Goal: Task Accomplishment & Management: Manage account settings

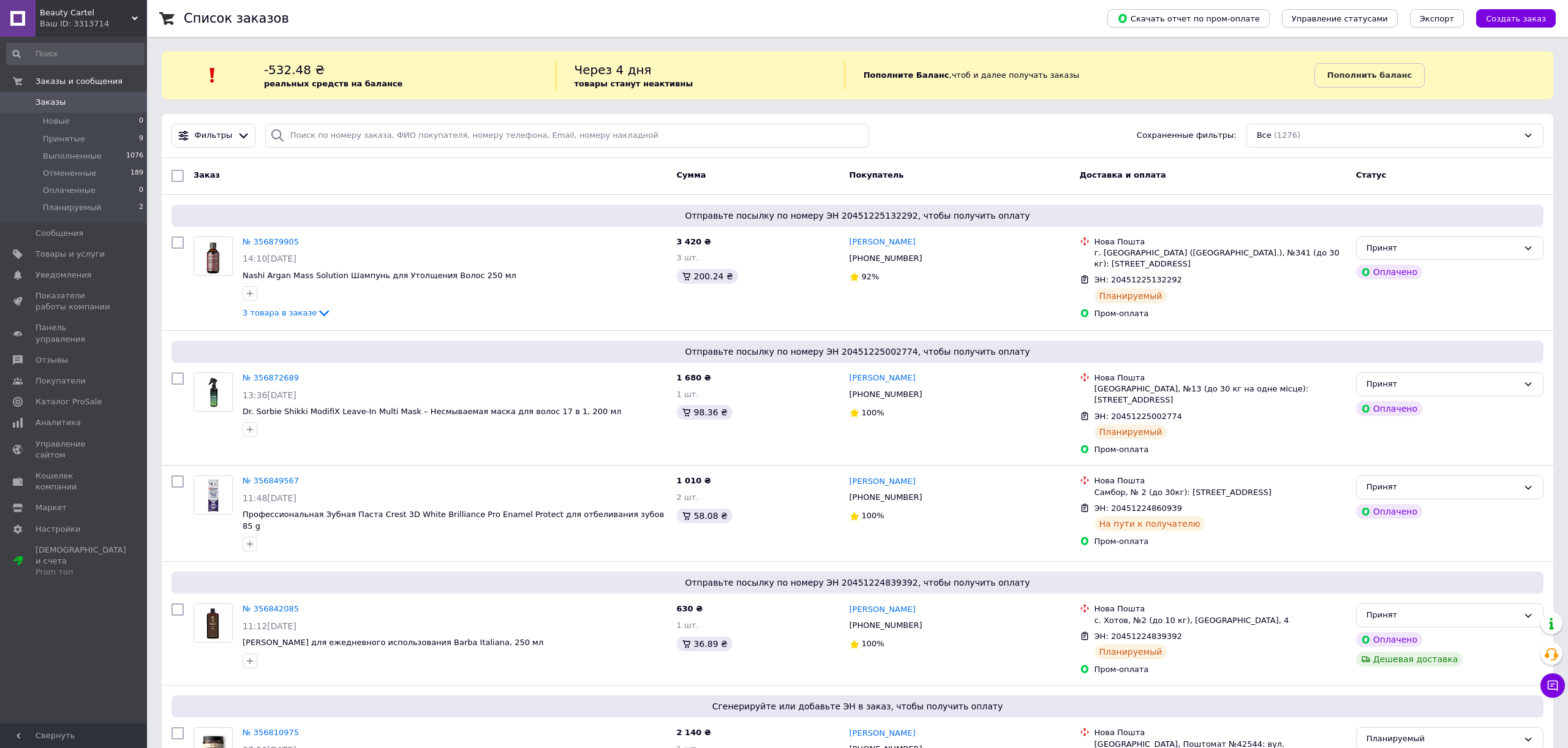
click at [82, 106] on span "Заказы" at bounding box center [75, 102] width 78 height 11
click at [76, 104] on span "Заказы" at bounding box center [75, 102] width 78 height 11
click at [66, 251] on span "Товары и услуги" at bounding box center [70, 254] width 70 height 11
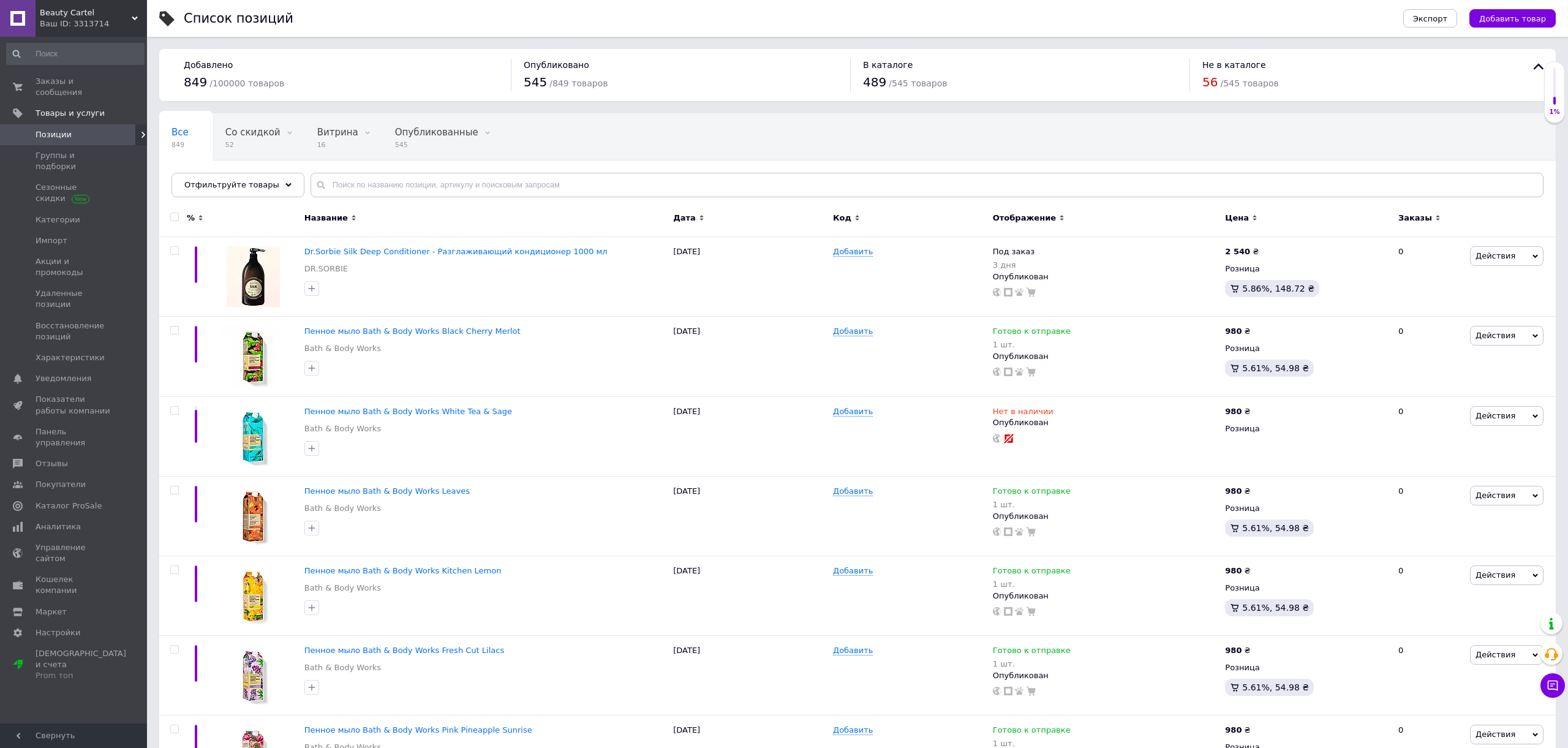
click at [436, 135] on span "Опубликованные" at bounding box center [436, 132] width 83 height 11
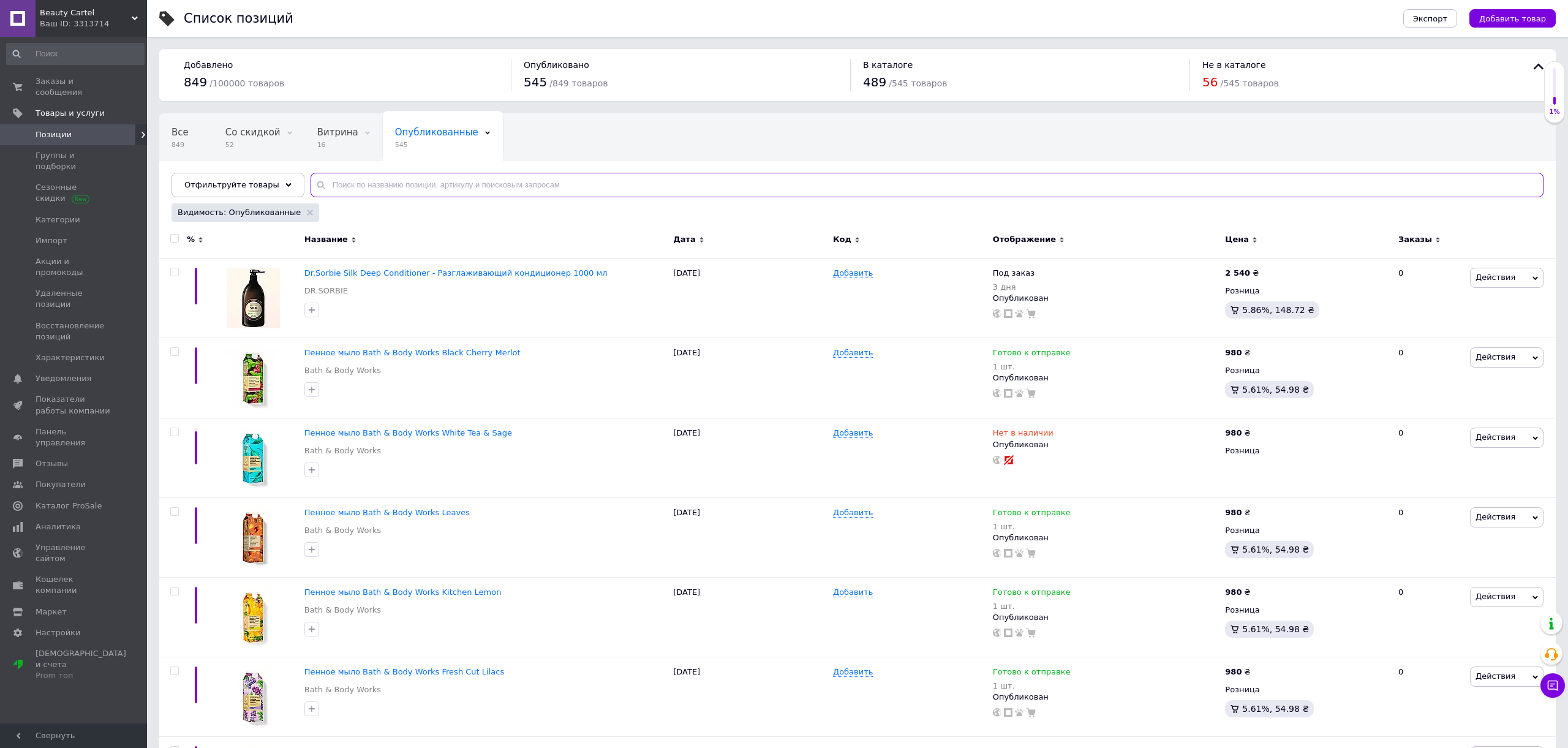
click at [419, 186] on input "text" at bounding box center [927, 185] width 1233 height 24
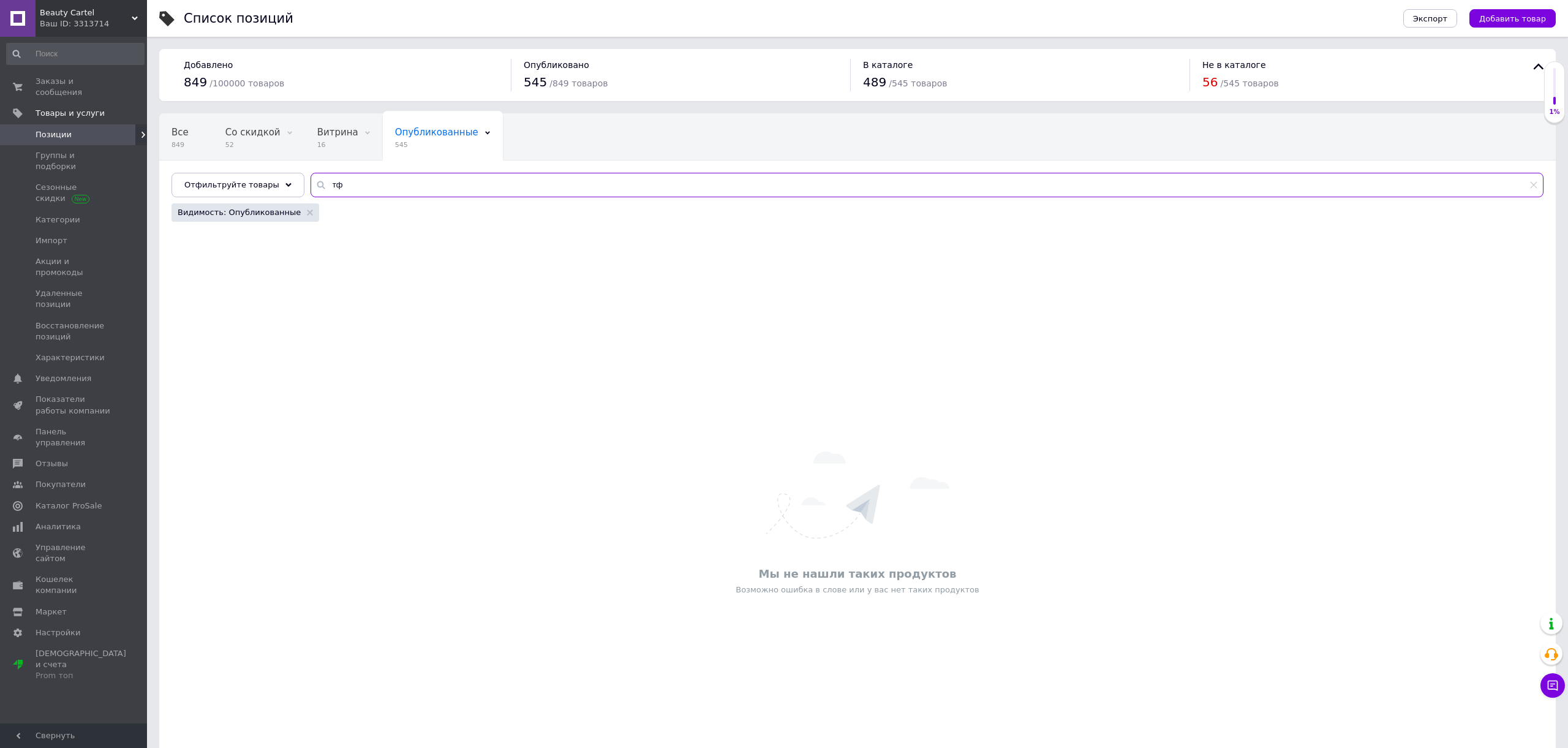
type input "т"
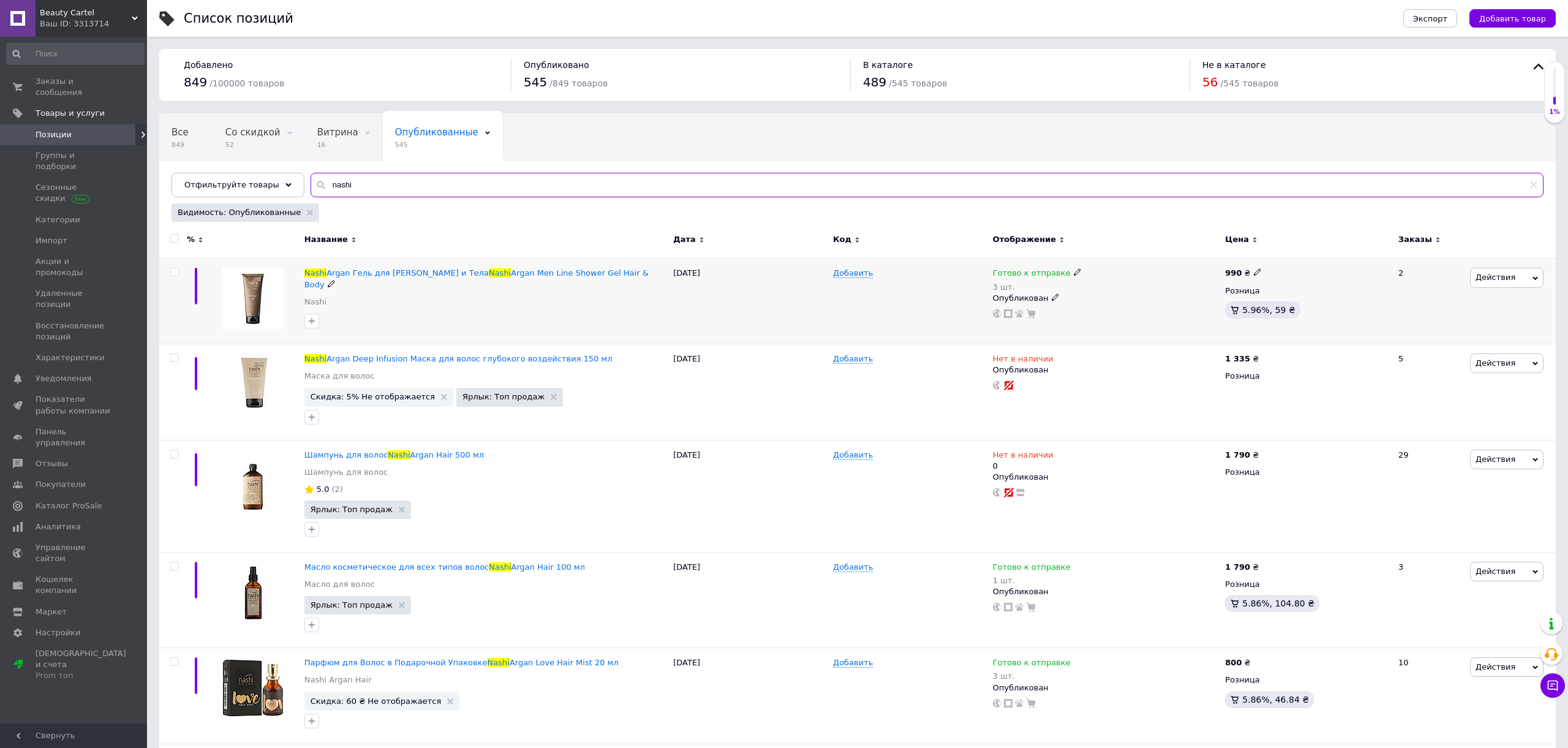
type input "nashi"
click at [1023, 271] on span "Готово к отправке" at bounding box center [1032, 274] width 78 height 13
click at [1117, 289] on li "В наличии" at bounding box center [1143, 288] width 116 height 17
drag, startPoint x: 894, startPoint y: 284, endPoint x: 1025, endPoint y: 280, distance: 131.1
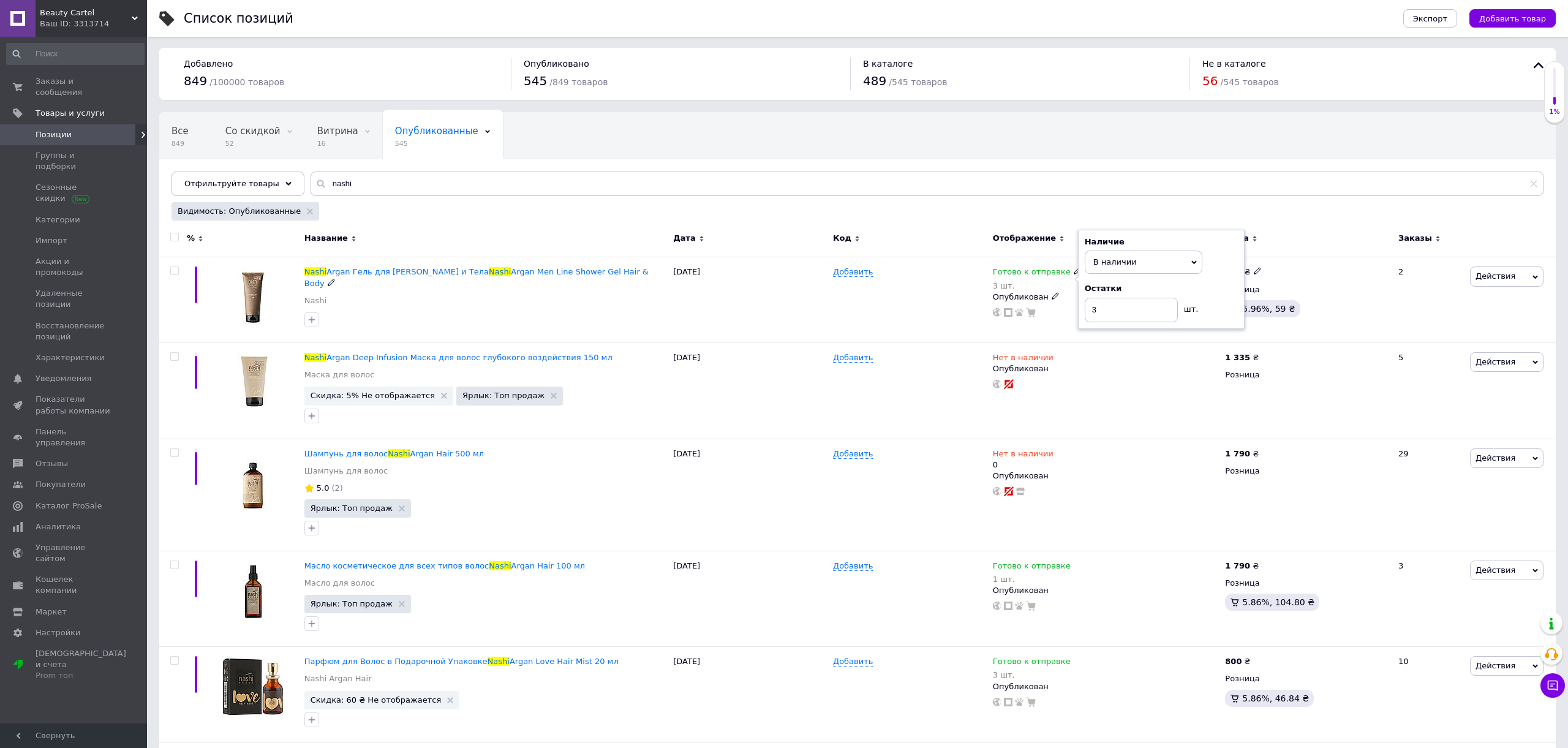
click at [897, 285] on div "Добавить" at bounding box center [909, 300] width 160 height 86
click at [1018, 269] on span "В наличии" at bounding box center [1014, 274] width 44 height 13
click at [1090, 324] on li "Готово к отправке" at bounding box center [1113, 322] width 116 height 17
click at [951, 309] on div "Добавить" at bounding box center [909, 300] width 160 height 86
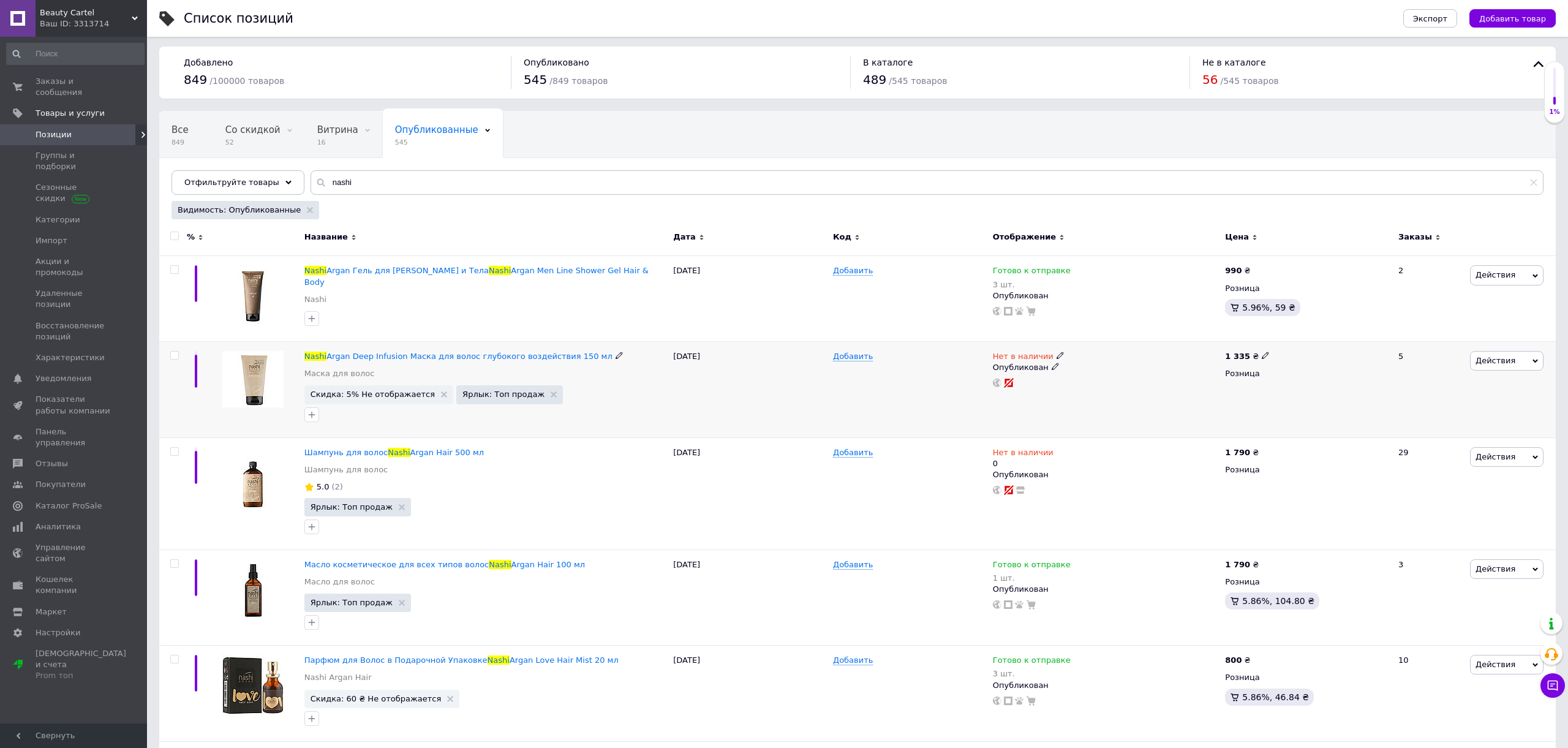
click at [1024, 352] on span "Нет в наличии" at bounding box center [1023, 358] width 60 height 13
click at [1091, 380] on li "Под заказ" at bounding box center [1129, 384] width 116 height 17
click at [937, 380] on div "Добавить" at bounding box center [909, 392] width 160 height 96
click at [1022, 448] on span "Нет в наличии" at bounding box center [1023, 454] width 60 height 13
click at [1093, 482] on li "Под заказ" at bounding box center [1129, 484] width 116 height 17
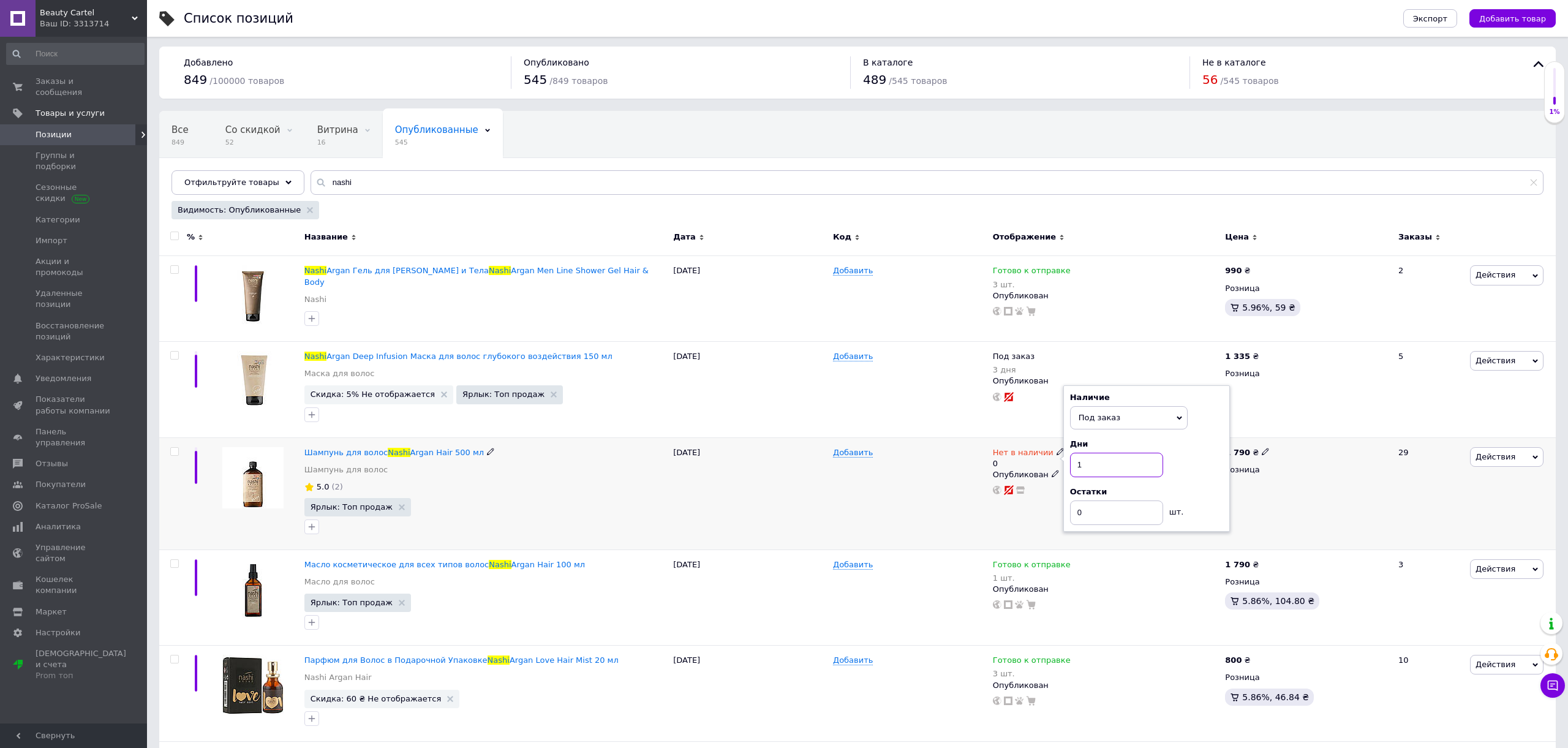
click at [1098, 459] on input "1" at bounding box center [1117, 465] width 93 height 24
type input "3"
click at [1092, 511] on input "0" at bounding box center [1117, 513] width 93 height 24
click at [864, 489] on div "Добавить" at bounding box center [909, 493] width 160 height 112
click at [1019, 562] on span "Готово к отправке" at bounding box center [1032, 566] width 78 height 13
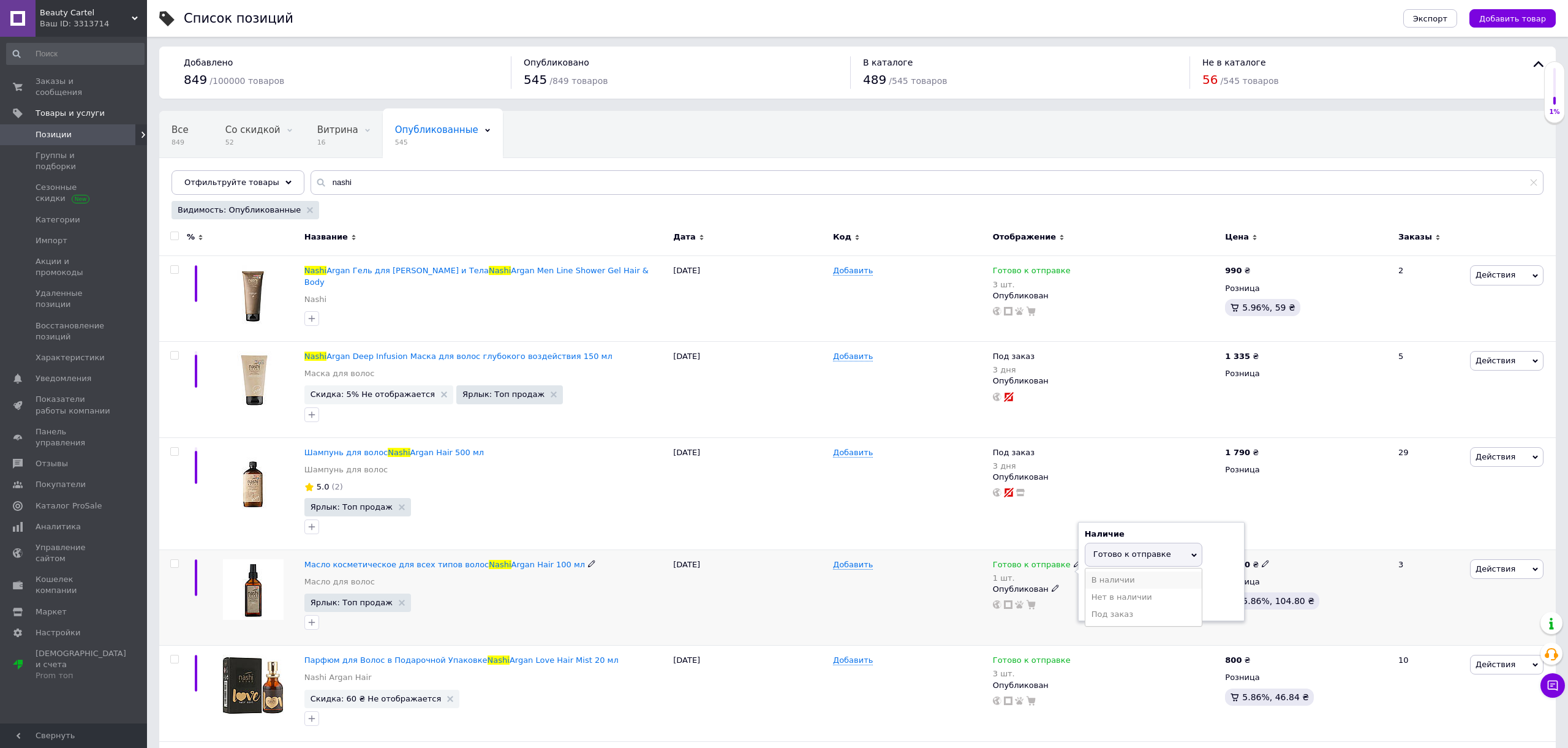
click at [1097, 572] on li "В наличии" at bounding box center [1143, 580] width 116 height 17
drag, startPoint x: 879, startPoint y: 563, endPoint x: 1018, endPoint y: 564, distance: 139.0
click at [891, 565] on div "Добавить" at bounding box center [909, 597] width 160 height 96
click at [1022, 560] on span "В наличии" at bounding box center [1014, 566] width 44 height 13
click at [1069, 606] on li "Готово к отправке" at bounding box center [1113, 614] width 116 height 17
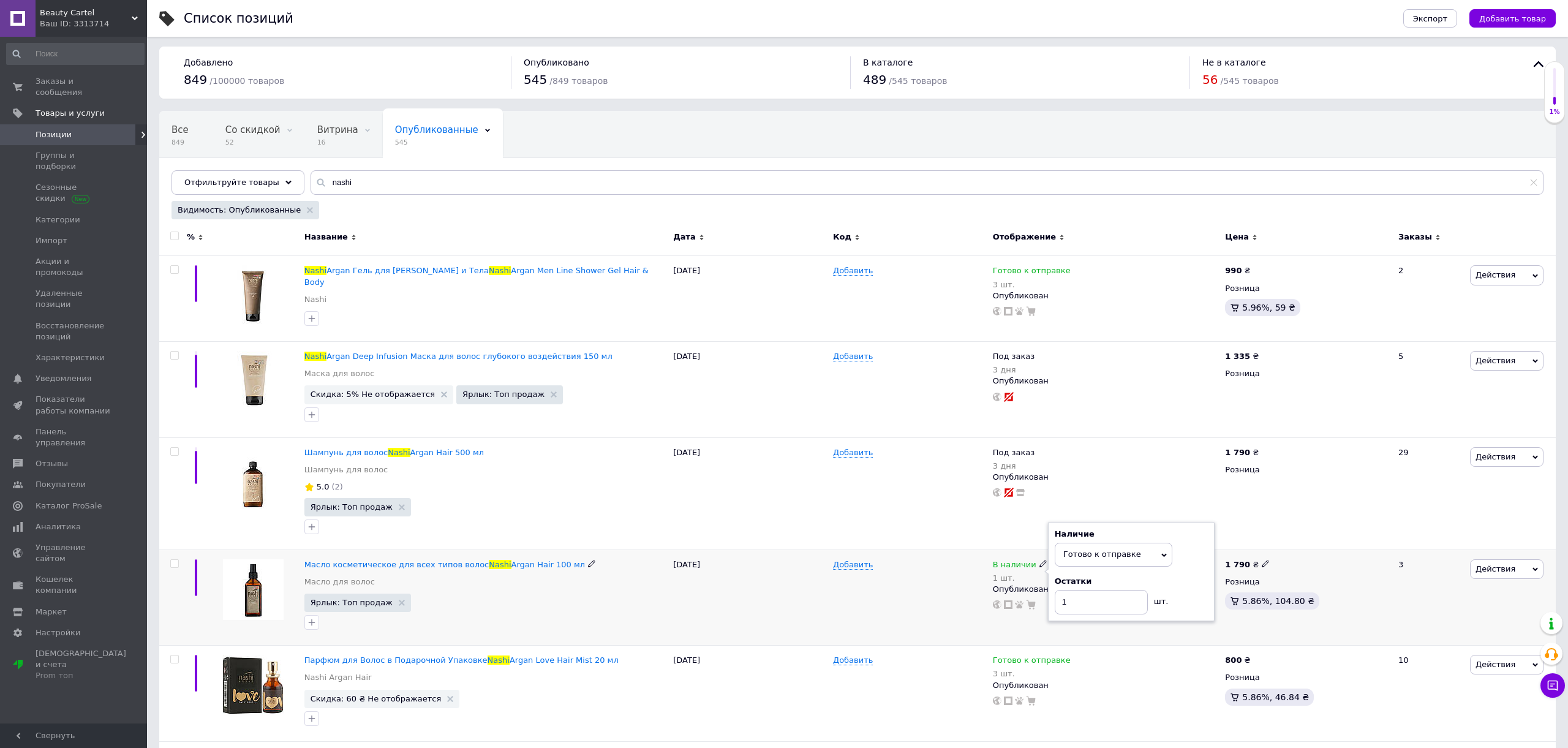
click at [946, 586] on div "Добавить" at bounding box center [909, 597] width 160 height 96
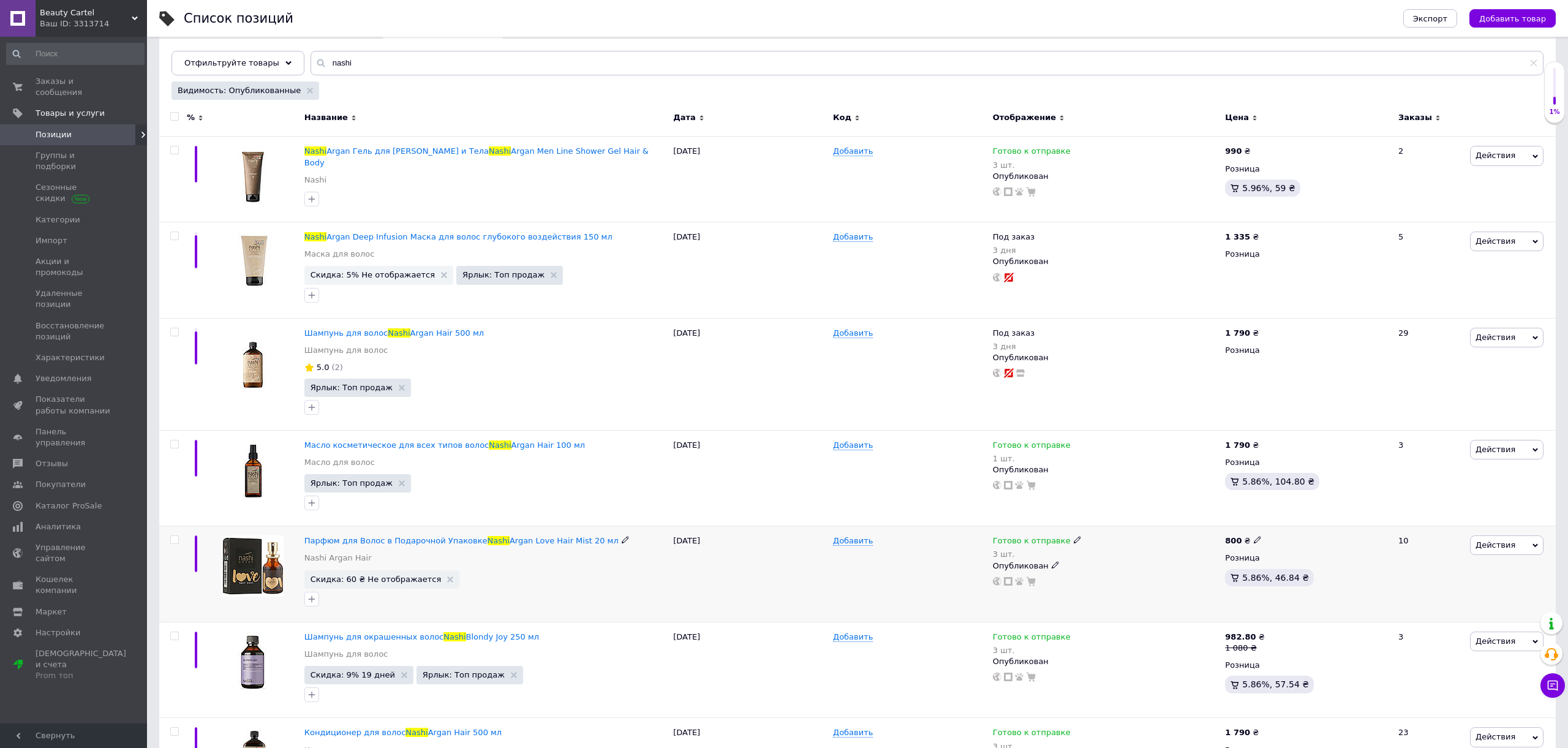
scroll to position [121, 0]
click at [1046, 537] on span "Готово к отправке" at bounding box center [1032, 542] width 78 height 13
click at [1145, 554] on li "В наличии" at bounding box center [1143, 557] width 116 height 17
click at [971, 552] on div "Добавить" at bounding box center [909, 572] width 160 height 96
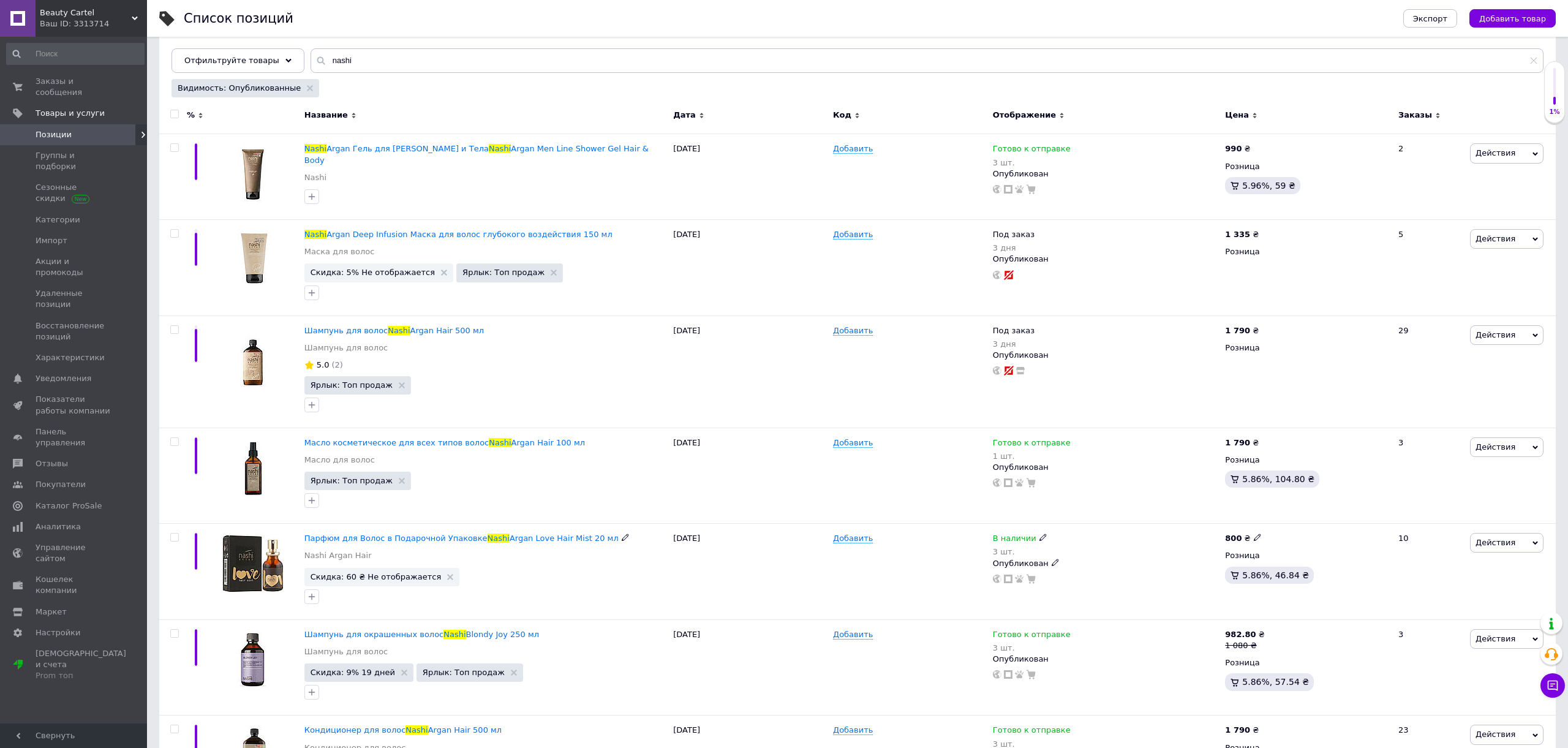
click at [1026, 533] on span "В наличии" at bounding box center [1014, 539] width 44 height 13
click at [1094, 581] on li "Готово к отправке" at bounding box center [1113, 588] width 116 height 17
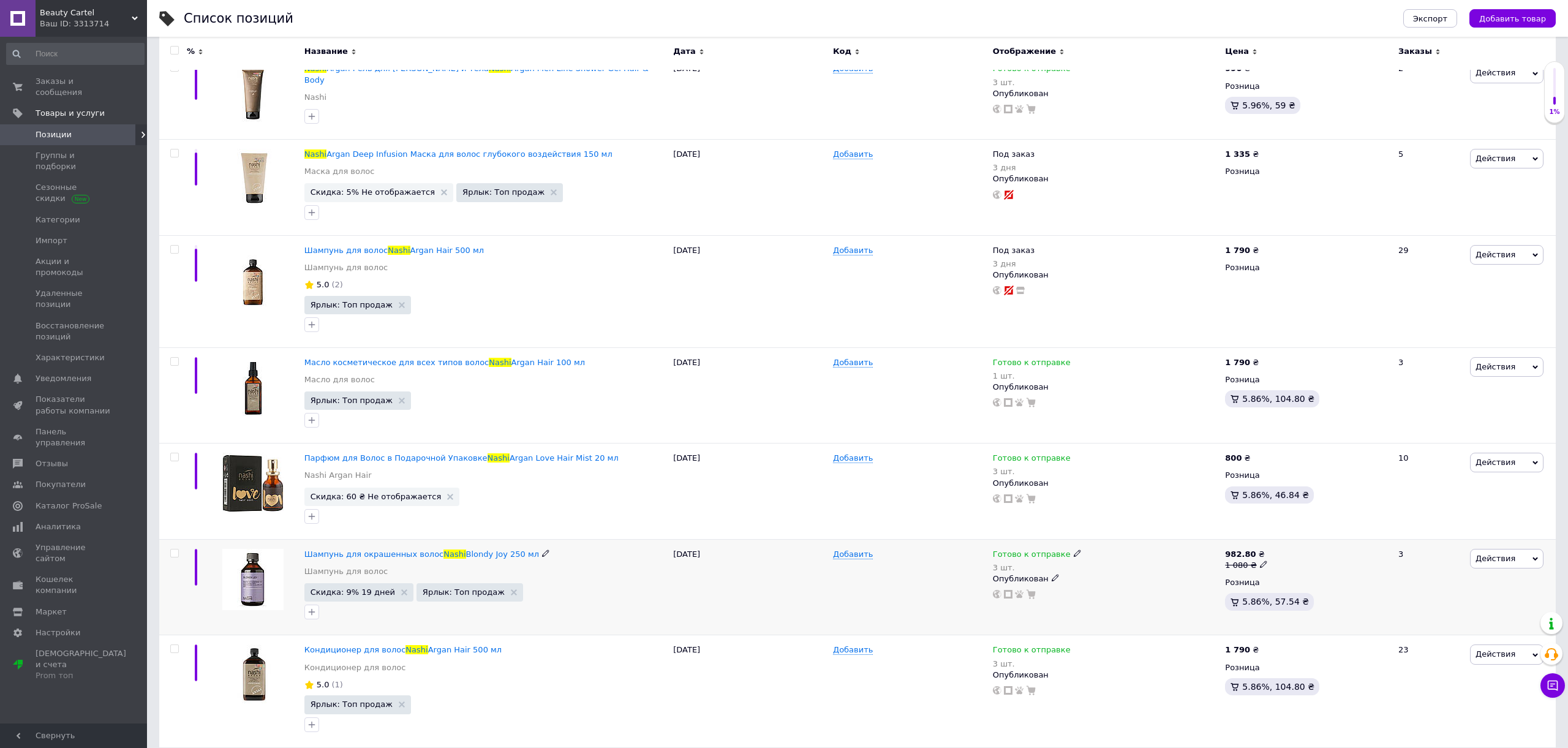
scroll to position [206, 0]
drag, startPoint x: 1014, startPoint y: 546, endPoint x: 1026, endPoint y: 552, distance: 13.4
click at [1014, 549] on span "Готово к отправке" at bounding box center [1032, 555] width 78 height 13
drag, startPoint x: 1114, startPoint y: 567, endPoint x: 959, endPoint y: 554, distance: 155.5
click at [1114, 567] on li "В наличии" at bounding box center [1143, 568] width 116 height 17
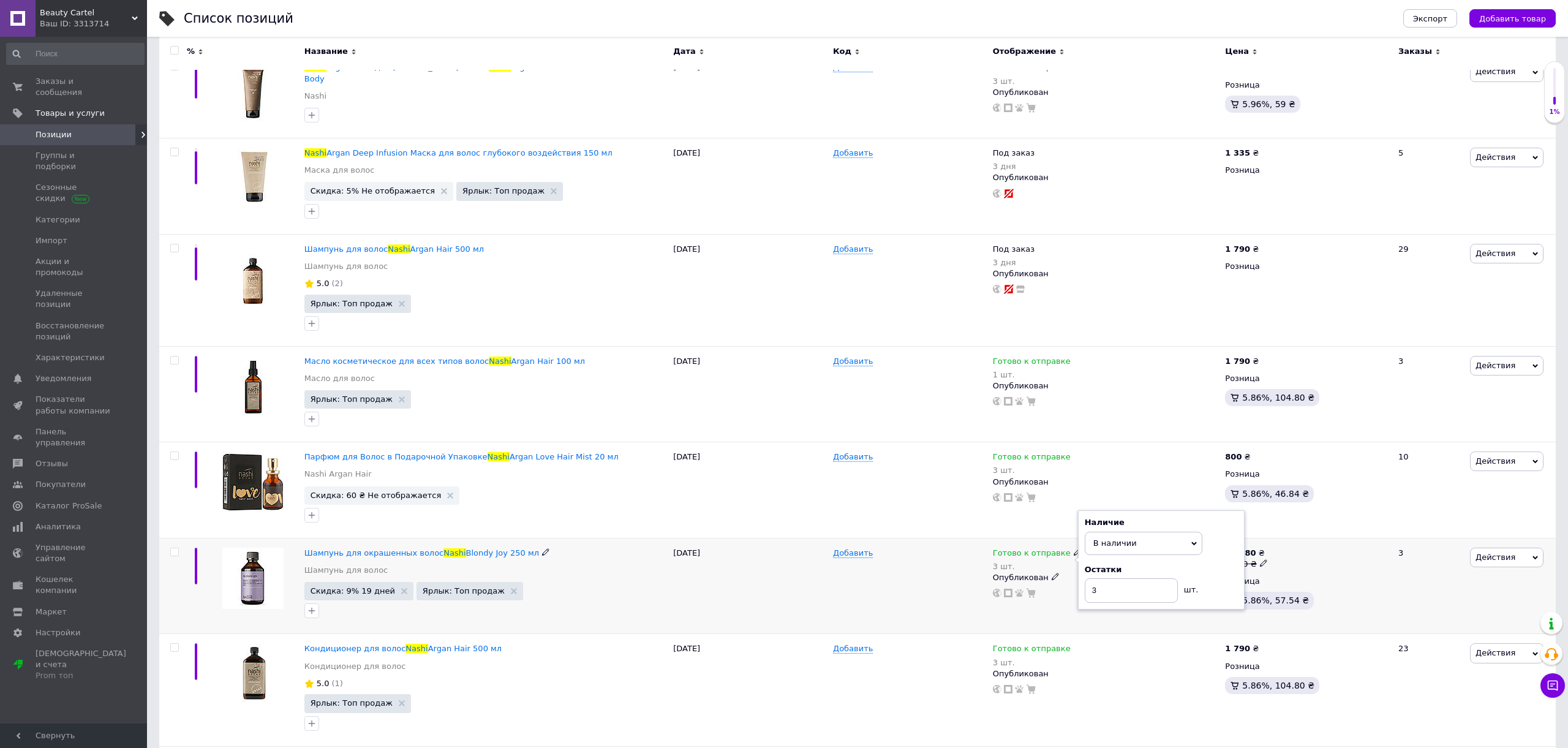
drag, startPoint x: 929, startPoint y: 551, endPoint x: 975, endPoint y: 555, distance: 46.2
click at [929, 551] on div "Добавить" at bounding box center [909, 553] width 154 height 11
click at [1010, 550] on span "В наличии" at bounding box center [1014, 556] width 44 height 13
drag, startPoint x: 1100, startPoint y: 603, endPoint x: 975, endPoint y: 582, distance: 126.8
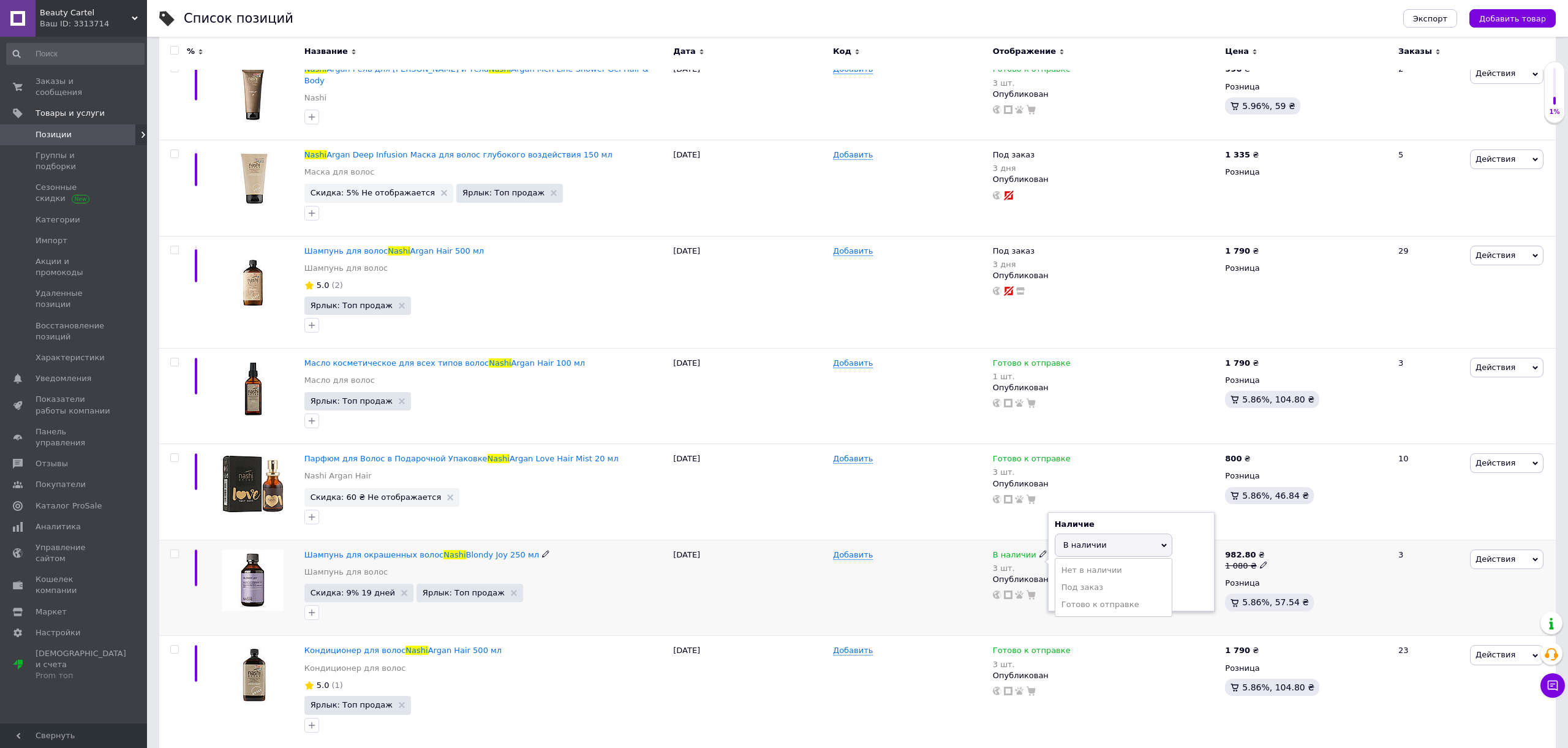
click at [1098, 602] on li "Готово к отправке" at bounding box center [1113, 604] width 116 height 17
click at [973, 582] on div "Добавить" at bounding box center [909, 588] width 160 height 96
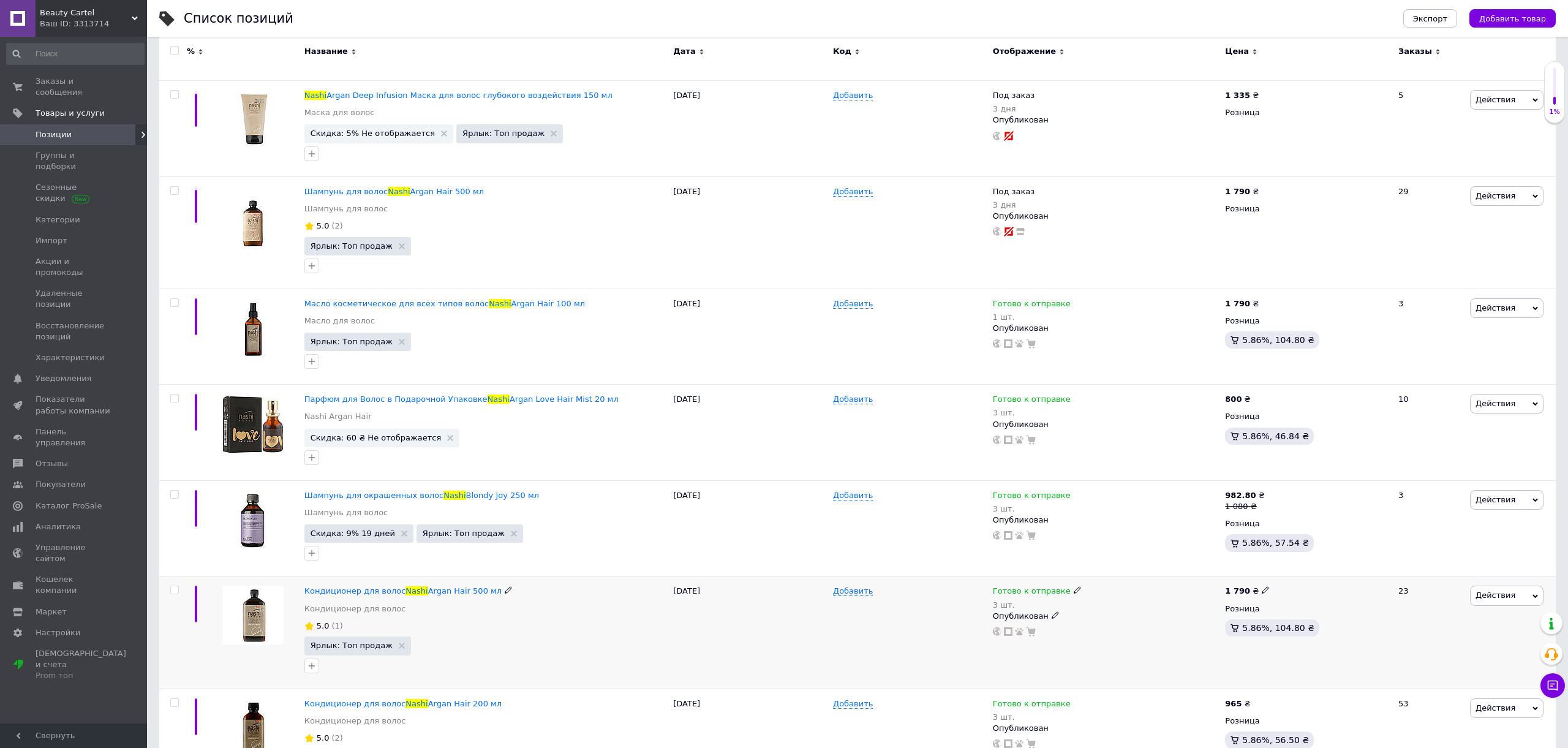
scroll to position [296, 0]
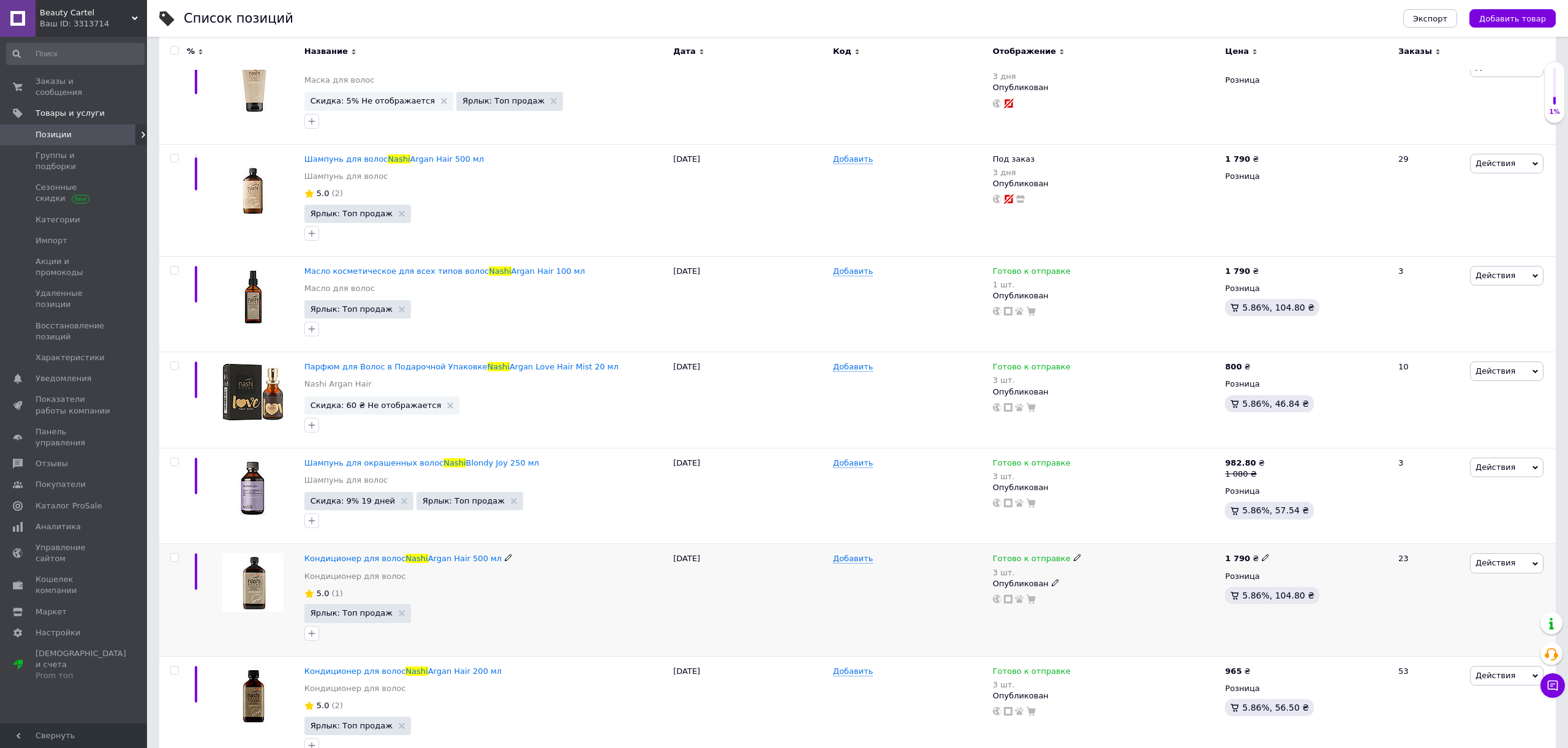
click at [1031, 554] on span "Готово к отправке" at bounding box center [1032, 560] width 78 height 13
click at [1127, 568] on li "В наличии" at bounding box center [1143, 574] width 116 height 17
click at [965, 571] on div "Добавить" at bounding box center [909, 600] width 160 height 112
click at [1010, 554] on span "В наличии" at bounding box center [1014, 560] width 44 height 13
click at [1083, 602] on li "Готово к отправке" at bounding box center [1113, 609] width 116 height 17
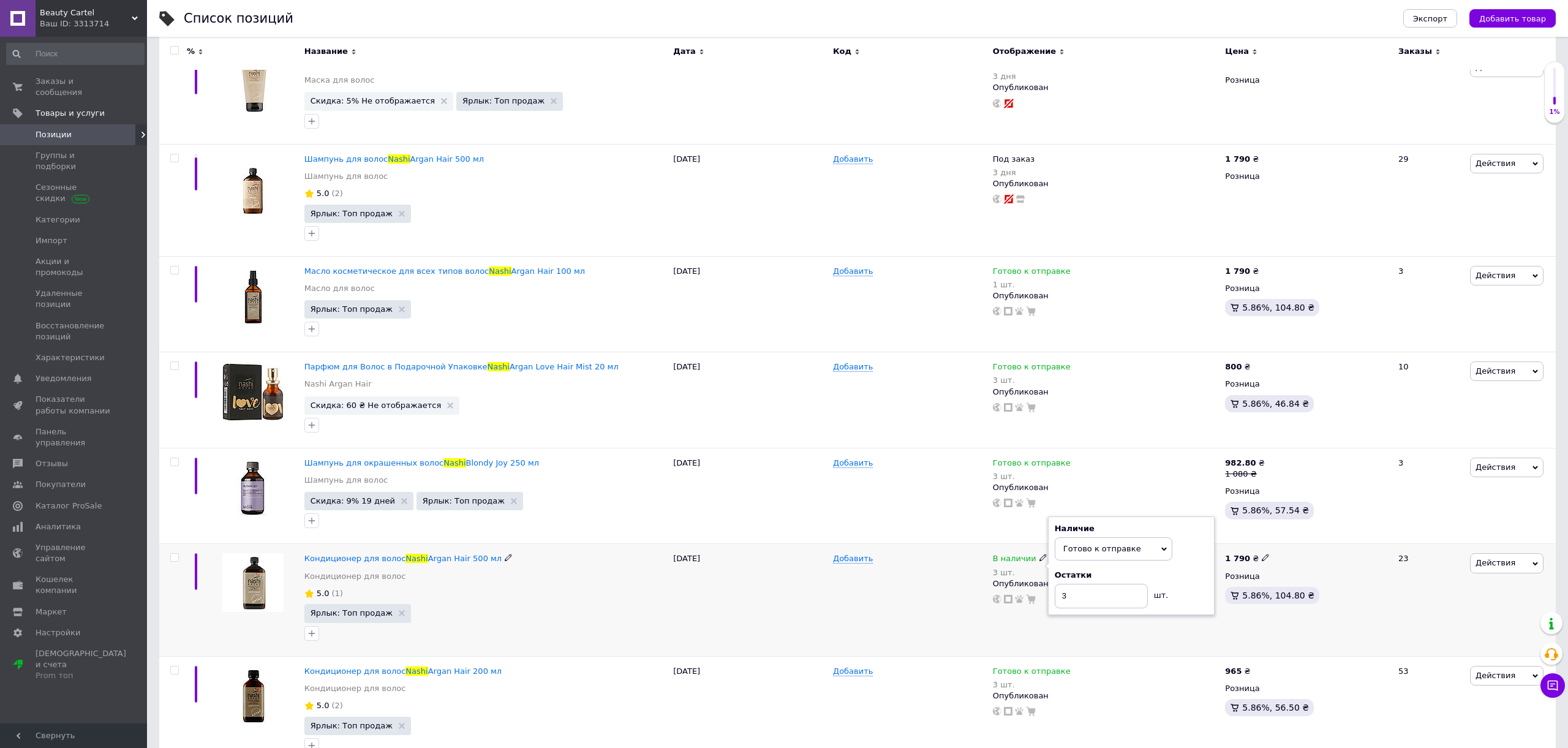
click at [949, 573] on div "Добавить" at bounding box center [909, 600] width 160 height 112
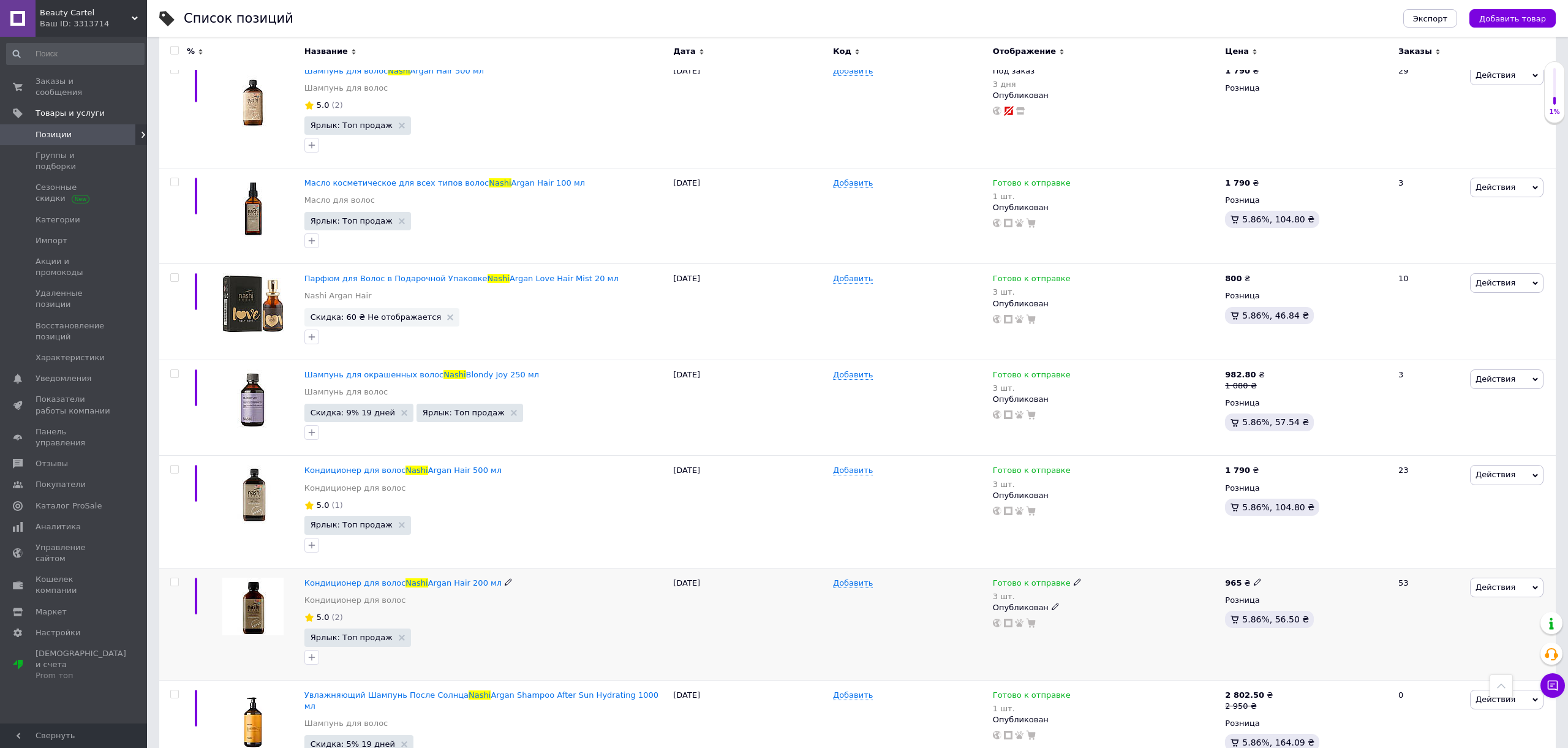
scroll to position [385, 0]
click at [1015, 578] on span "Готово к отправке" at bounding box center [1032, 584] width 78 height 13
click at [1122, 590] on li "В наличии" at bounding box center [1143, 597] width 116 height 17
drag, startPoint x: 959, startPoint y: 589, endPoint x: 1005, endPoint y: 582, distance: 46.5
click at [959, 589] on div "Добавить" at bounding box center [909, 623] width 160 height 112
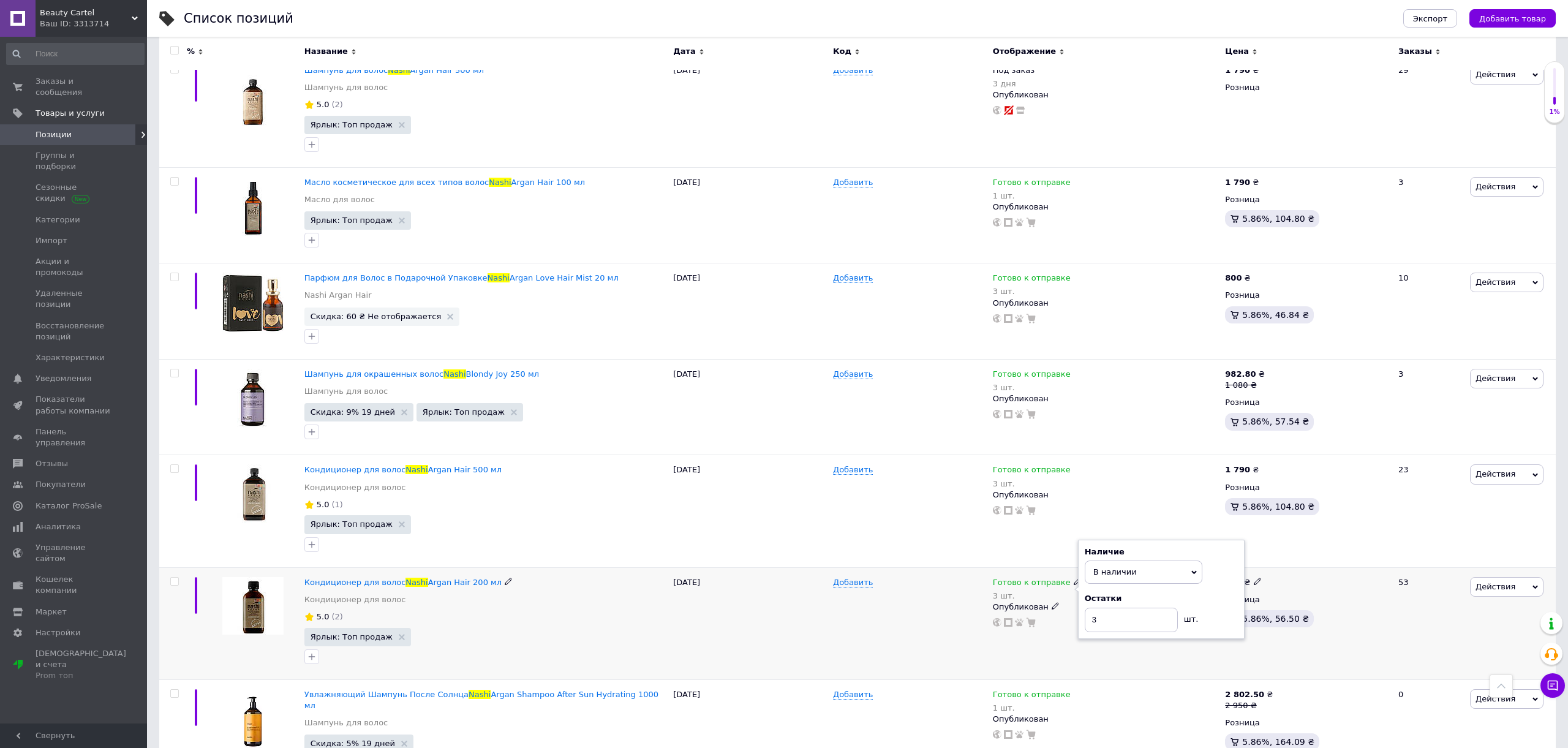
scroll to position [384, 0]
click at [1012, 579] on span "В наличии" at bounding box center [1014, 585] width 44 height 13
click at [1077, 630] on li "Готово к отправке" at bounding box center [1113, 633] width 116 height 17
click at [971, 597] on div "Добавить" at bounding box center [909, 623] width 160 height 112
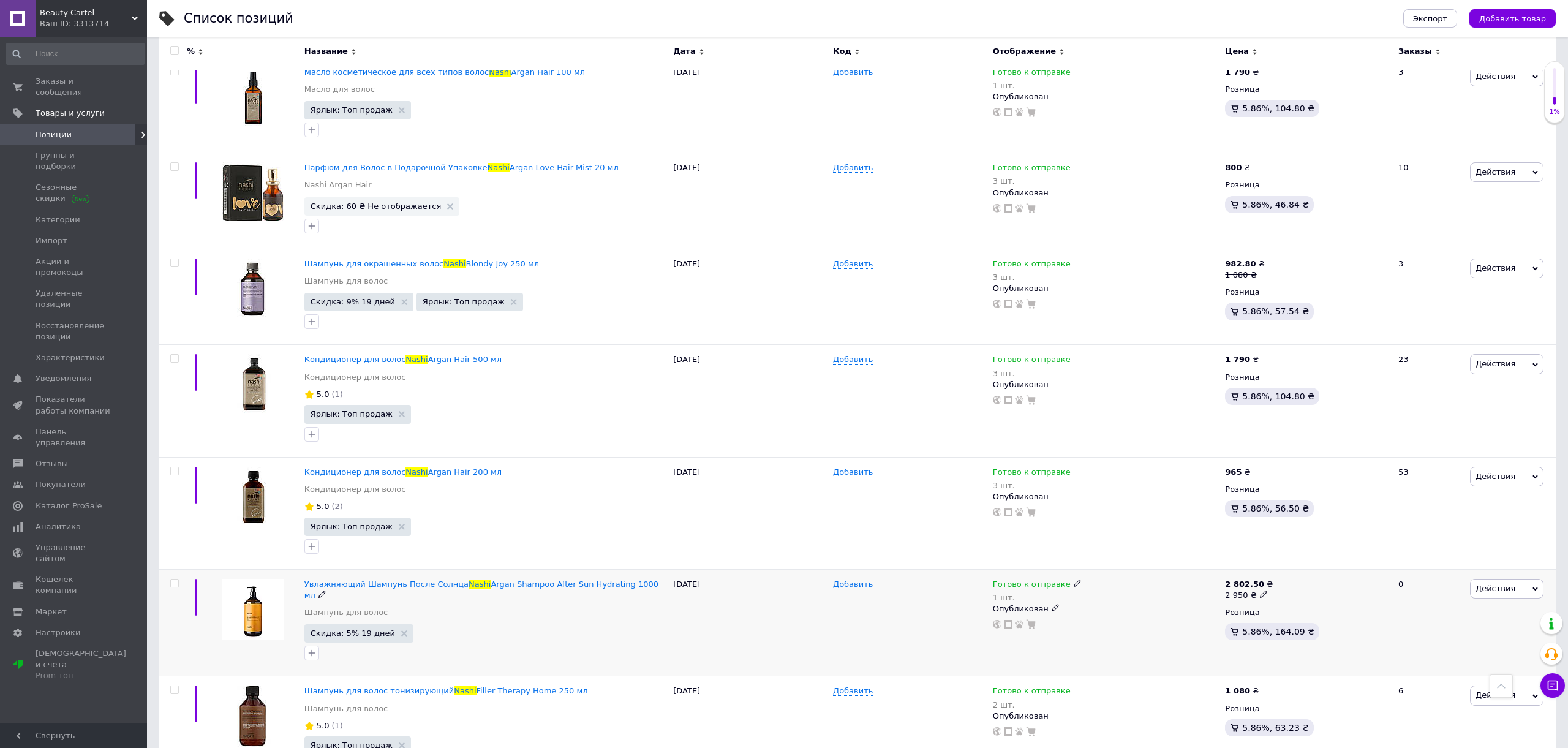
scroll to position [498, 0]
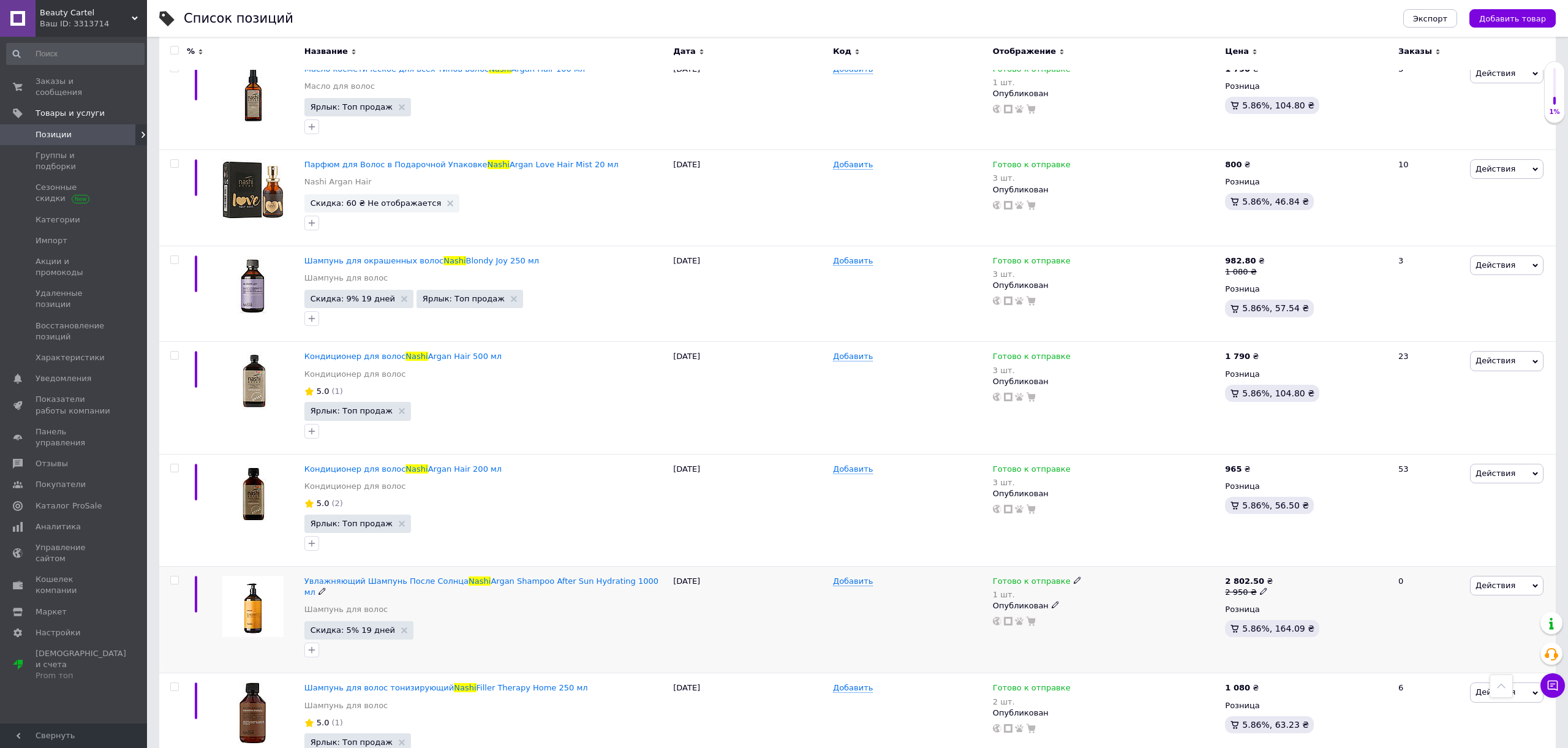
click at [1011, 578] on span "Готово к отправке" at bounding box center [1032, 582] width 78 height 13
click at [1100, 588] on li "В наличии" at bounding box center [1143, 597] width 116 height 17
drag, startPoint x: 949, startPoint y: 586, endPoint x: 1018, endPoint y: 578, distance: 69.5
click at [951, 586] on div "Добавить" at bounding box center [909, 620] width 160 height 107
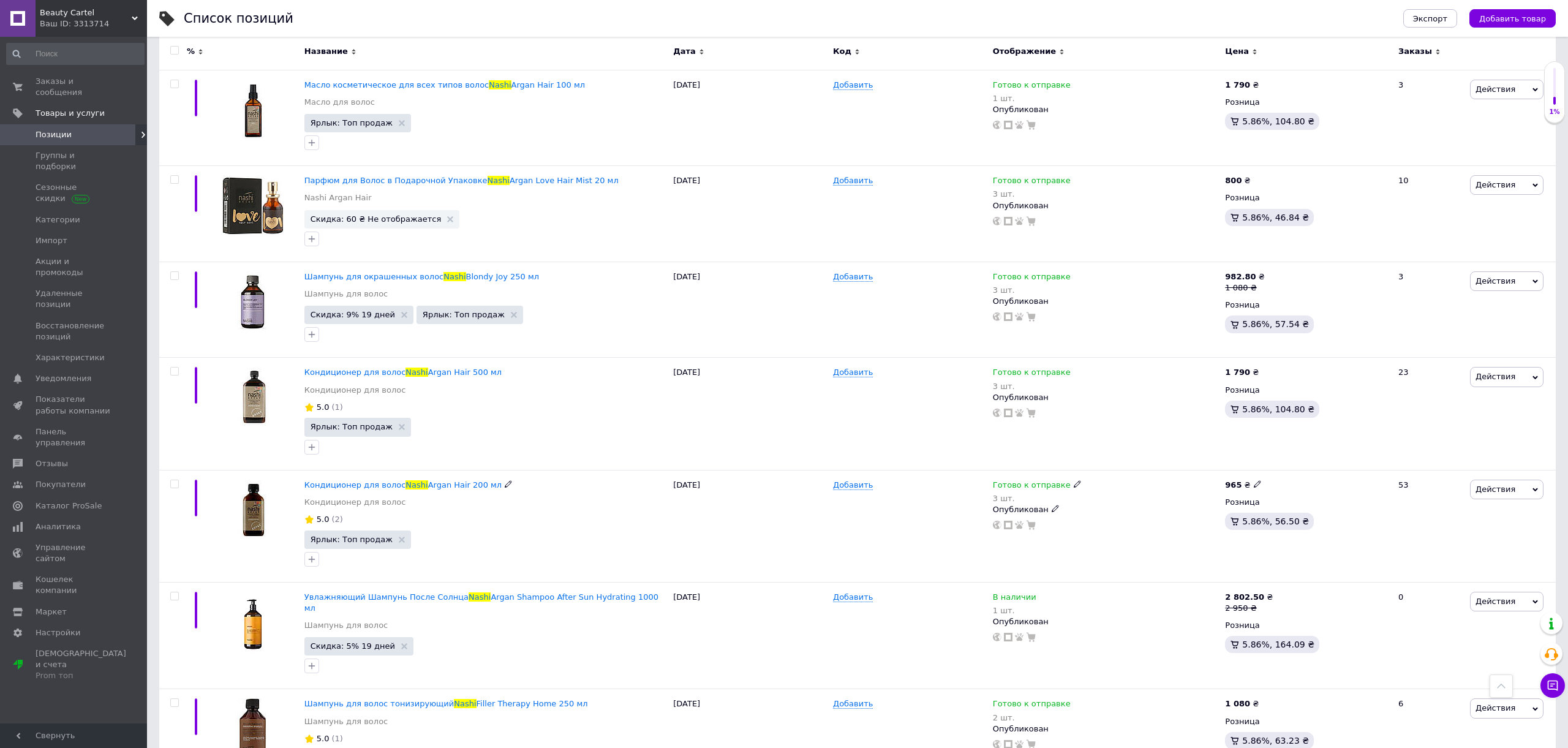
scroll to position [481, 0]
click at [1012, 594] on span "В наличии" at bounding box center [1014, 601] width 44 height 13
drag, startPoint x: 1085, startPoint y: 640, endPoint x: 875, endPoint y: 630, distance: 210.2
click at [1085, 640] on li "Готово к отправке" at bounding box center [1113, 648] width 116 height 17
click at [842, 615] on div "Добавить" at bounding box center [909, 636] width 160 height 107
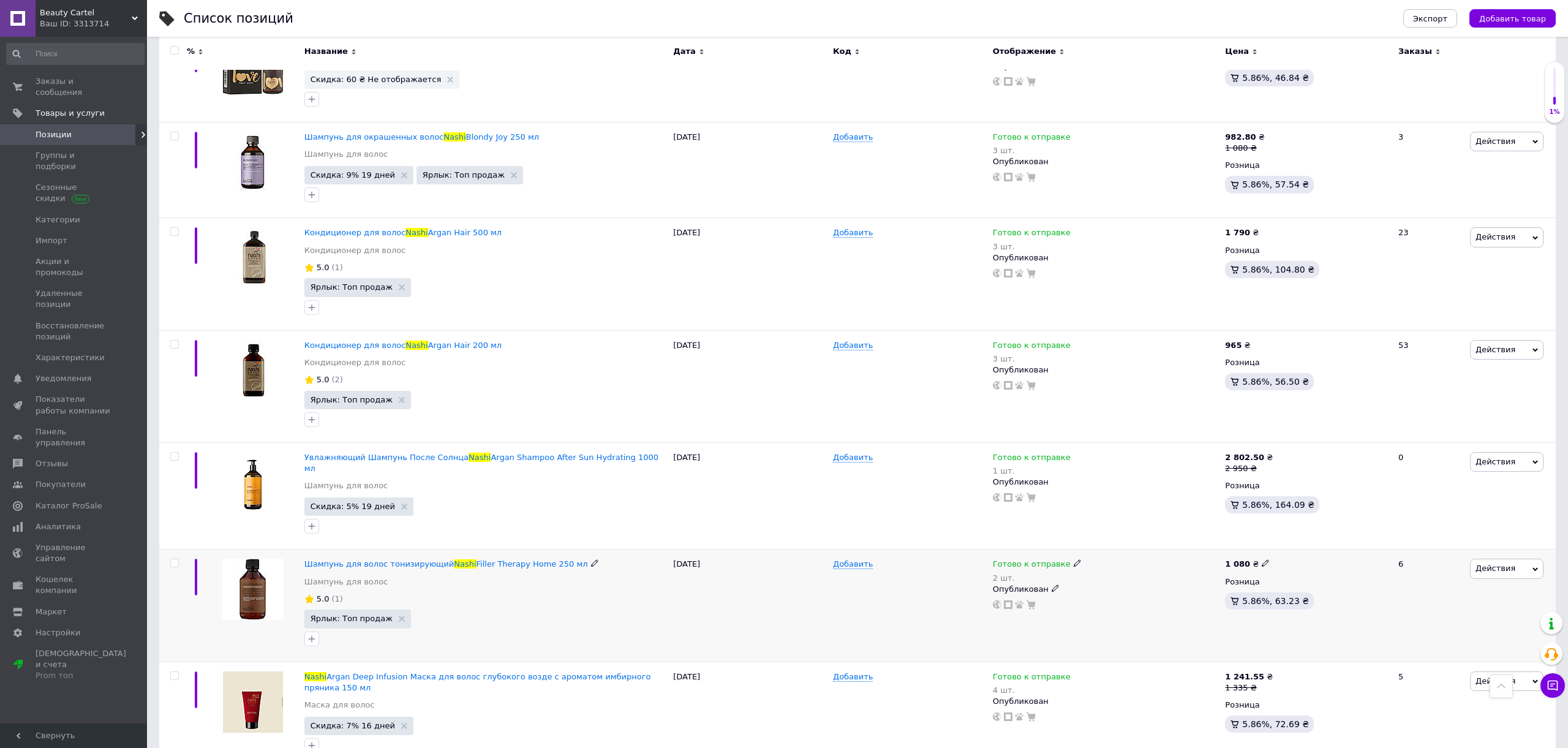
scroll to position [623, 0]
click at [1032, 559] on span "Готово к отправке" at bounding box center [1032, 565] width 78 height 13
click at [1107, 570] on li "В наличии" at bounding box center [1143, 578] width 116 height 17
click at [928, 555] on div "Добавить" at bounding box center [909, 604] width 160 height 112
click at [1004, 559] on span "В наличии" at bounding box center [1014, 565] width 44 height 13
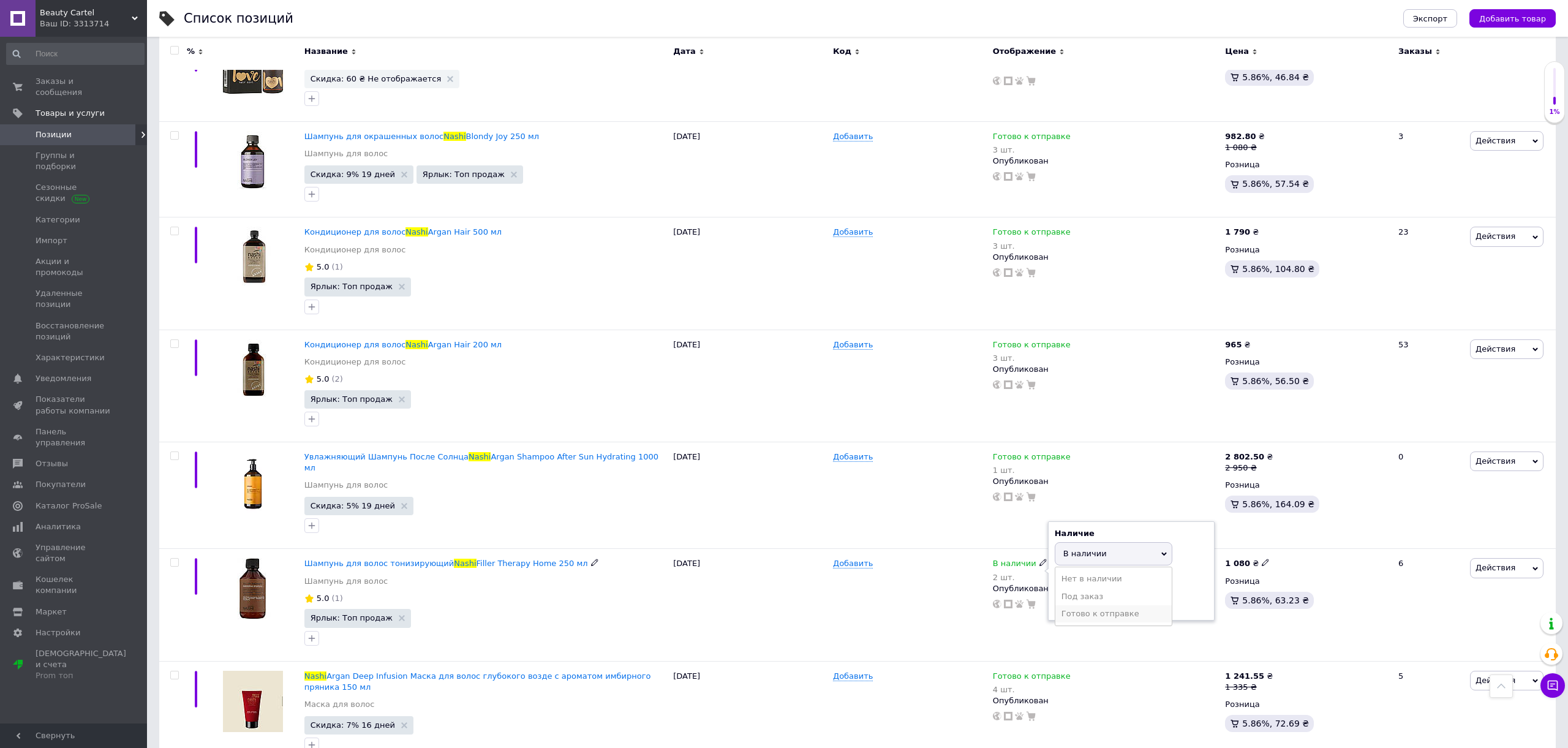
click at [1085, 605] on li "Готово к отправке" at bounding box center [1113, 614] width 116 height 17
click at [1096, 589] on input "2" at bounding box center [1101, 601] width 93 height 24
type input "1"
click at [910, 570] on div "Добавить" at bounding box center [909, 604] width 160 height 112
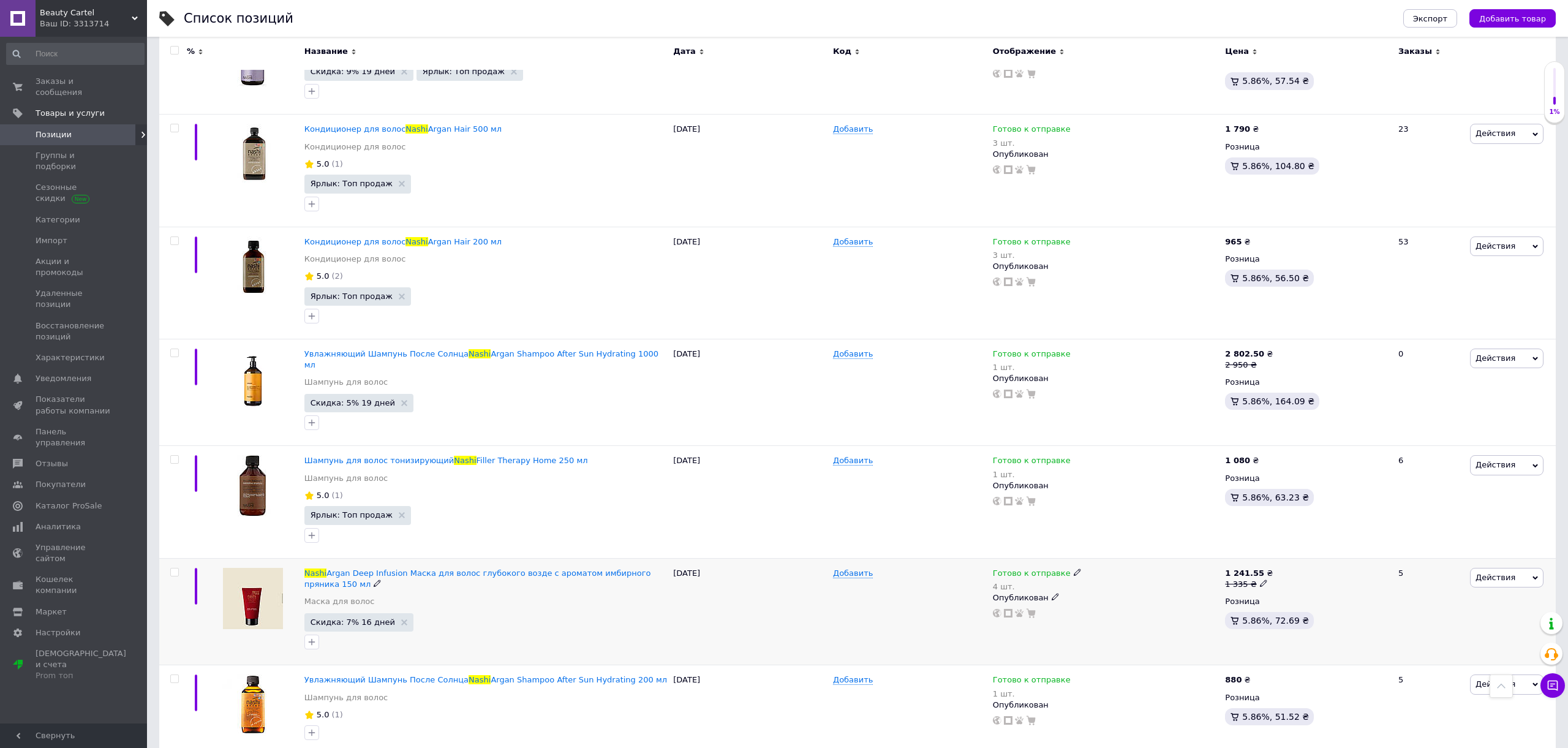
scroll to position [726, 0]
click at [1018, 568] on span "Готово к отправке" at bounding box center [1032, 574] width 78 height 13
click at [1116, 579] on li "В наличии" at bounding box center [1143, 588] width 116 height 17
click at [952, 565] on div "Добавить" at bounding box center [909, 611] width 160 height 107
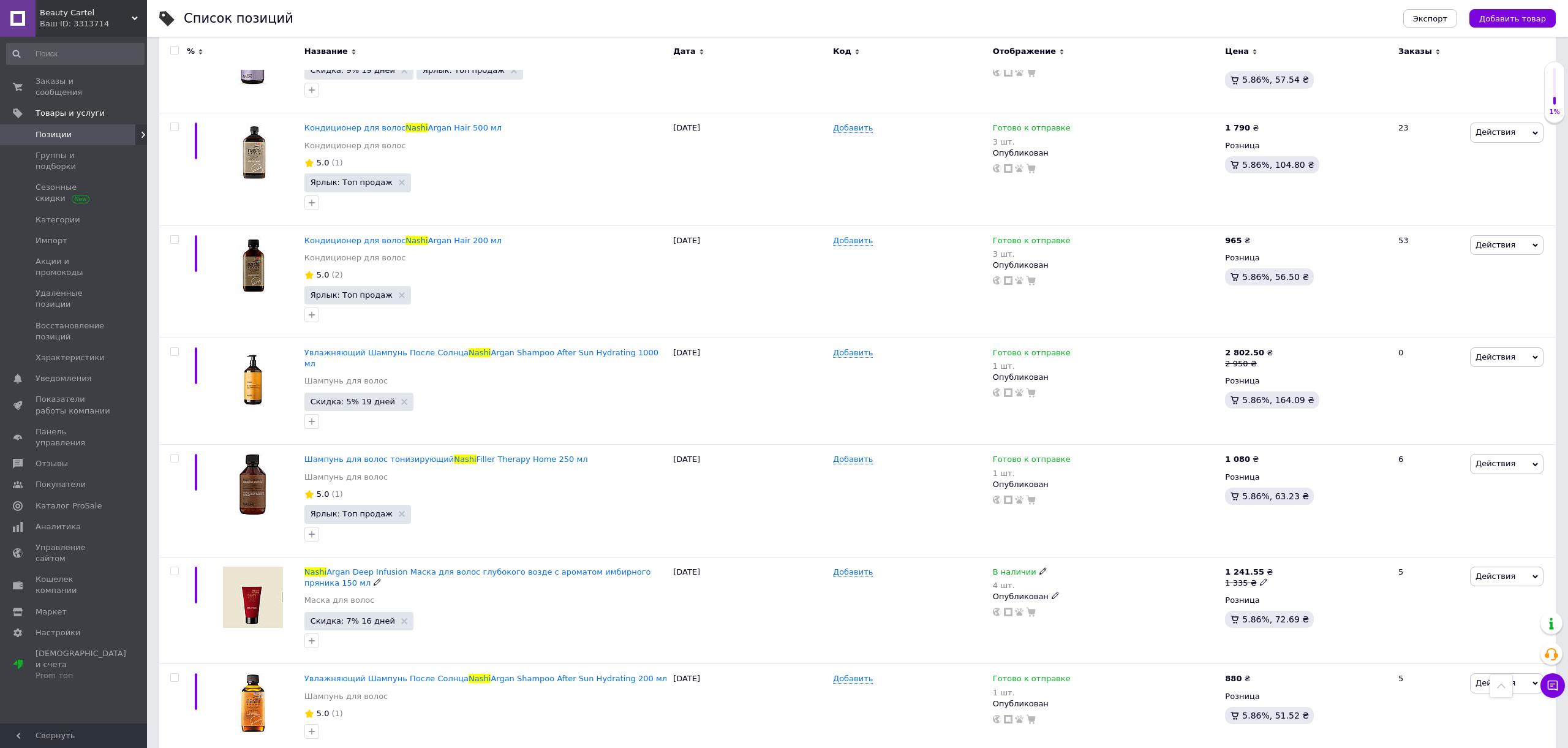
click at [1011, 567] on span "В наличии" at bounding box center [1014, 573] width 44 height 13
click at [1074, 614] on li "Готово к отправке" at bounding box center [1113, 622] width 116 height 17
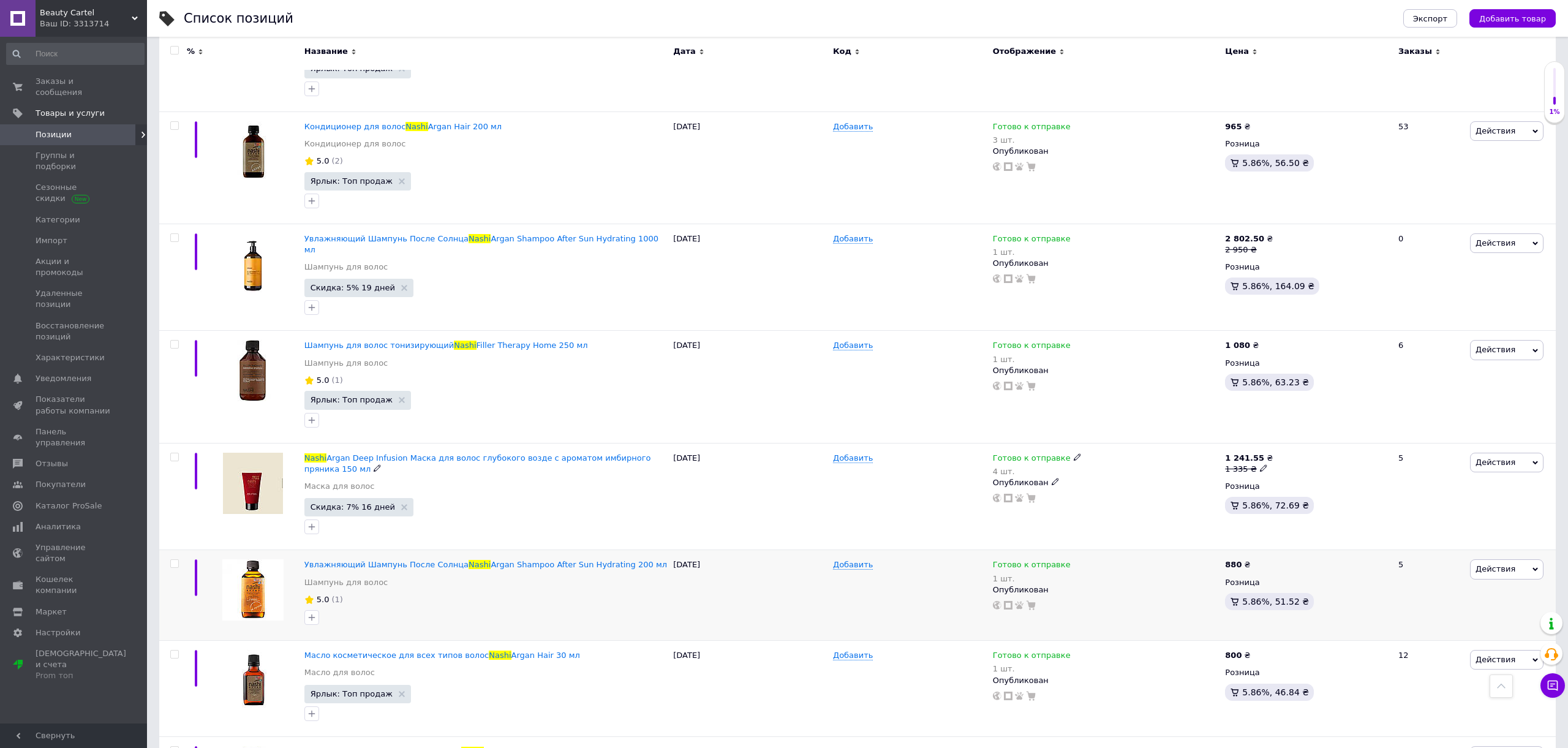
scroll to position [844, 0]
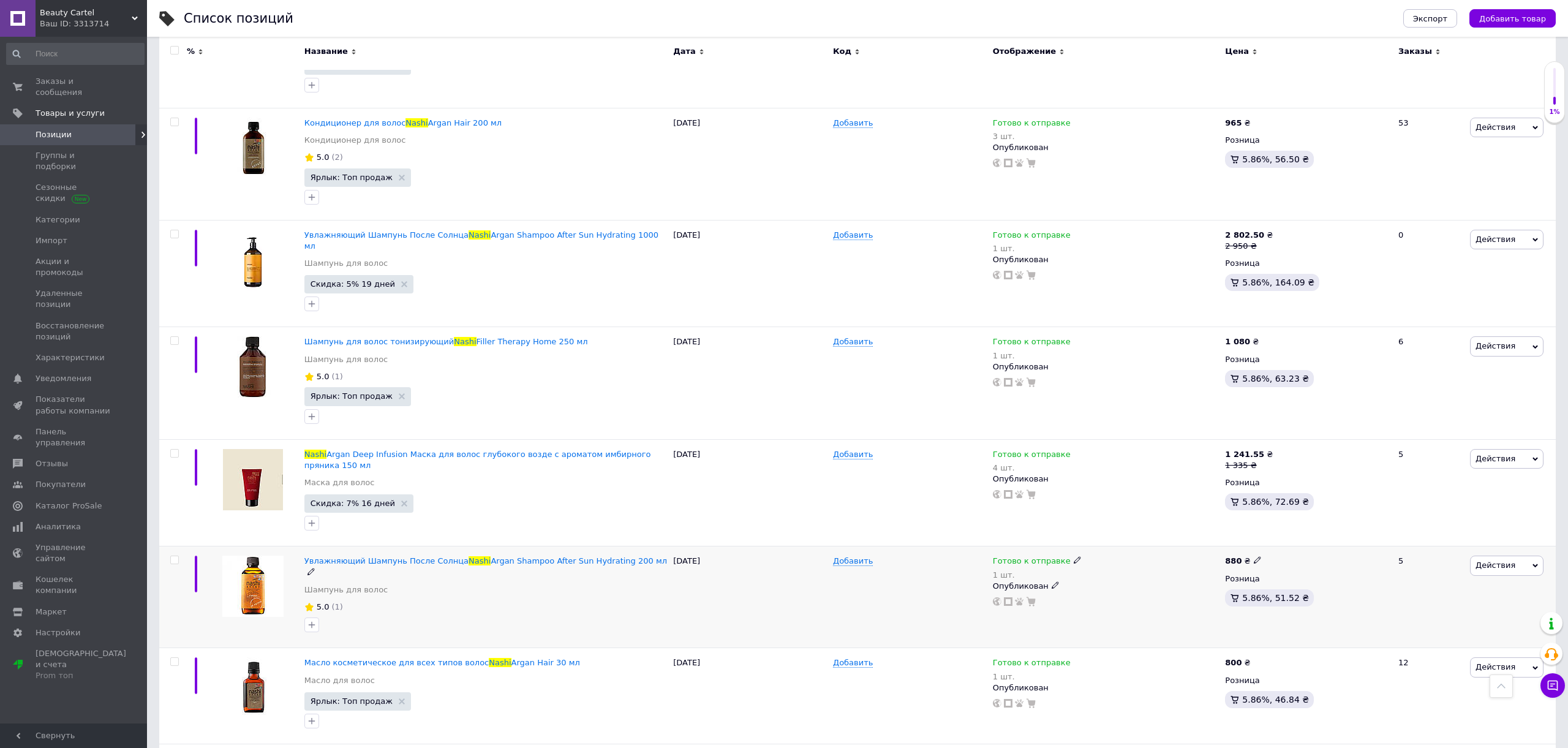
click at [1036, 556] on span "Готово к отправке" at bounding box center [1032, 562] width 78 height 13
drag, startPoint x: 1148, startPoint y: 559, endPoint x: 1136, endPoint y: 562, distance: 12.4
click at [1148, 568] on li "В наличии" at bounding box center [1143, 576] width 116 height 17
drag, startPoint x: 965, startPoint y: 559, endPoint x: 1020, endPoint y: 546, distance: 56.5
click at [965, 559] on div "Добавить" at bounding box center [909, 597] width 160 height 102
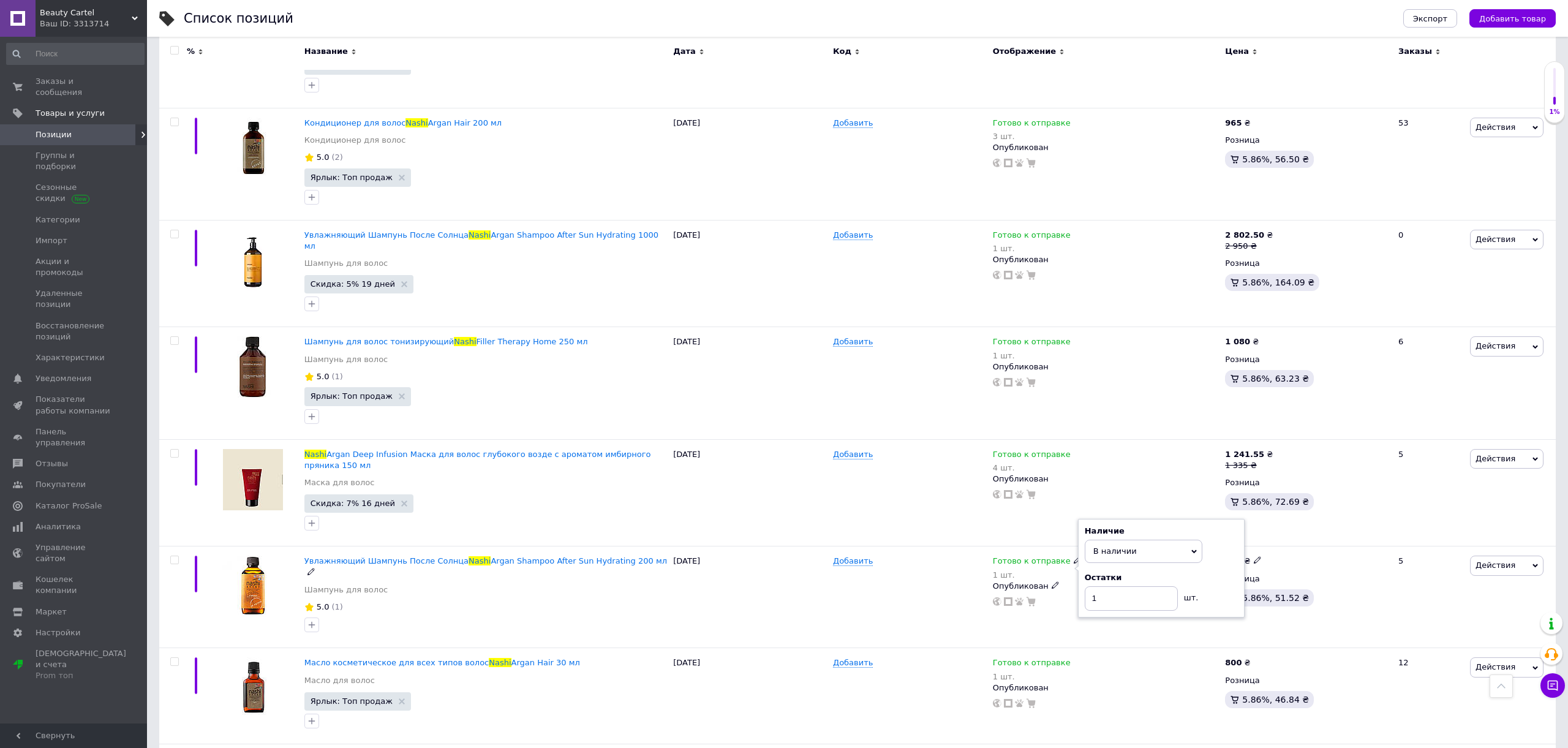
click at [1027, 556] on span "Готово к отправке" at bounding box center [1032, 562] width 78 height 13
click at [1077, 603] on li "Готово к отправке" at bounding box center [1113, 611] width 116 height 17
click at [944, 578] on div "Добавить" at bounding box center [909, 597] width 160 height 102
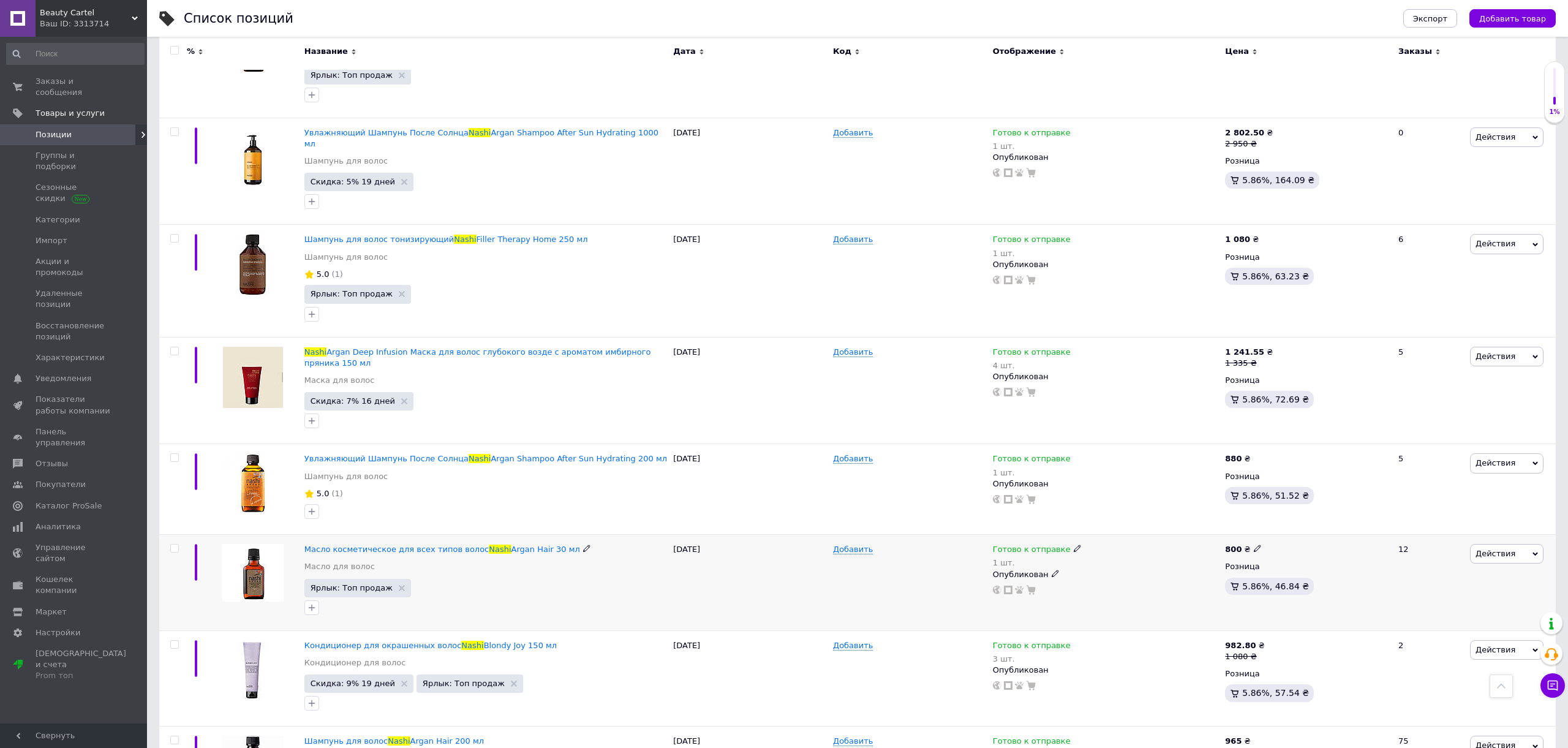
click at [1016, 545] on span "Готово к отправке" at bounding box center [1032, 551] width 78 height 13
drag, startPoint x: 1107, startPoint y: 546, endPoint x: 907, endPoint y: 541, distance: 200.1
click at [1107, 558] on li "В наличии" at bounding box center [1143, 566] width 116 height 17
click at [900, 539] on div "Добавить" at bounding box center [909, 584] width 160 height 96
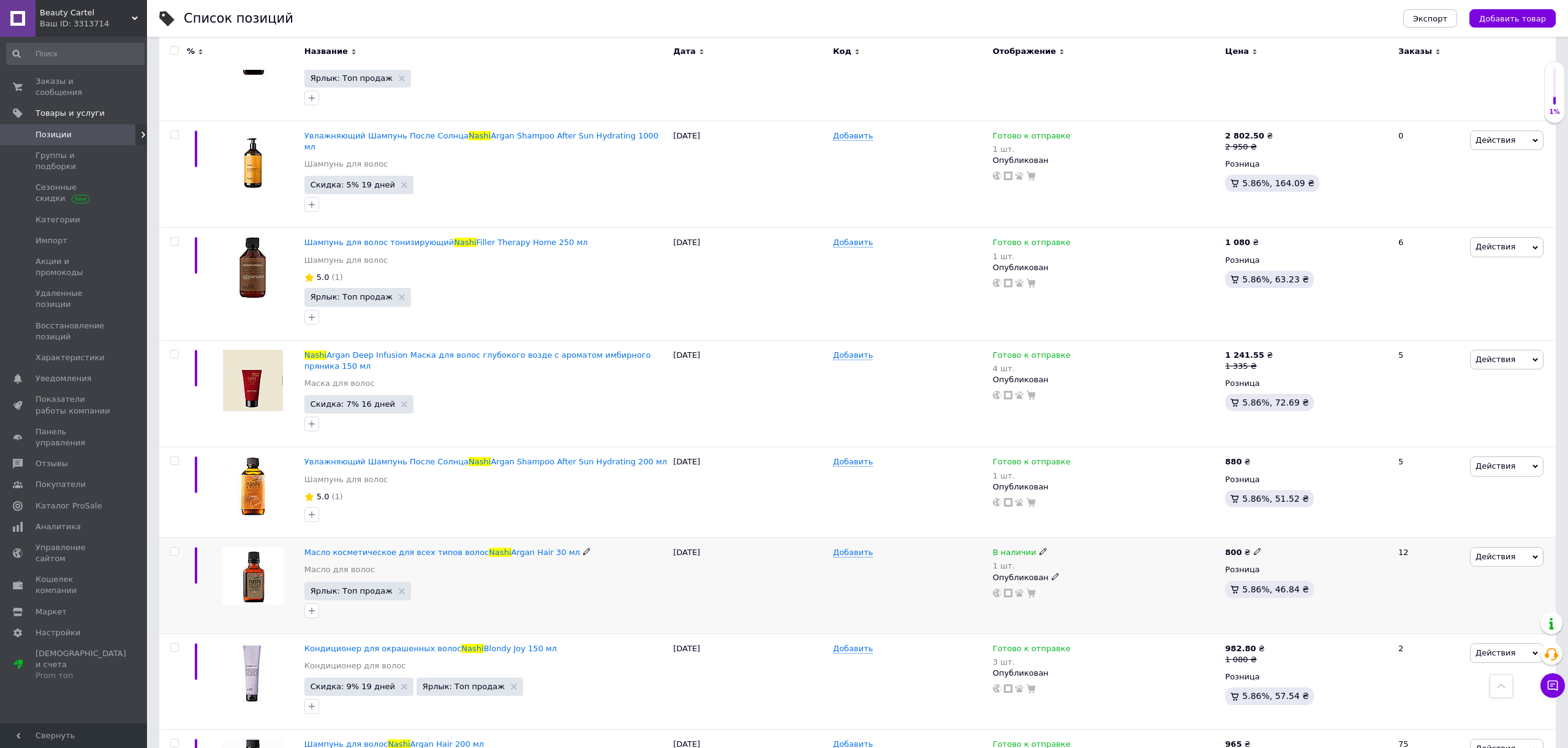
click at [1008, 548] on span "В наличии" at bounding box center [1014, 554] width 44 height 13
click at [1066, 594] on li "Готово к отправке" at bounding box center [1113, 602] width 116 height 17
click at [938, 562] on div "Добавить" at bounding box center [909, 585] width 160 height 96
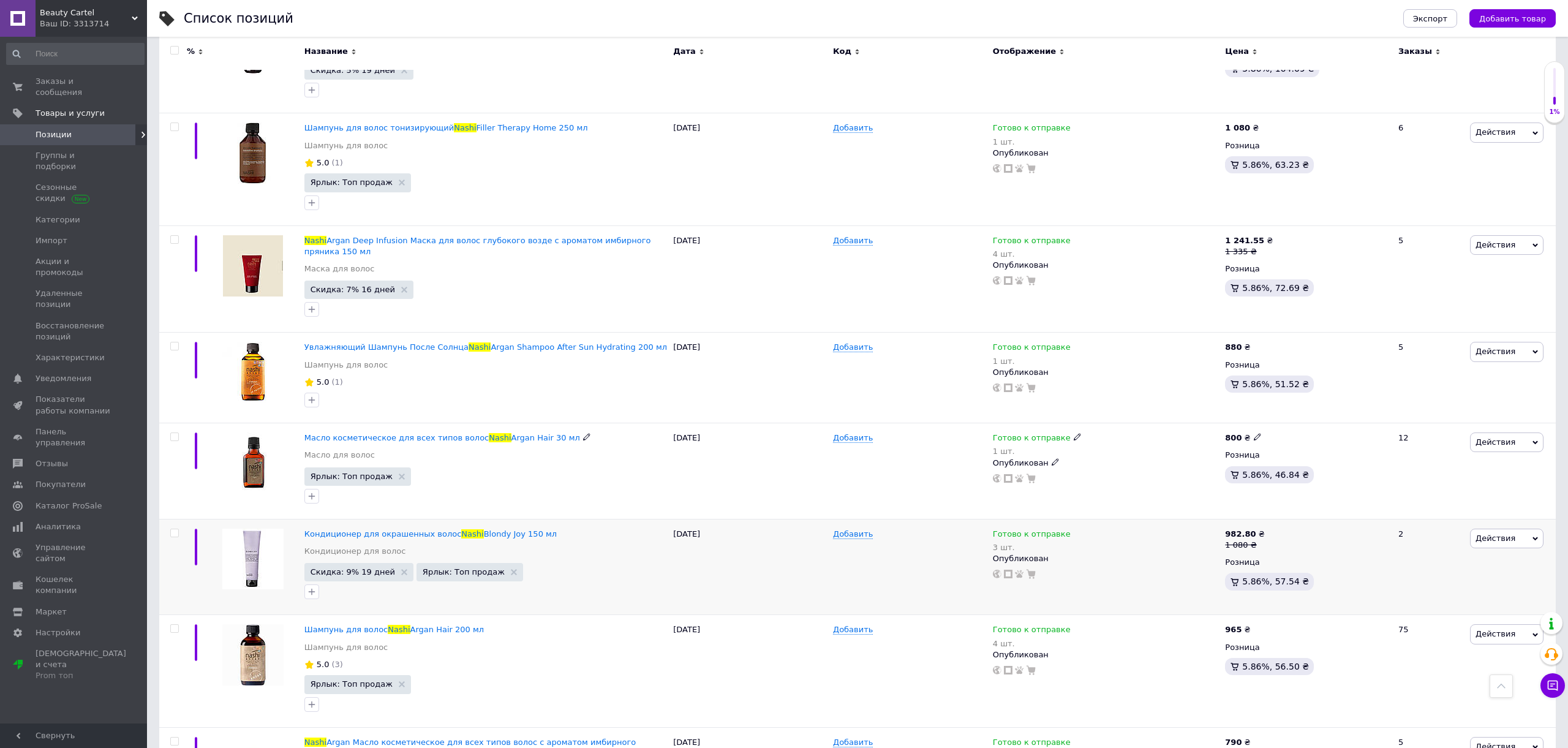
scroll to position [1058, 0]
click at [1037, 529] on span "Готово к отправке" at bounding box center [1032, 535] width 78 height 13
drag, startPoint x: 1059, startPoint y: 521, endPoint x: 1112, endPoint y: 530, distance: 53.8
click at [1120, 540] on li "В наличии" at bounding box center [1143, 549] width 116 height 17
drag, startPoint x: 931, startPoint y: 516, endPoint x: 1043, endPoint y: 524, distance: 112.3
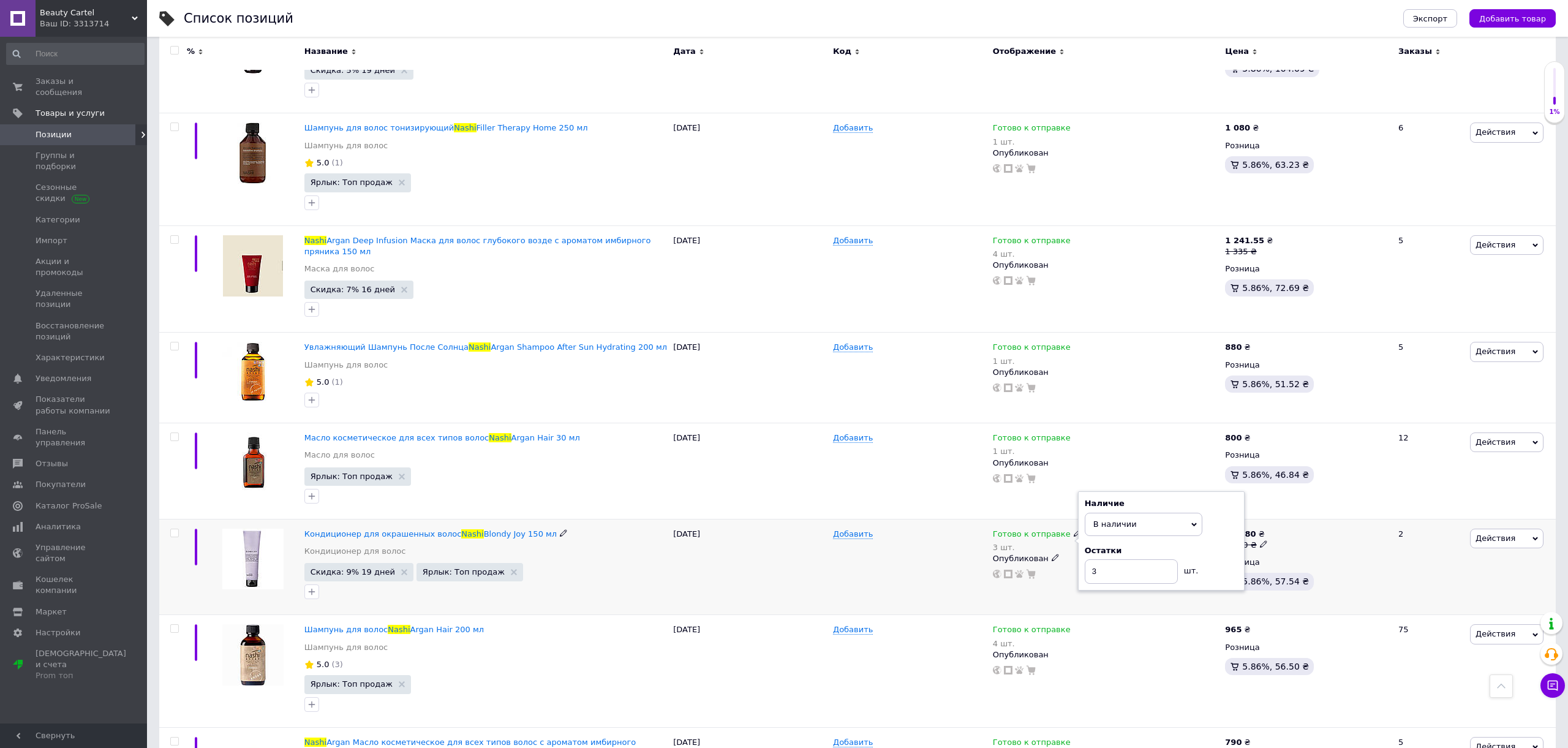
click at [933, 529] on div "Добавить" at bounding box center [909, 534] width 154 height 11
click at [1033, 530] on div "В наличии" at bounding box center [1020, 536] width 54 height 11
click at [1075, 576] on li "Готово к отправке" at bounding box center [1113, 584] width 116 height 17
click at [907, 552] on div "Добавить" at bounding box center [909, 568] width 160 height 96
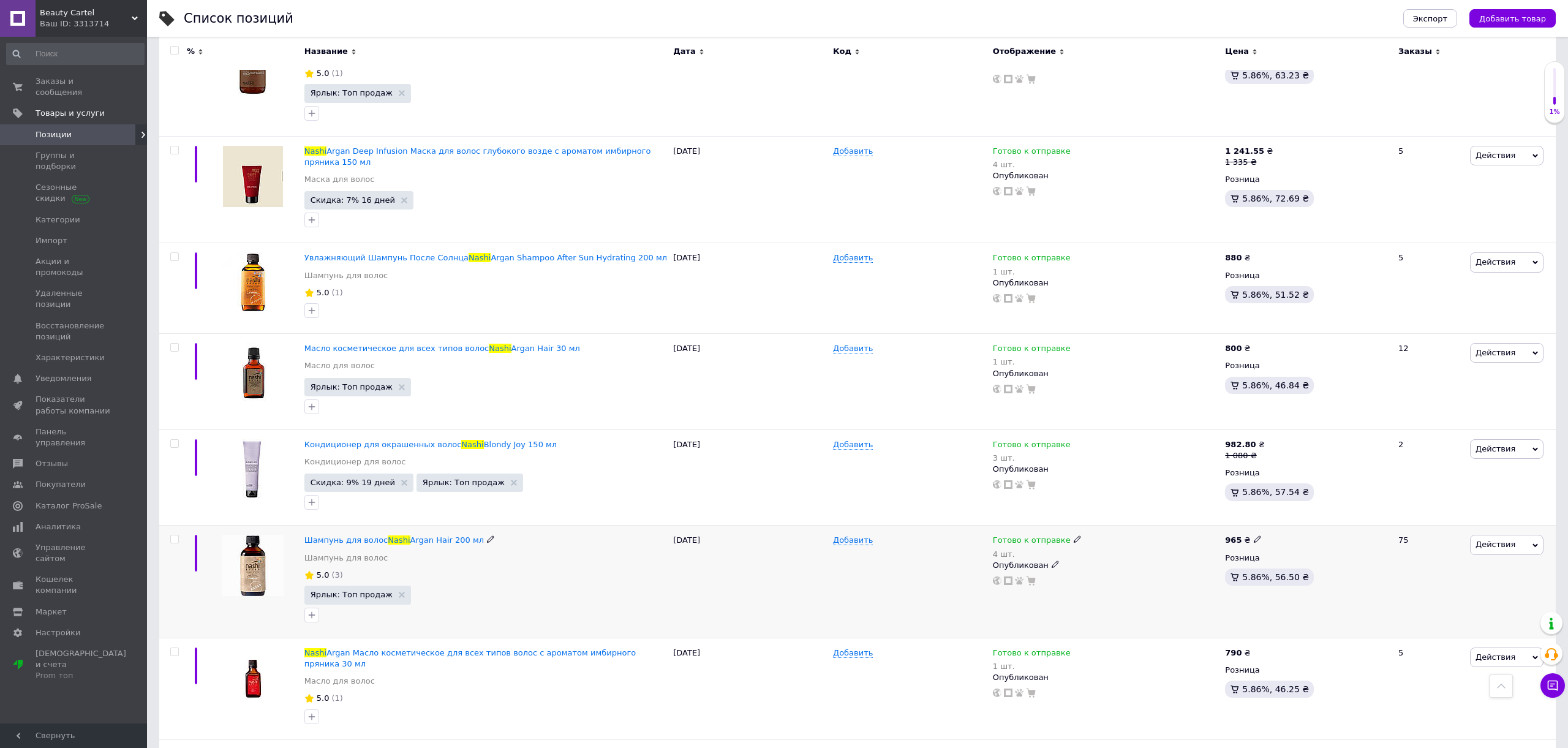
scroll to position [1148, 0]
click at [1017, 535] on span "Готово к отправке" at bounding box center [1032, 541] width 78 height 13
click at [1101, 546] on li "В наличии" at bounding box center [1143, 555] width 116 height 17
click at [932, 542] on div "Добавить" at bounding box center [909, 581] width 160 height 112
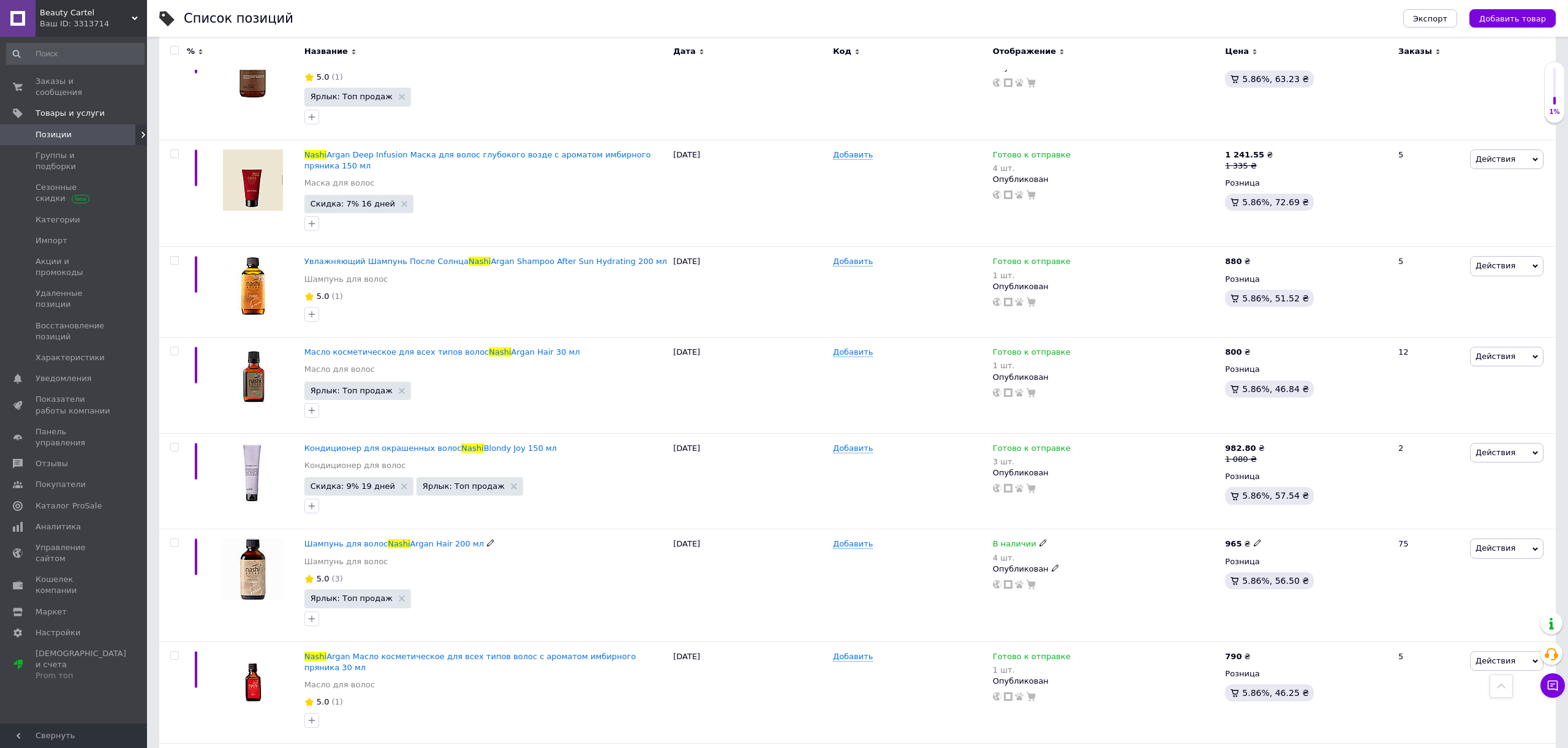
click at [1015, 539] on span "В наличии" at bounding box center [1014, 546] width 44 height 13
click at [1079, 586] on li "Готово к отправке" at bounding box center [1113, 594] width 116 height 17
click at [1077, 569] on input "4" at bounding box center [1101, 581] width 93 height 24
type input "2"
click at [903, 593] on div "Добавить" at bounding box center [909, 585] width 160 height 112
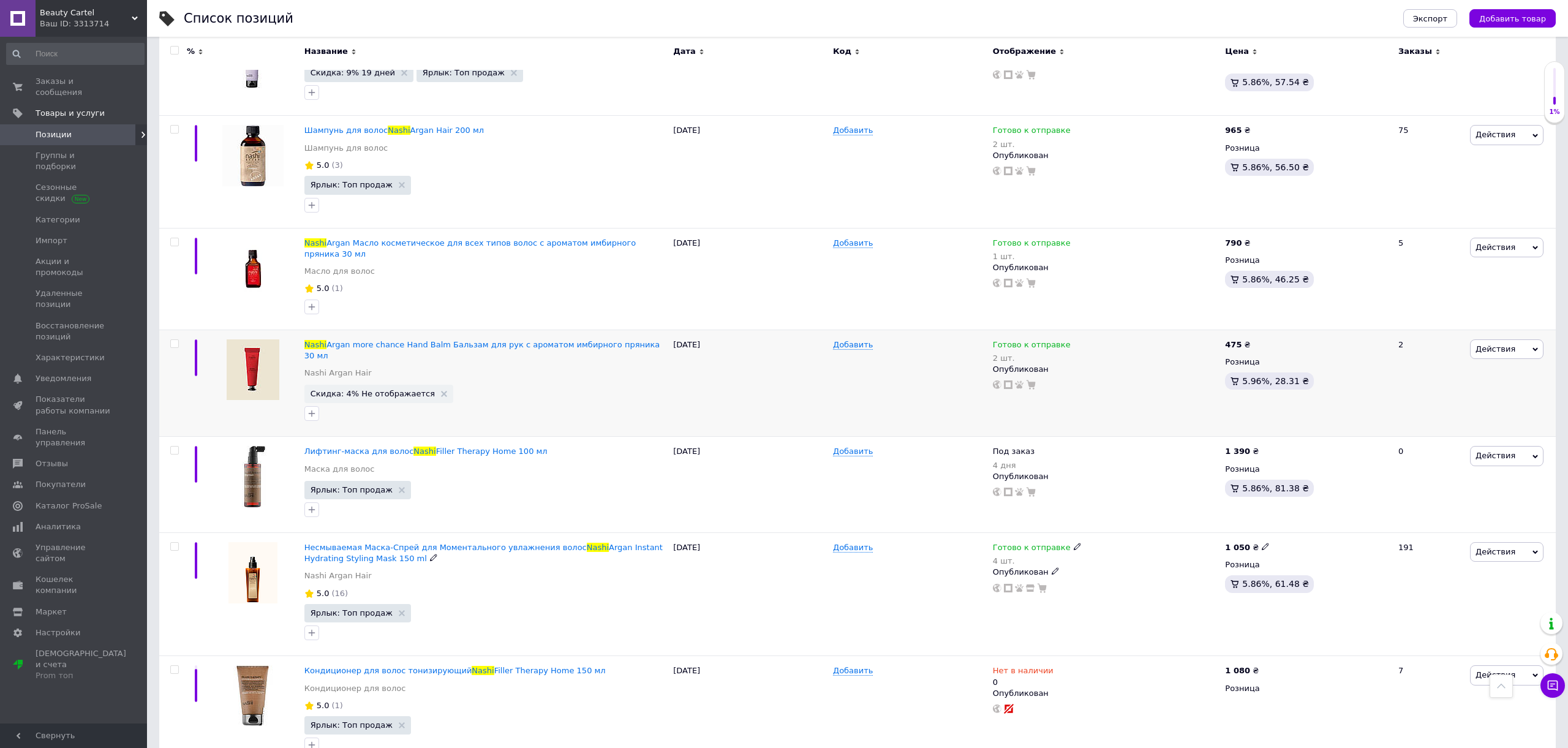
scroll to position [1616, 0]
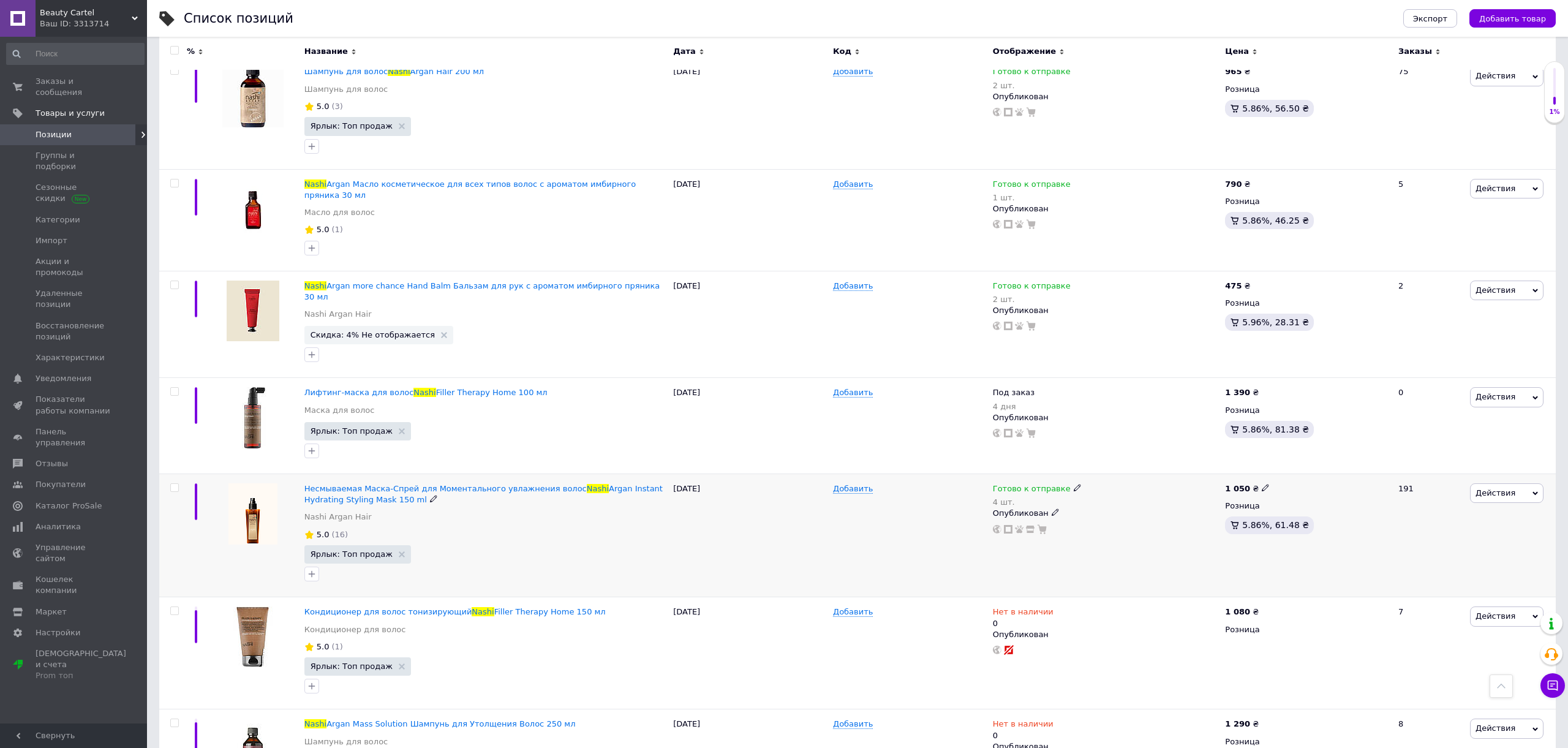
drag, startPoint x: 1040, startPoint y: 460, endPoint x: 1055, endPoint y: 464, distance: 15.5
click at [1040, 484] on span "Готово к отправке" at bounding box center [1032, 490] width 78 height 13
click at [1133, 496] on li "В наличии" at bounding box center [1143, 504] width 116 height 17
click at [959, 478] on div "Добавить" at bounding box center [909, 536] width 160 height 123
drag, startPoint x: 1012, startPoint y: 459, endPoint x: 1039, endPoint y: 478, distance: 33.0
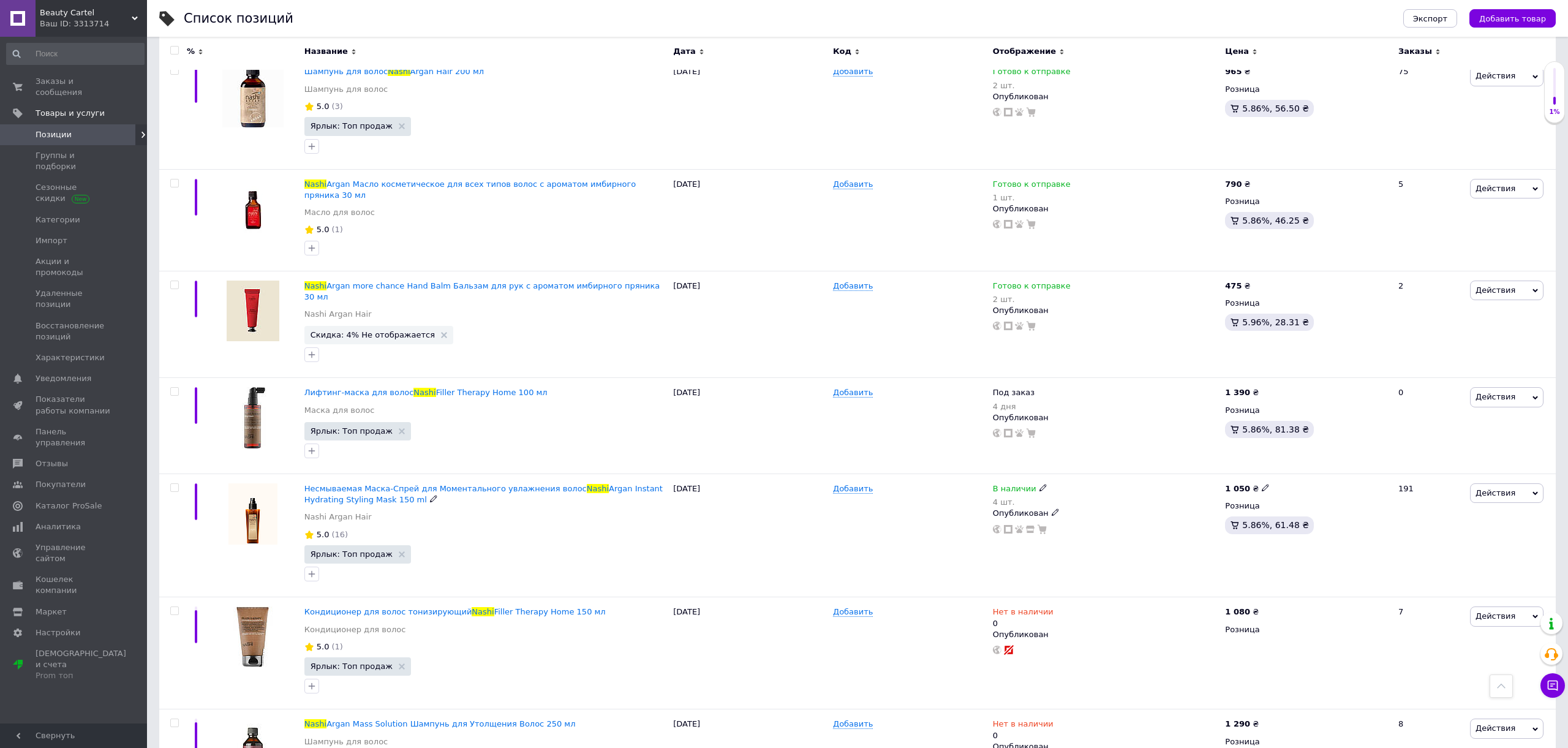
click at [1012, 484] on span "В наличии" at bounding box center [1014, 490] width 44 height 13
click at [1093, 530] on li "Готово к отправке" at bounding box center [1113, 539] width 116 height 17
click at [955, 499] on div "Добавить" at bounding box center [909, 536] width 160 height 123
click at [1014, 607] on span "Нет в наличии" at bounding box center [1023, 614] width 60 height 13
click at [1092, 635] on li "Под заказ" at bounding box center [1129, 643] width 116 height 17
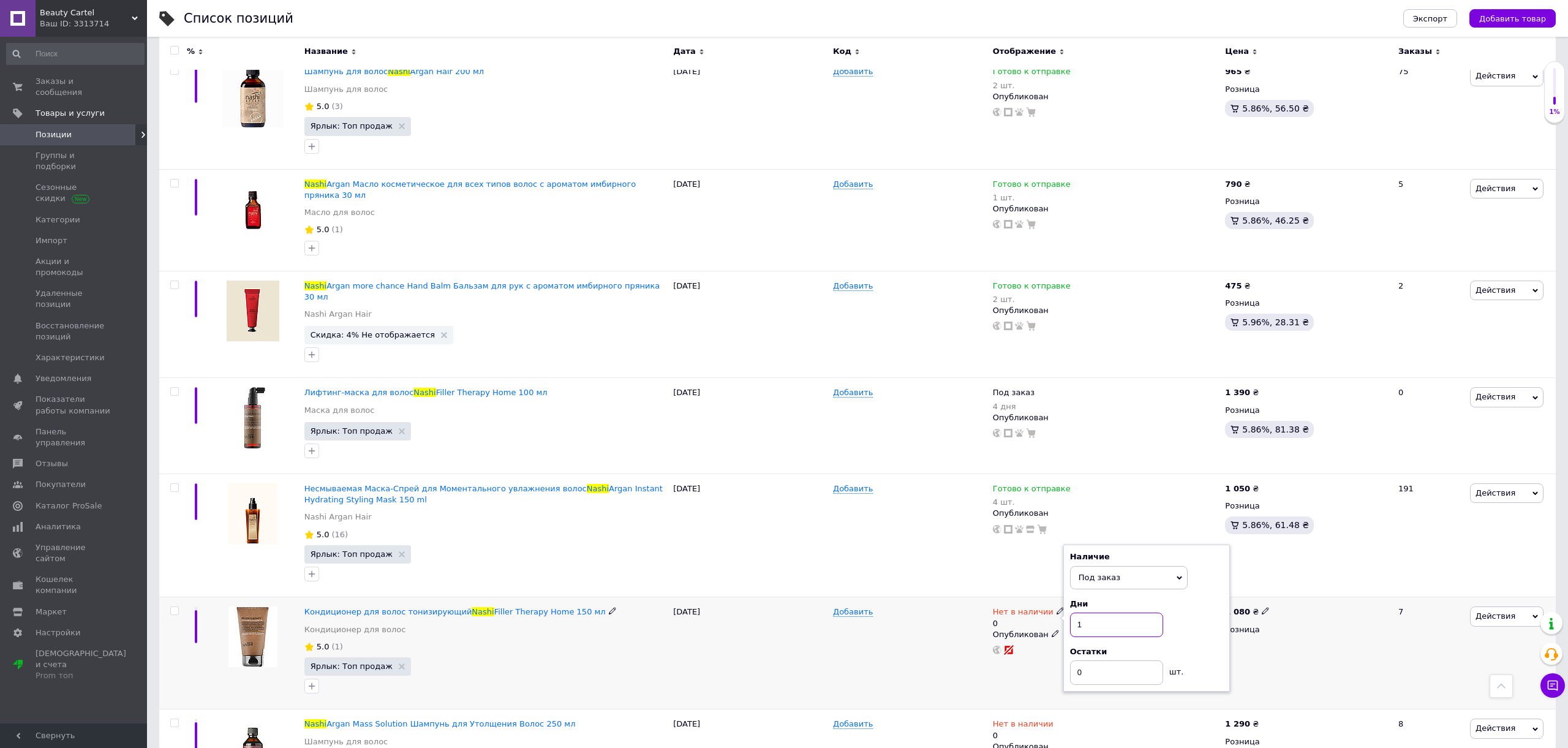
click at [1105, 613] on input "1" at bounding box center [1117, 625] width 93 height 24
type input "3"
click at [1104, 660] on input "0" at bounding box center [1117, 672] width 93 height 24
click at [939, 629] on div "Добавить" at bounding box center [909, 653] width 160 height 112
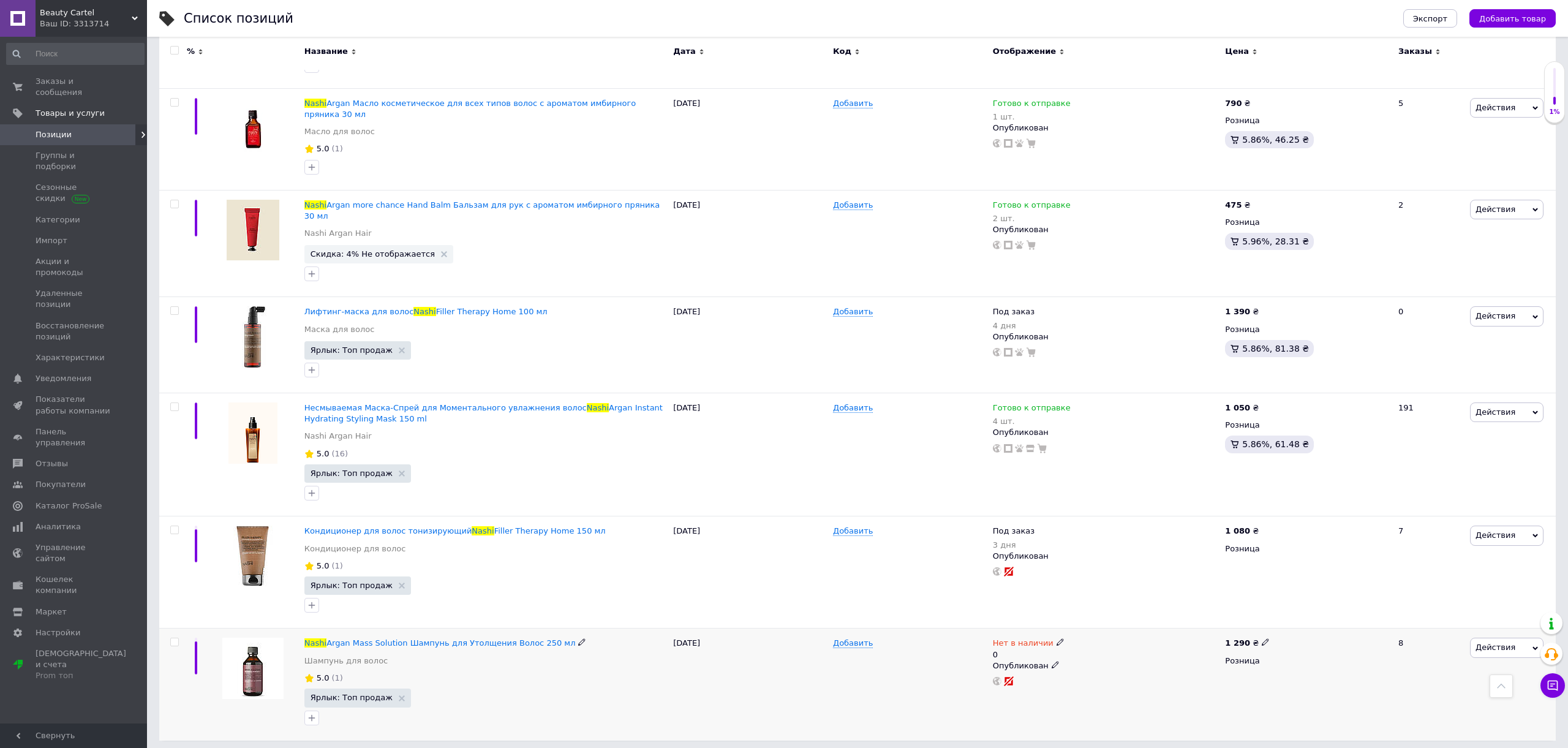
scroll to position [1711, 0]
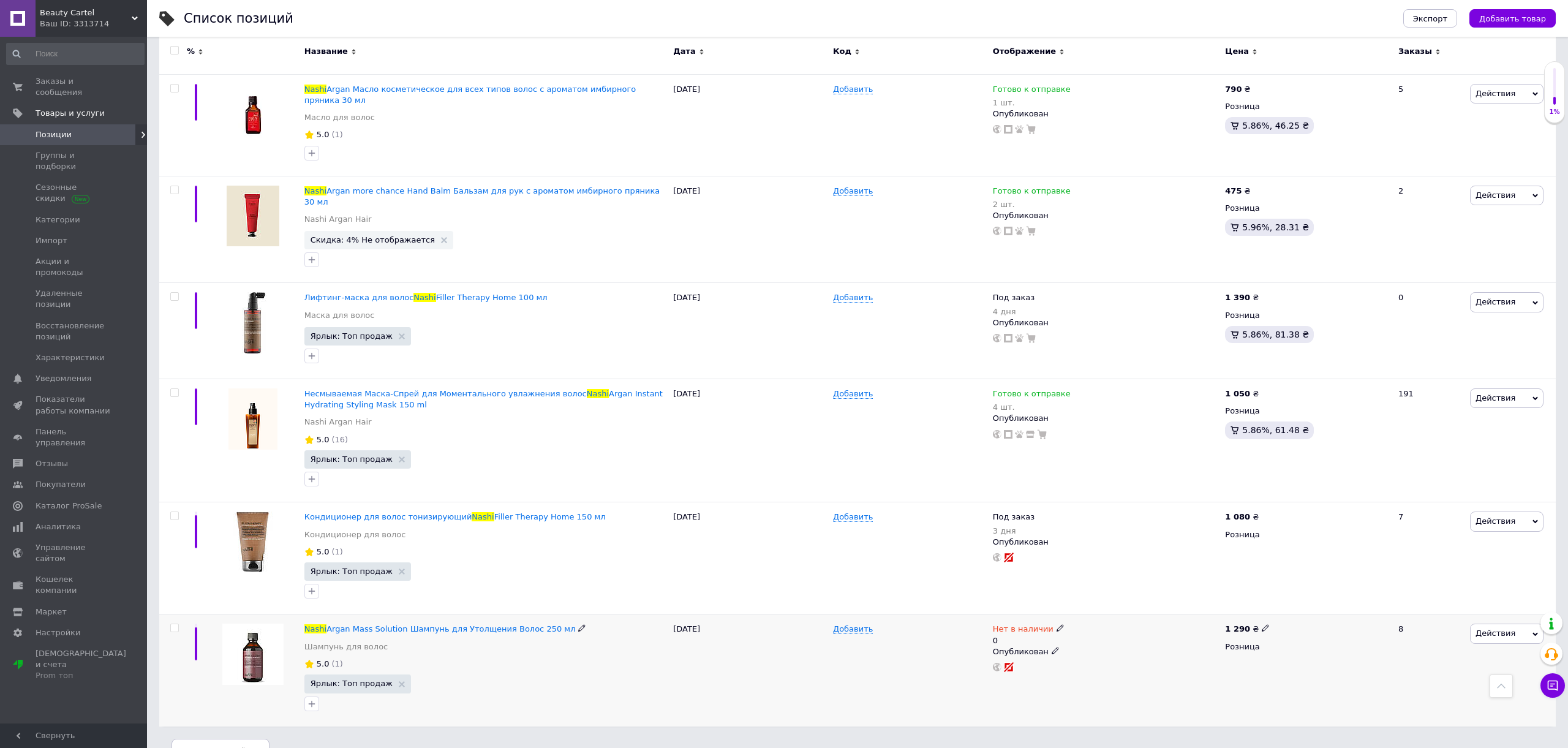
click at [1010, 624] on span "Нет в наличии" at bounding box center [1023, 630] width 60 height 13
click at [1099, 652] on li "Под заказ" at bounding box center [1129, 661] width 116 height 17
click at [1098, 630] on input "1" at bounding box center [1117, 642] width 93 height 24
type input "3"
click at [1087, 678] on input "0" at bounding box center [1117, 690] width 93 height 24
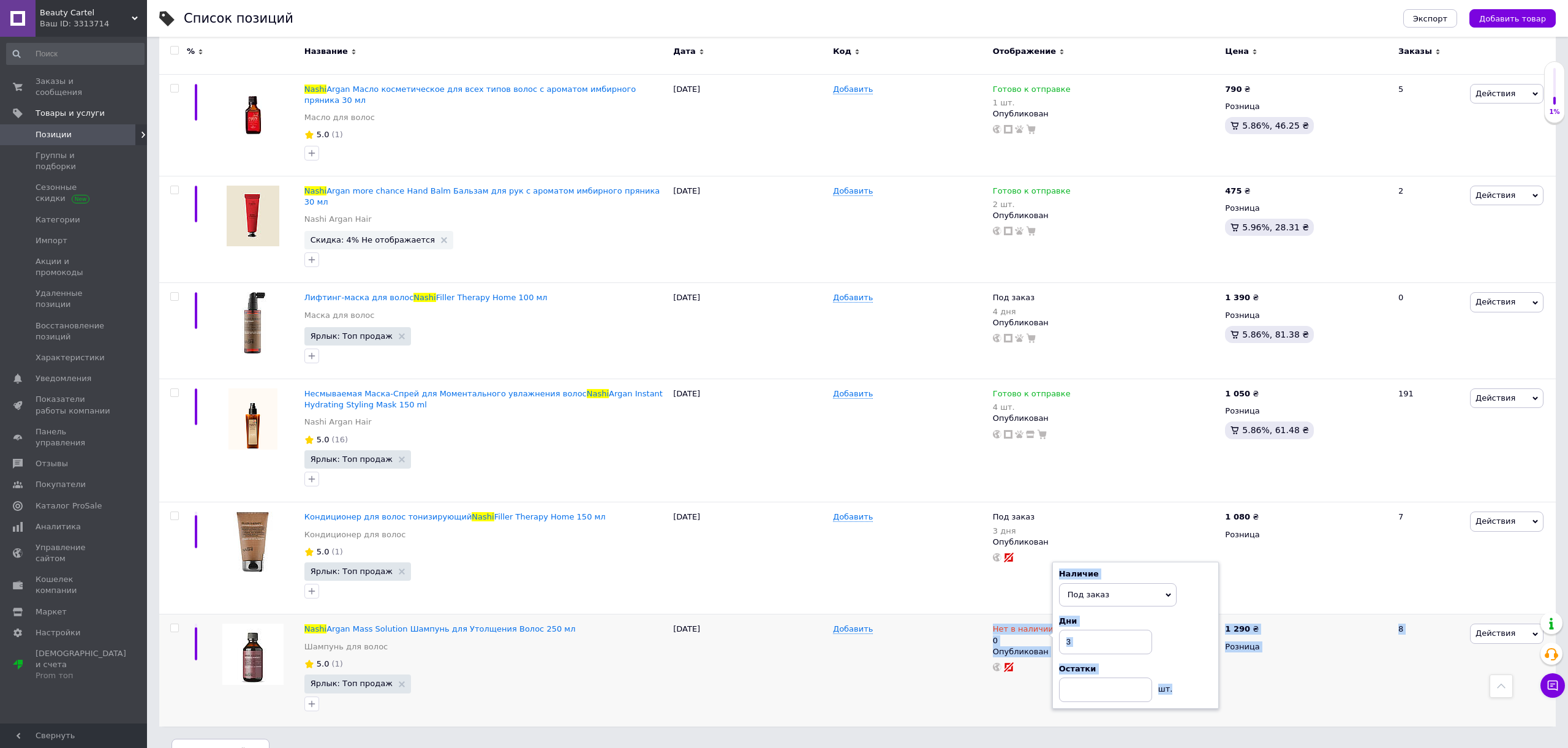
drag, startPoint x: 955, startPoint y: 698, endPoint x: 941, endPoint y: 682, distance: 21.3
click at [923, 672] on div "Добавить" at bounding box center [909, 670] width 160 height 112
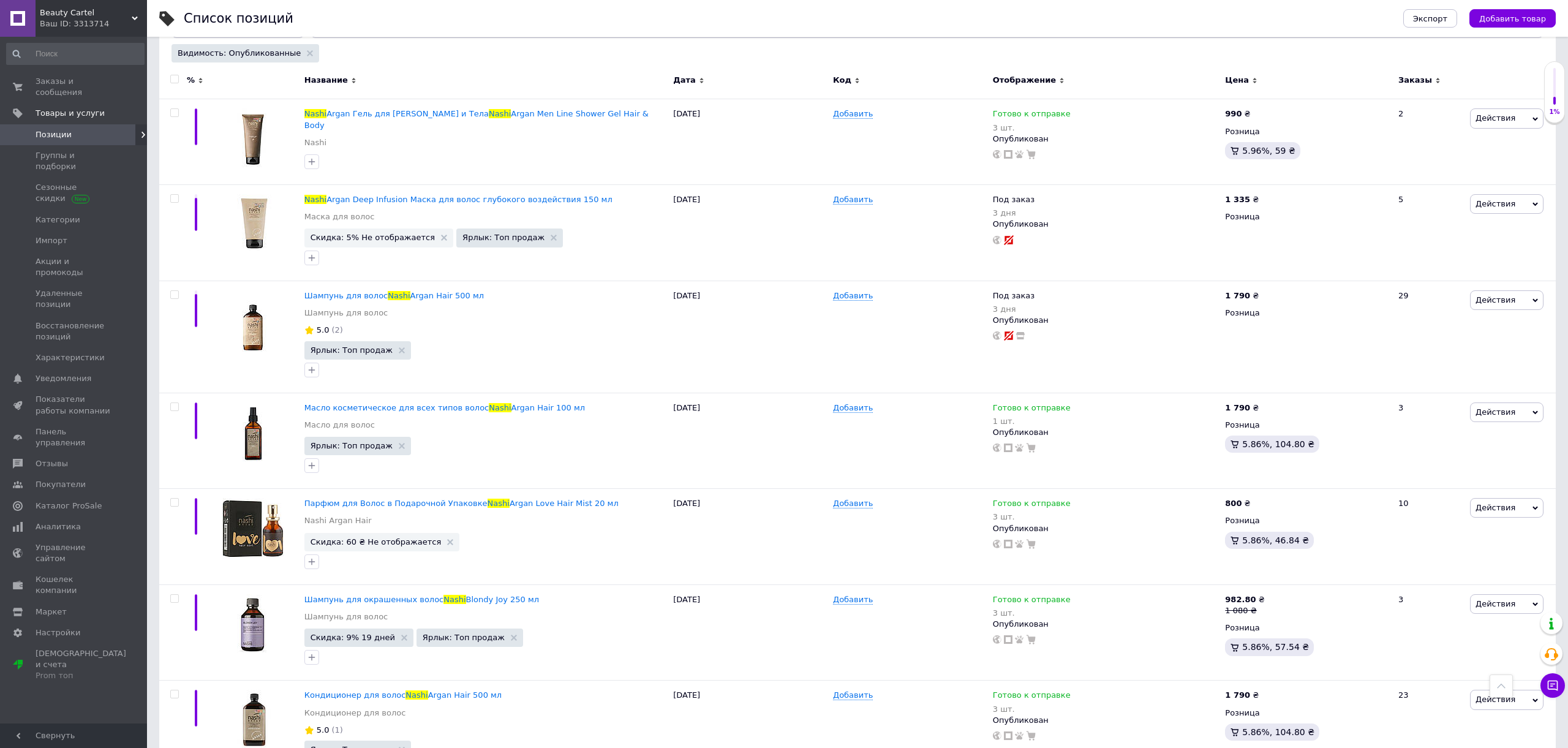
scroll to position [0, 0]
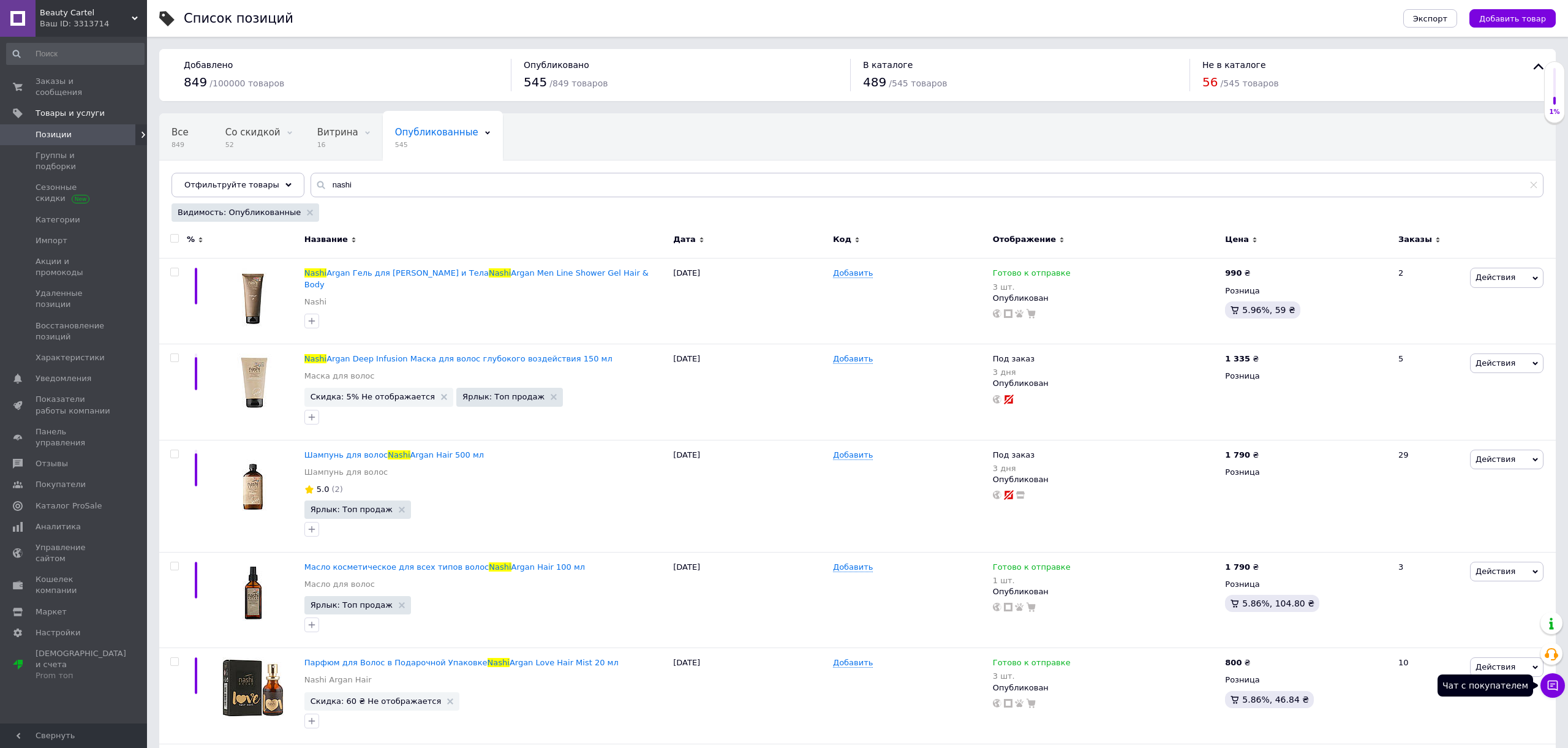
click at [1560, 685] on button "Чат с покупателем" at bounding box center [1552, 685] width 24 height 24
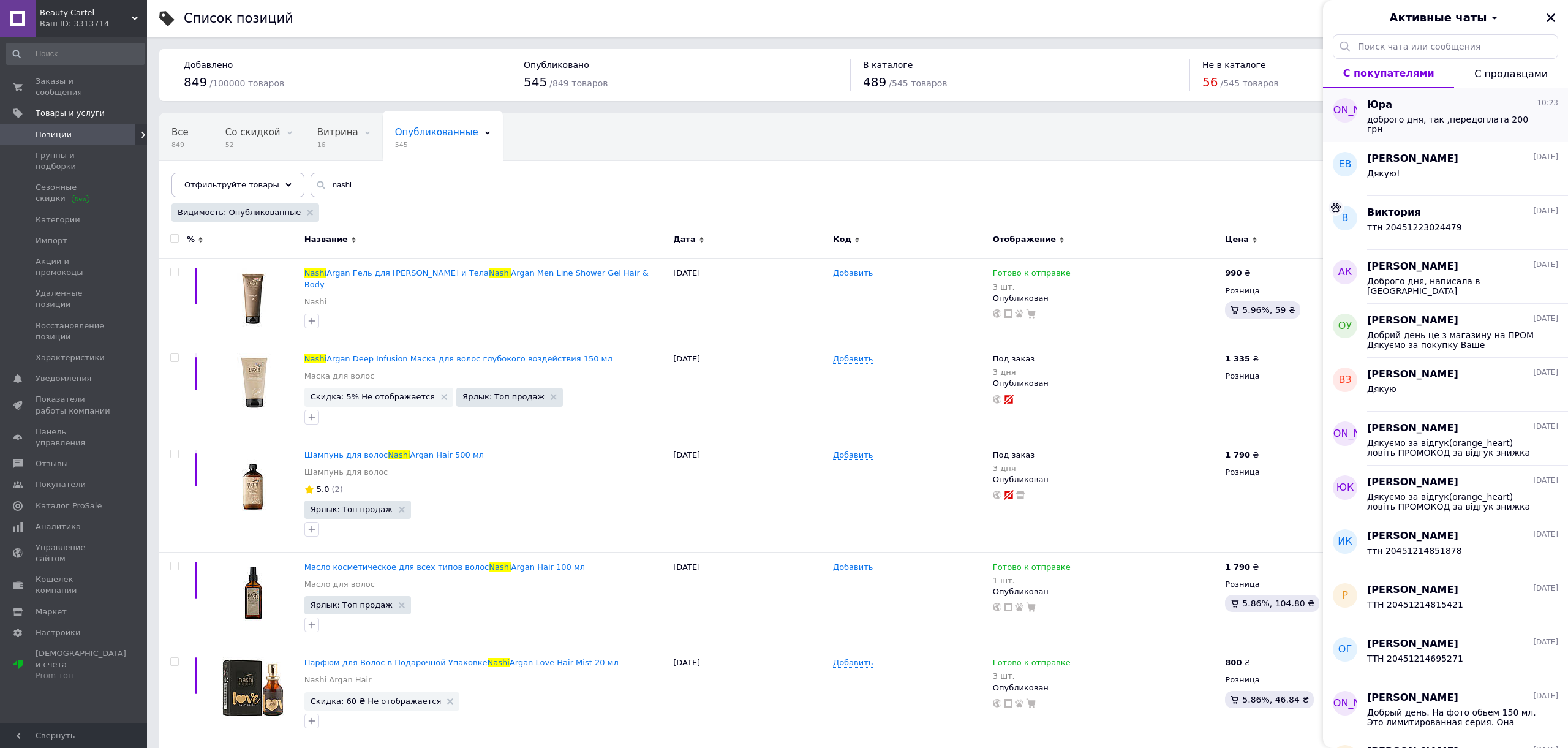
click at [1443, 128] on div "доброго дня, так ,передоплата 200 грн" at bounding box center [1454, 125] width 174 height 20
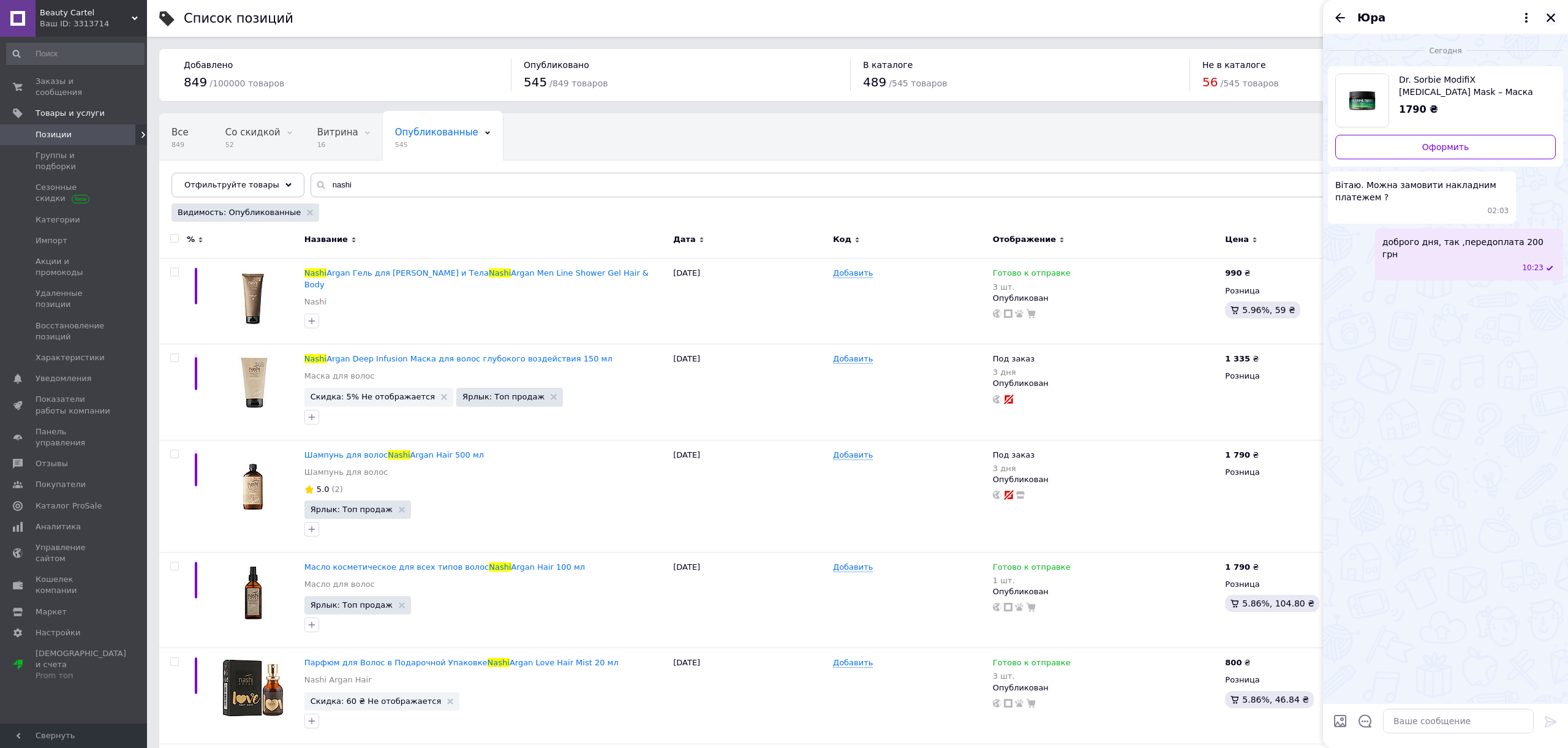
click at [1550, 18] on icon "Закрыть" at bounding box center [1550, 18] width 8 height 8
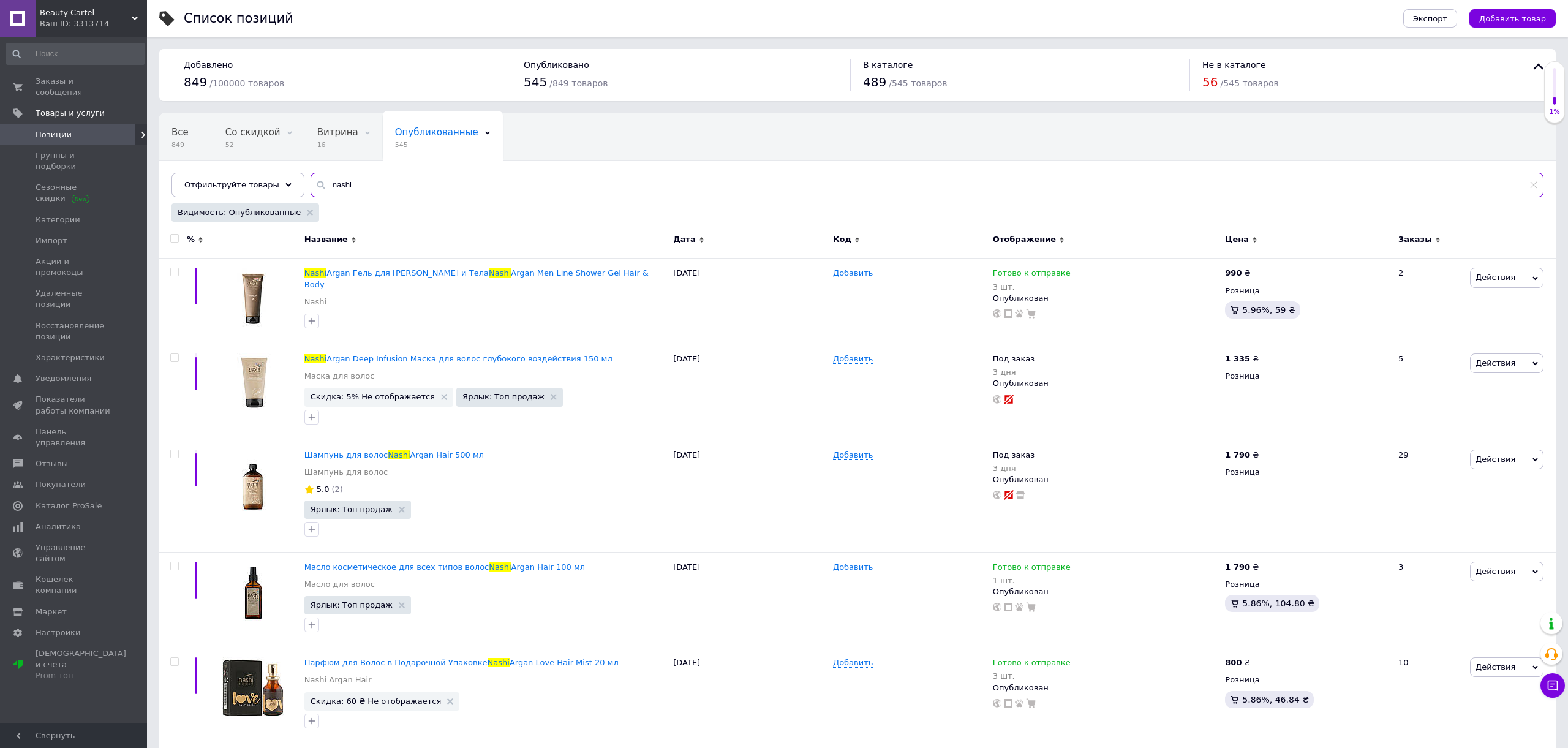
drag, startPoint x: 323, startPoint y: 186, endPoint x: 362, endPoint y: 185, distance: 39.0
click at [362, 185] on input "nashi" at bounding box center [927, 185] width 1233 height 24
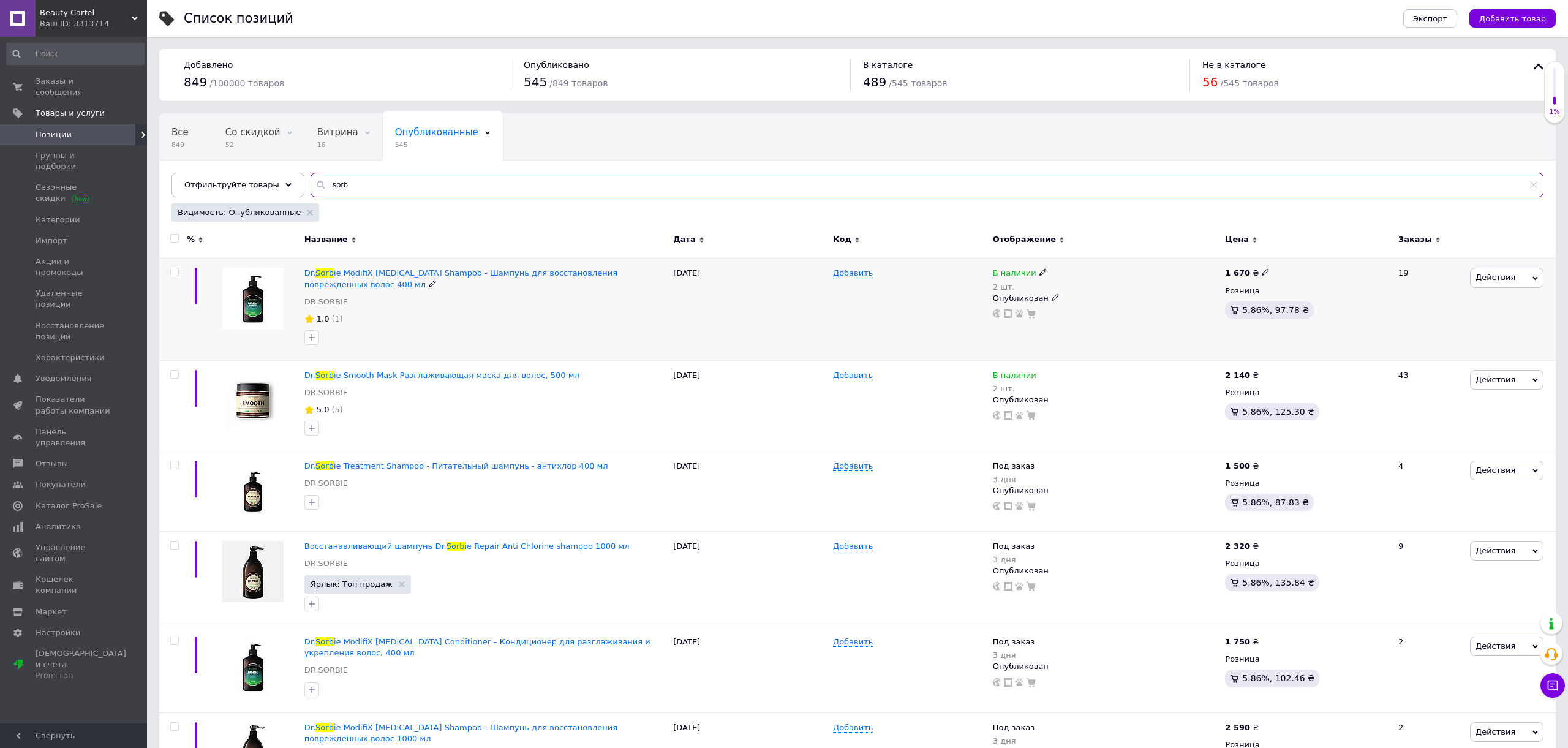
type input "sorb"
drag, startPoint x: 1002, startPoint y: 270, endPoint x: 1043, endPoint y: 279, distance: 42.0
click at [1002, 270] on span "В наличии" at bounding box center [1014, 274] width 44 height 13
click at [1099, 289] on li "Нет в наличии" at bounding box center [1113, 288] width 116 height 17
click at [946, 288] on div "Добавить" at bounding box center [909, 309] width 160 height 102
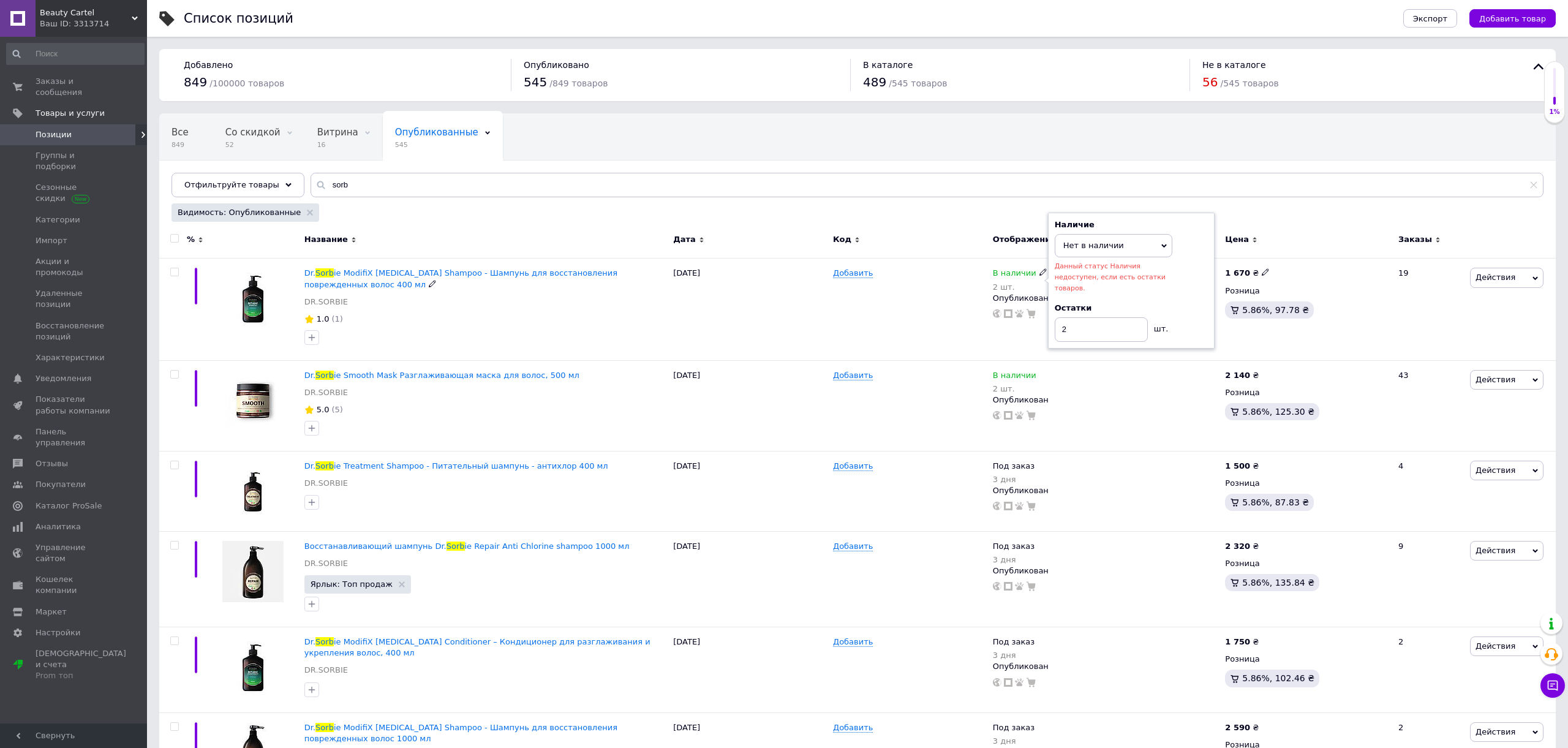
click at [1007, 274] on span "В наличии" at bounding box center [1014, 274] width 44 height 13
click at [1095, 237] on span "Нет в наличии" at bounding box center [1114, 245] width 118 height 23
click at [1092, 270] on li "В наличии" at bounding box center [1113, 270] width 116 height 17
click at [942, 273] on div "Добавить" at bounding box center [909, 273] width 154 height 11
click at [1009, 274] on span "В наличии" at bounding box center [1014, 274] width 44 height 13
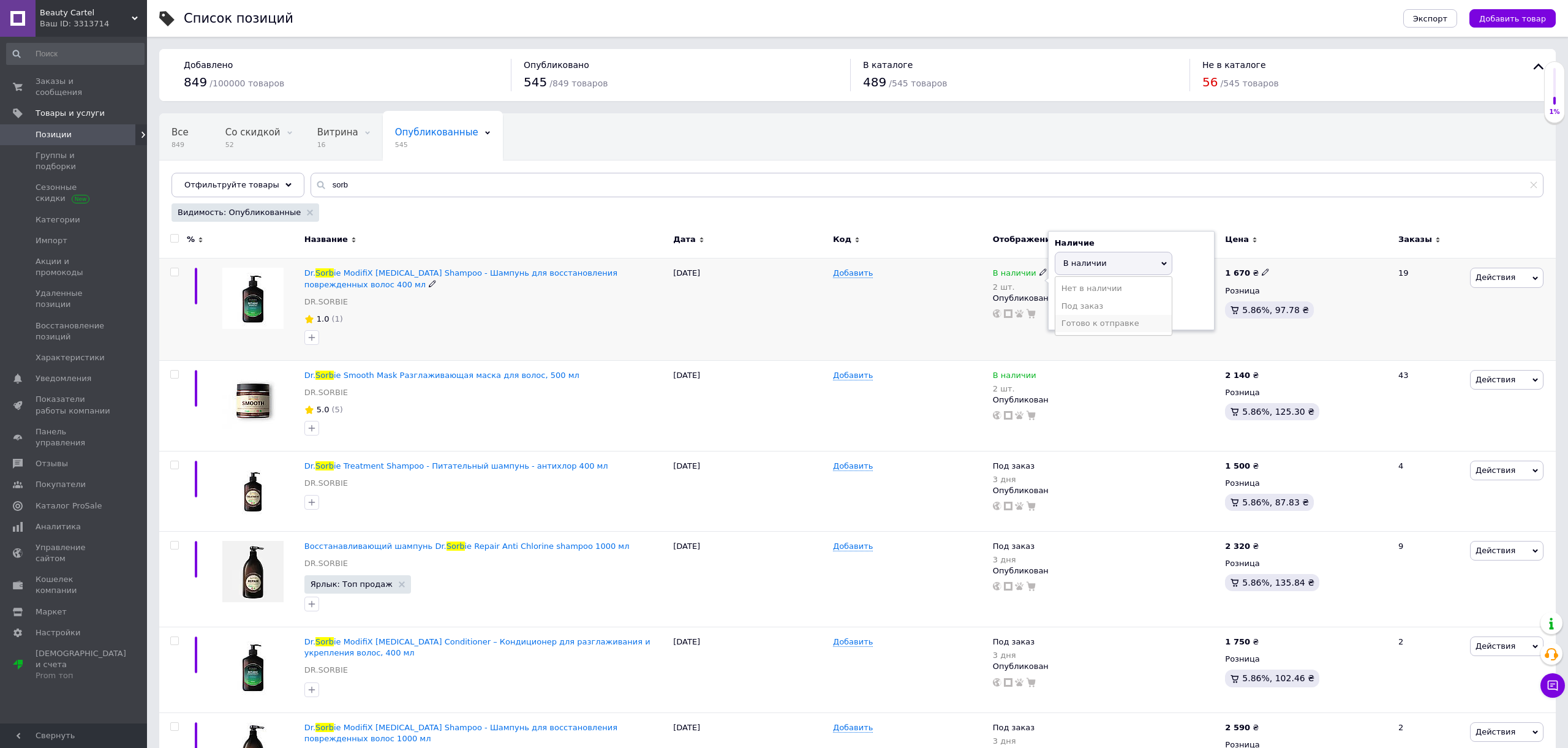
click at [1081, 323] on li "Готово к отправке" at bounding box center [1113, 323] width 116 height 17
click at [871, 308] on div "Добавить" at bounding box center [909, 309] width 160 height 102
click at [1015, 374] on span "В наличии" at bounding box center [1014, 377] width 44 height 13
click at [1086, 368] on span "В наличии" at bounding box center [1085, 364] width 44 height 9
click at [928, 387] on div "Добавить" at bounding box center [909, 405] width 160 height 91
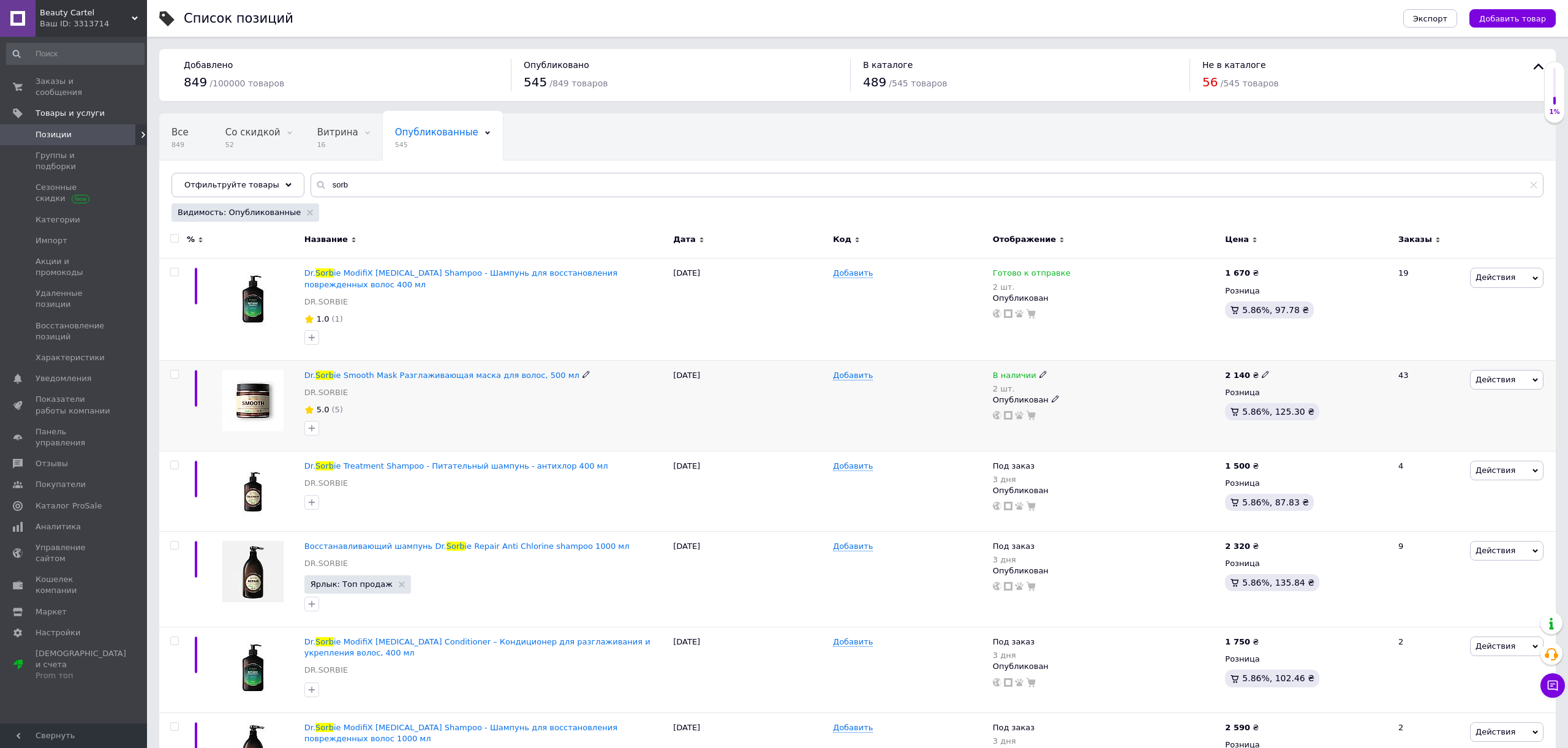
click at [1006, 375] on span "В наличии" at bounding box center [1014, 377] width 44 height 13
click at [1075, 426] on li "Готово к отправке" at bounding box center [1113, 425] width 116 height 17
click at [1119, 361] on span "Готово к отправке" at bounding box center [1102, 364] width 78 height 9
click at [1089, 388] on li "В наличии" at bounding box center [1113, 390] width 116 height 17
click at [959, 397] on div "Добавить" at bounding box center [909, 405] width 160 height 91
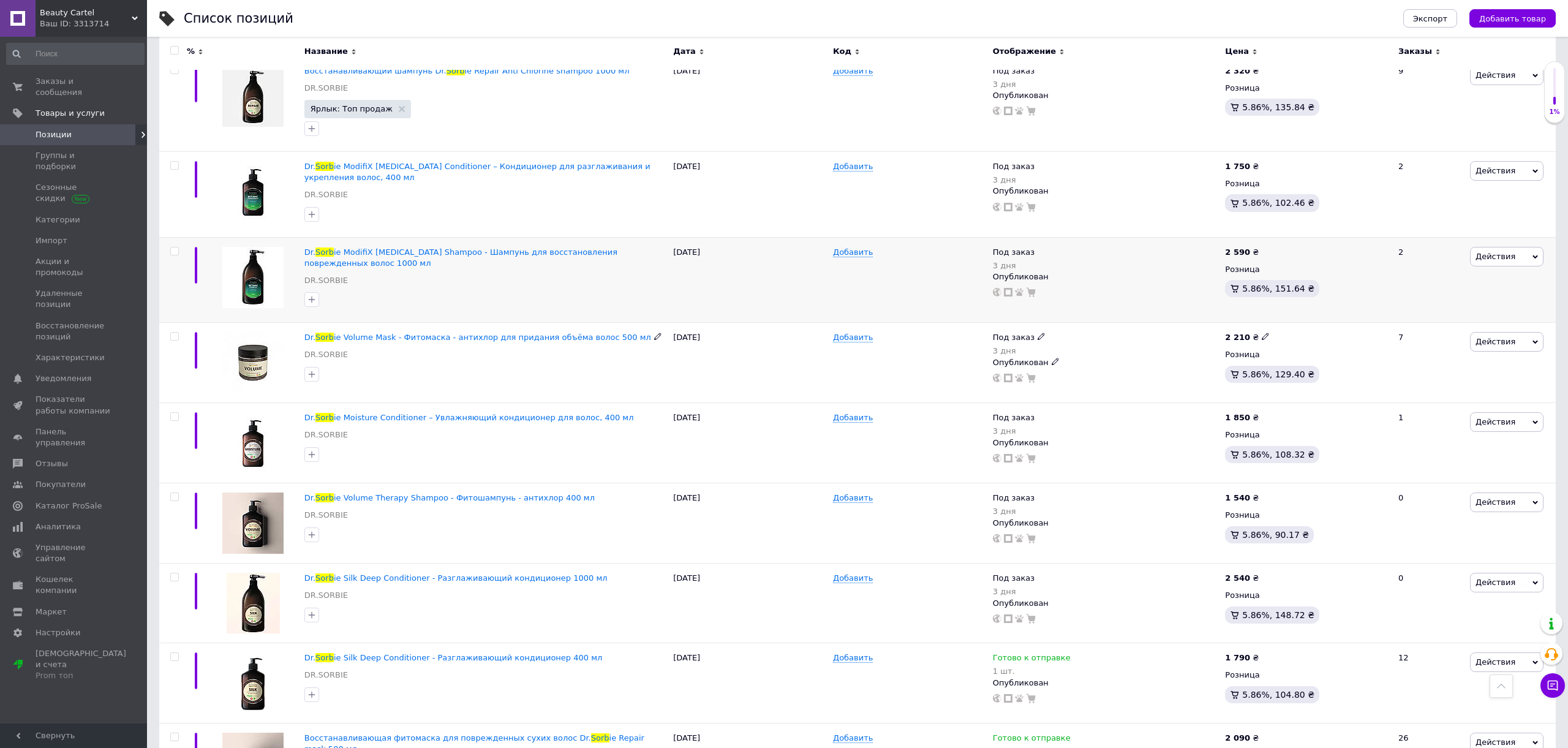
scroll to position [482, 0]
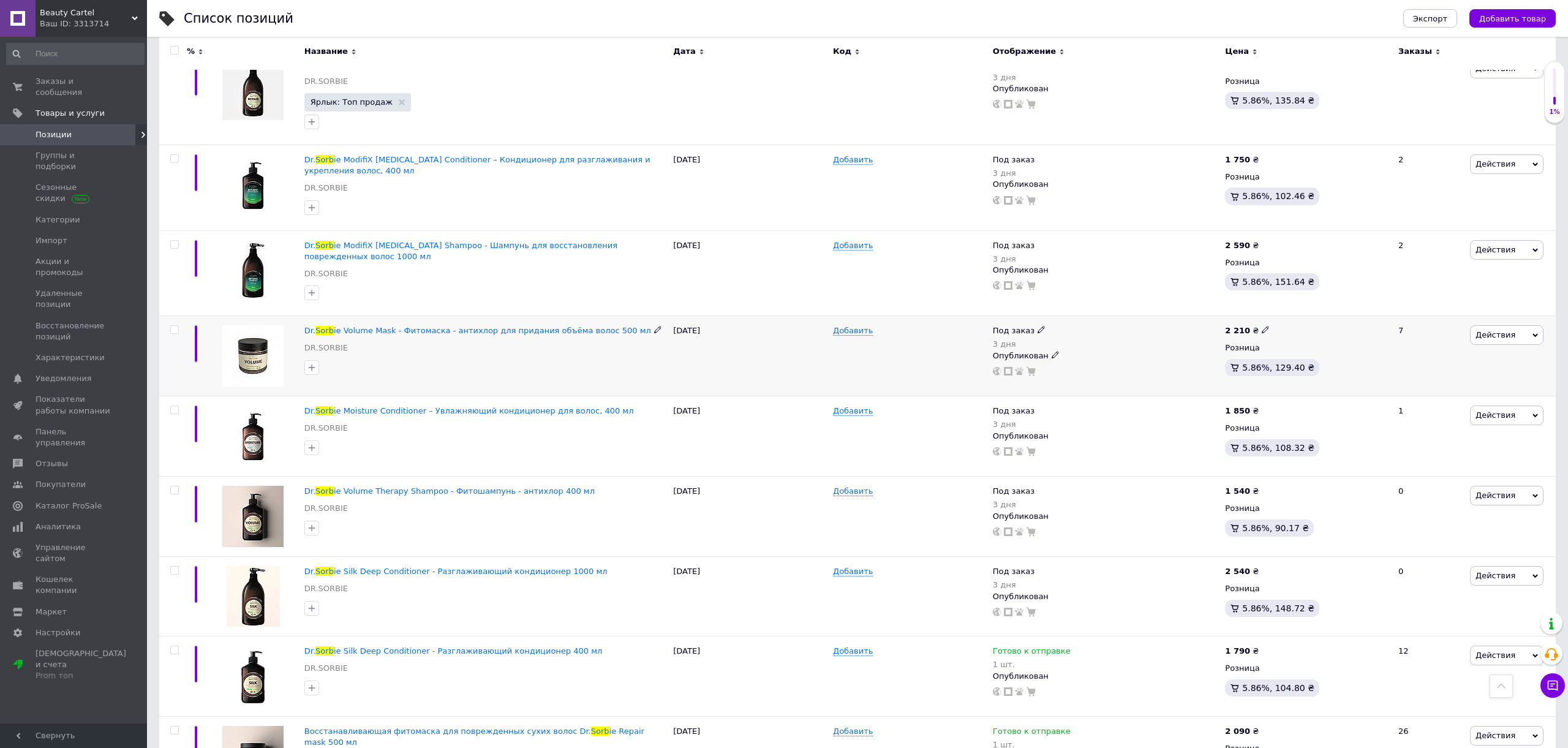
click at [1022, 331] on span "Под заказ" at bounding box center [1014, 332] width 42 height 13
click at [1076, 301] on span "Под заказ" at bounding box center [1083, 296] width 42 height 9
click at [1076, 346] on input "3" at bounding box center [1101, 345] width 93 height 24
type input "1"
click at [955, 361] on div "Добавить" at bounding box center [909, 356] width 160 height 80
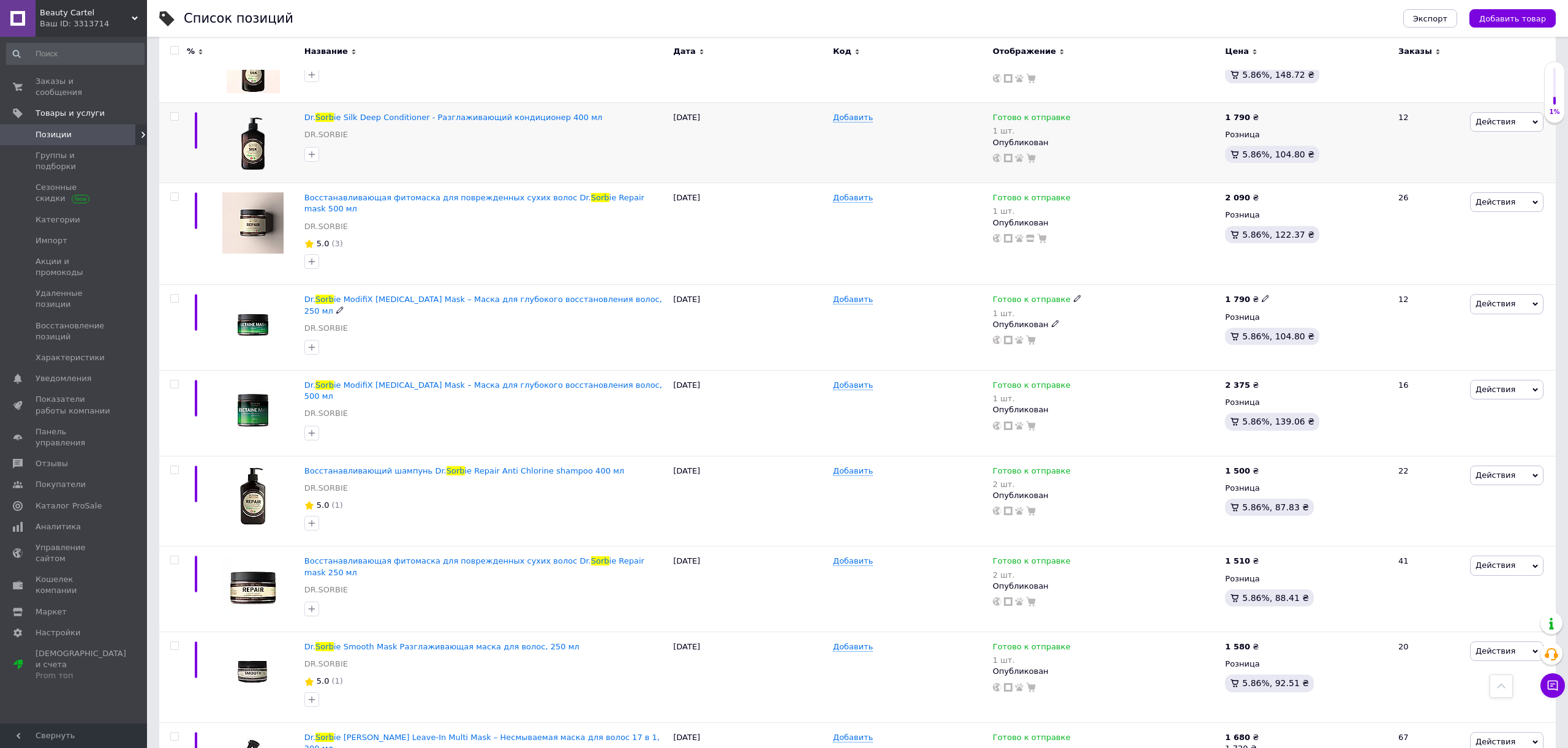
scroll to position [1021, 0]
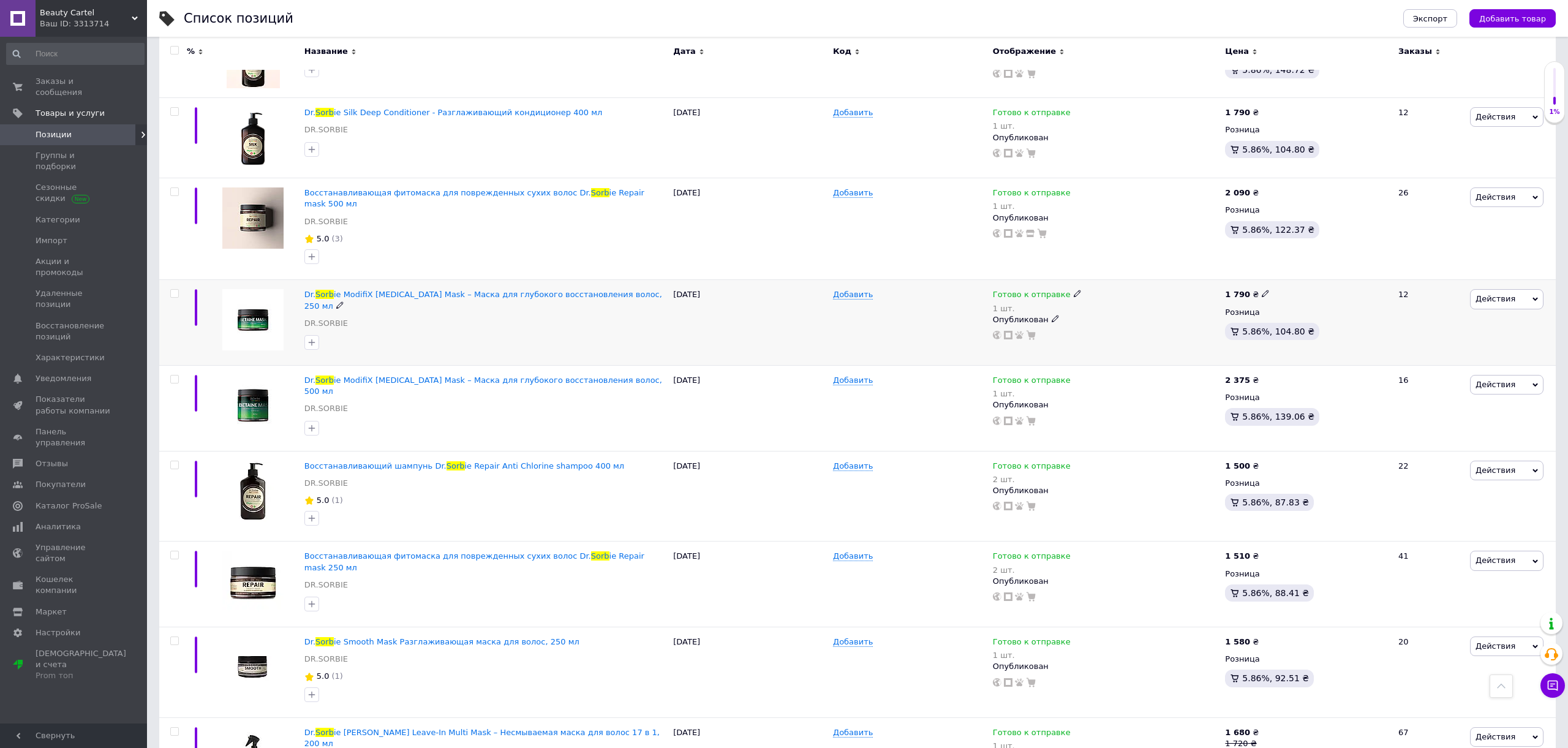
click at [1047, 292] on span "Готово к отправке" at bounding box center [1032, 296] width 78 height 13
click at [1153, 302] on li "В наличии" at bounding box center [1143, 309] width 116 height 17
click at [941, 322] on div "Добавить" at bounding box center [909, 322] width 160 height 86
click at [1009, 294] on span "В наличии" at bounding box center [1014, 296] width 44 height 13
click at [1078, 342] on li "Готово к отправке" at bounding box center [1113, 345] width 116 height 17
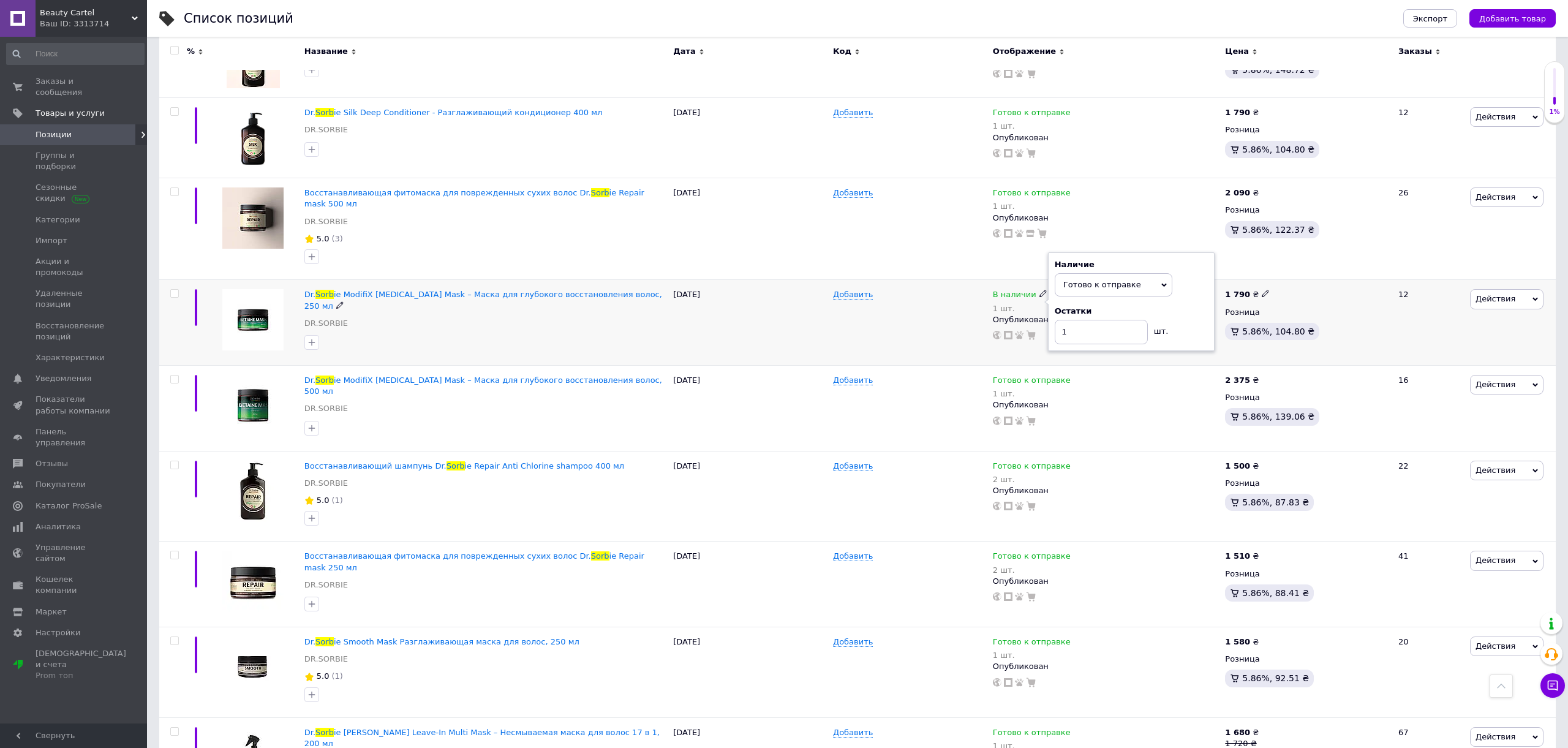
click at [928, 338] on div "Добавить" at bounding box center [909, 322] width 160 height 86
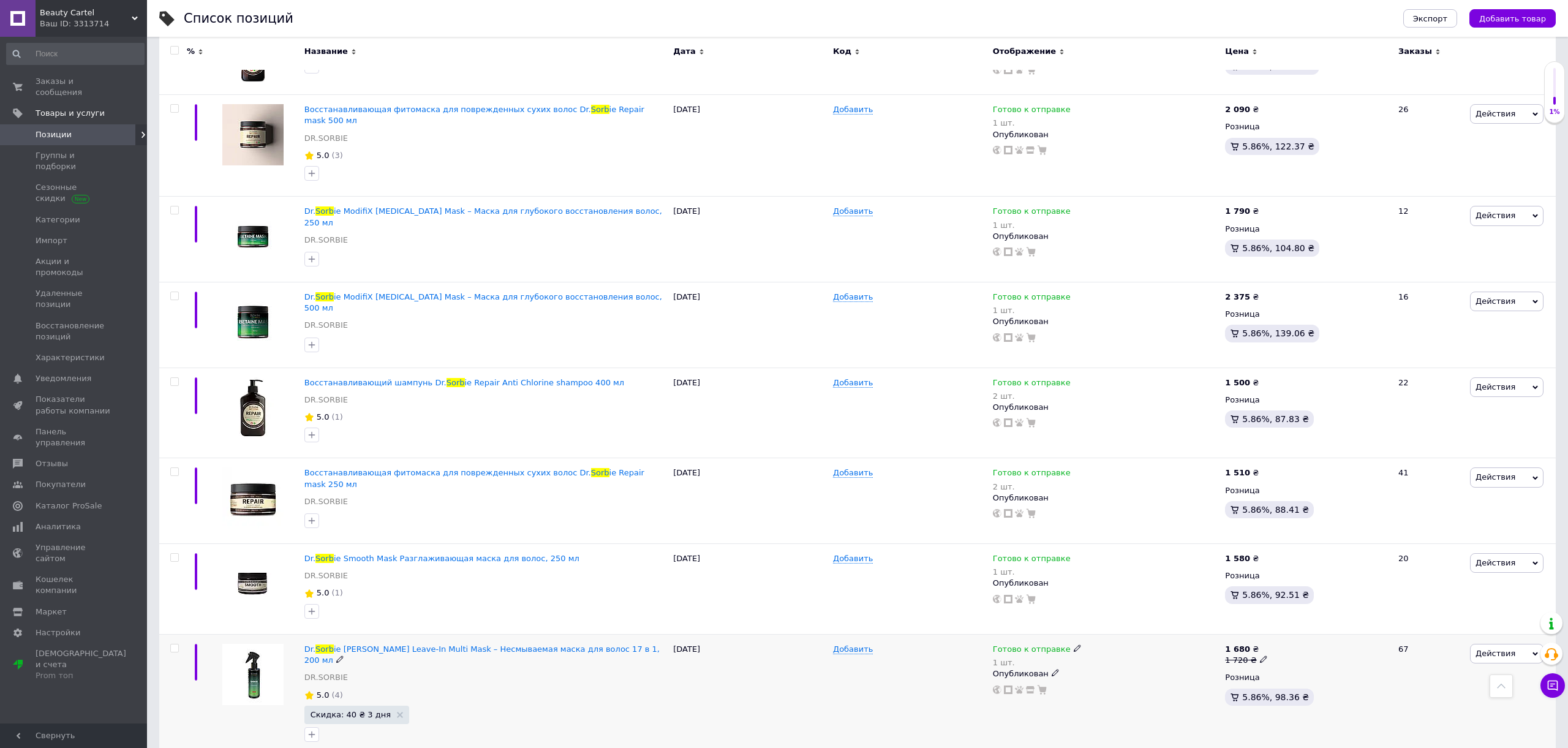
click at [1010, 644] on span "Готово к отправке" at bounding box center [1032, 650] width 78 height 13
click at [1099, 656] on li "В наличии" at bounding box center [1143, 665] width 116 height 17
click at [947, 646] on div "Добавить" at bounding box center [909, 695] width 160 height 123
click at [1010, 644] on span "В наличии" at bounding box center [1014, 650] width 44 height 13
click at [1078, 691] on li "Готово к отправке" at bounding box center [1113, 699] width 116 height 17
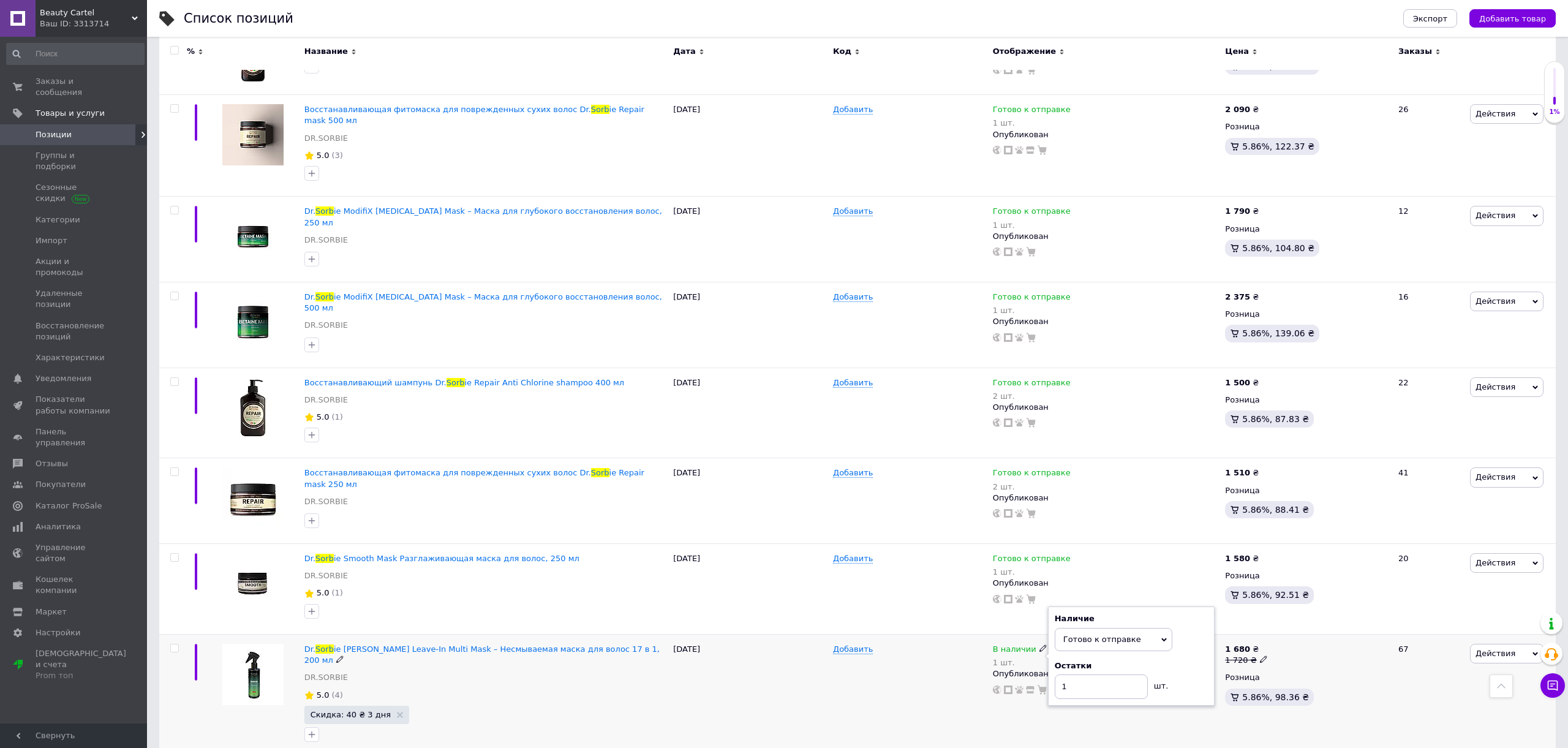
click at [939, 666] on div "Добавить" at bounding box center [909, 695] width 160 height 123
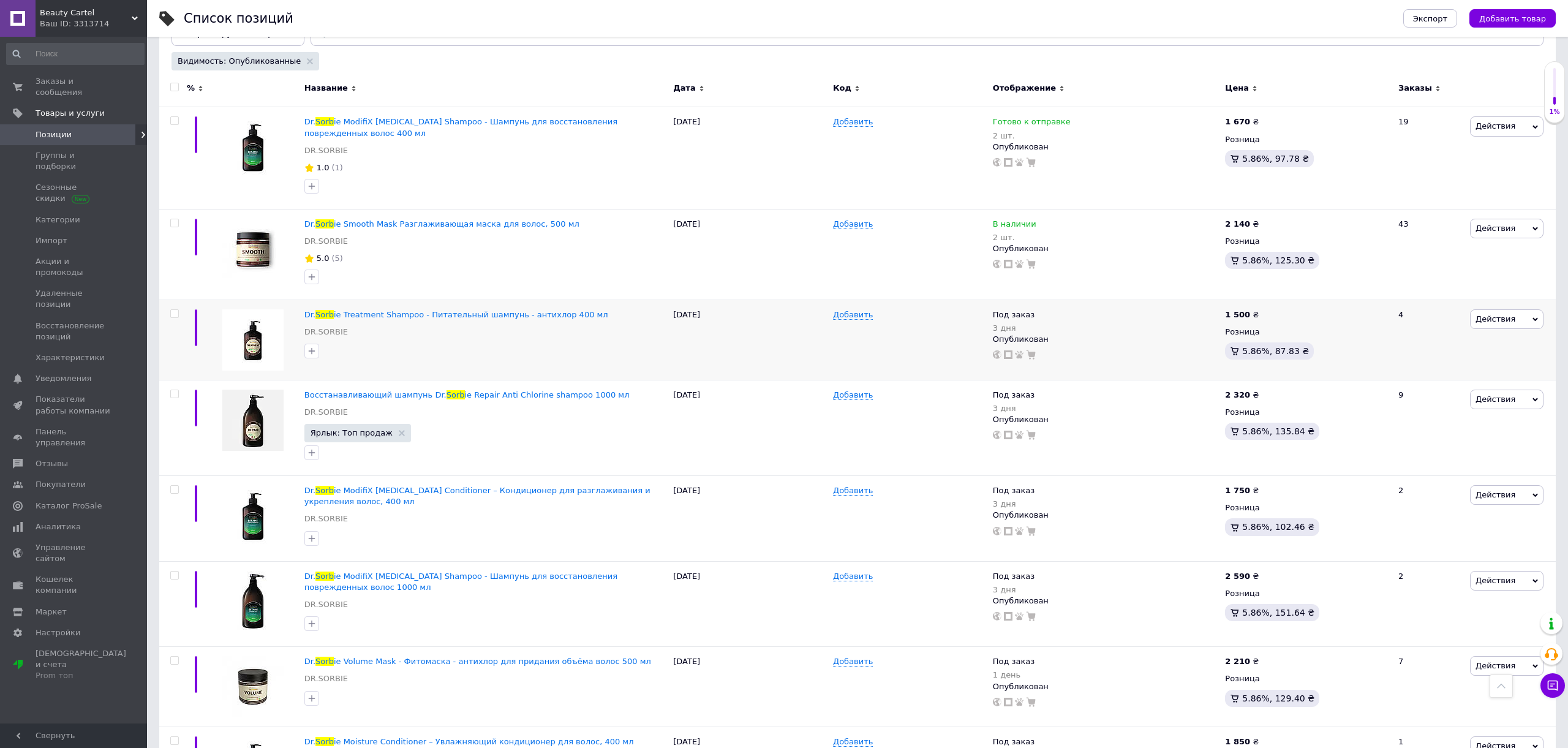
scroll to position [0, 0]
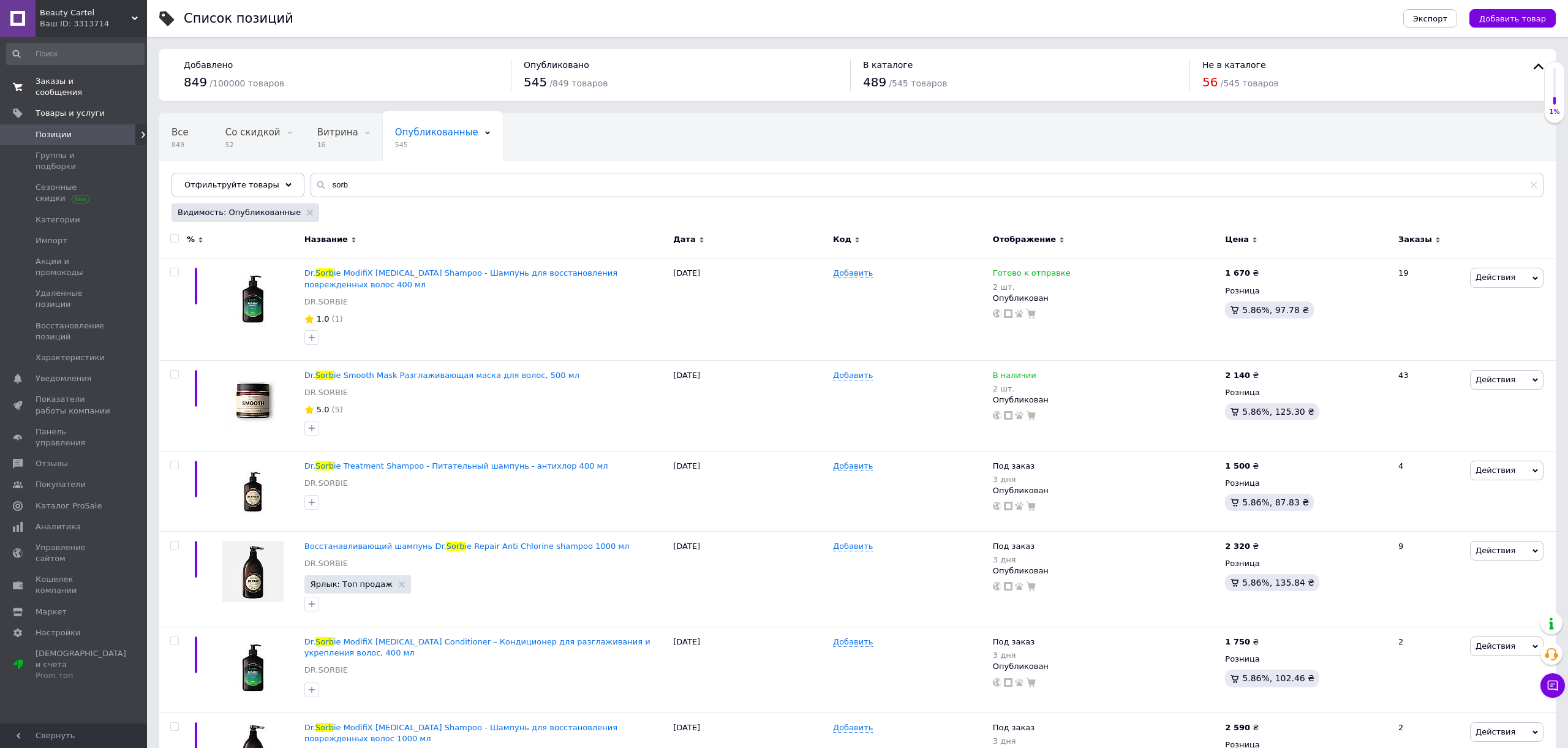
click at [56, 88] on span "Заказы и сообщения" at bounding box center [75, 86] width 78 height 22
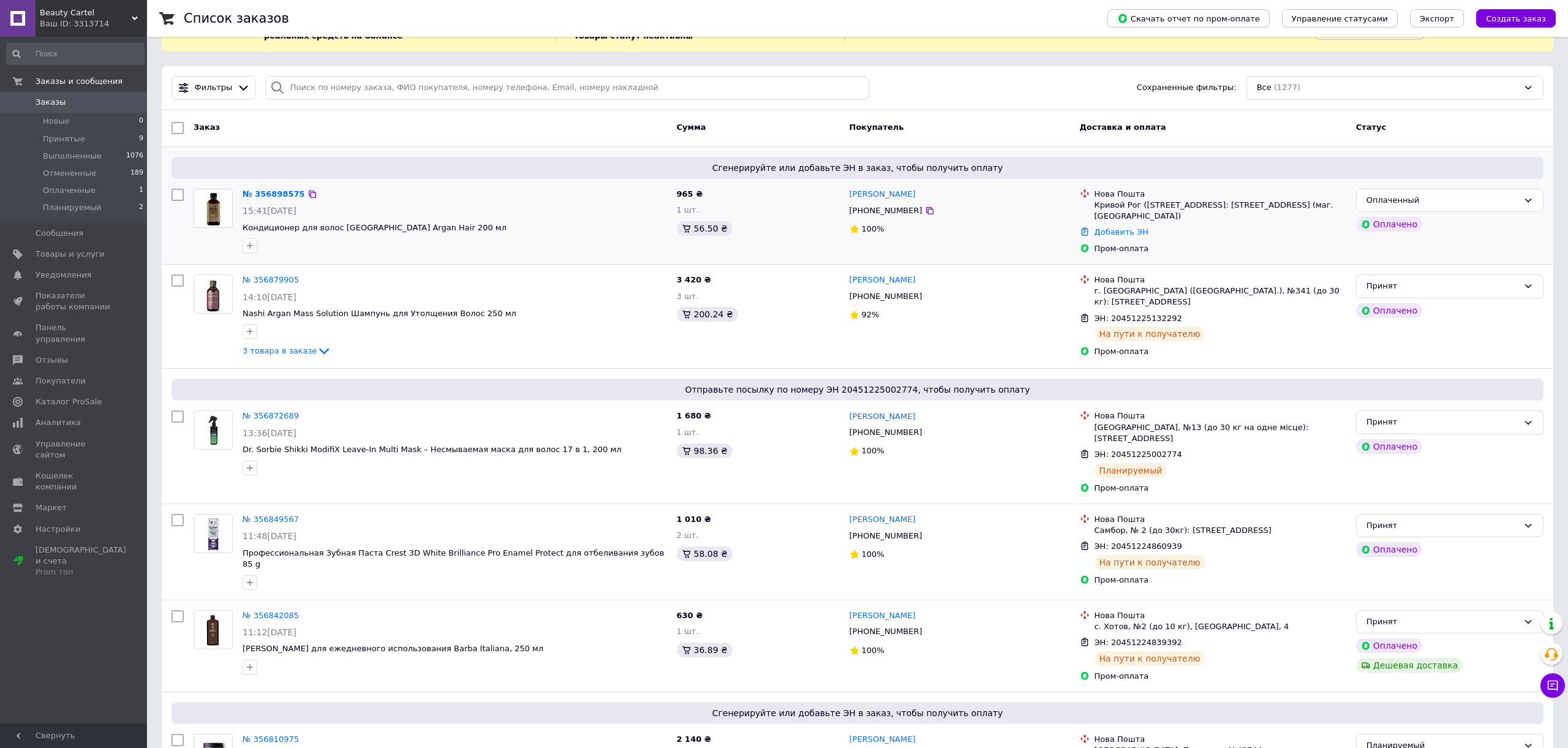
scroll to position [48, 0]
click at [1365, 201] on div "Оплаченный" at bounding box center [1449, 199] width 187 height 24
click at [1377, 233] on li "Принят" at bounding box center [1450, 225] width 186 height 23
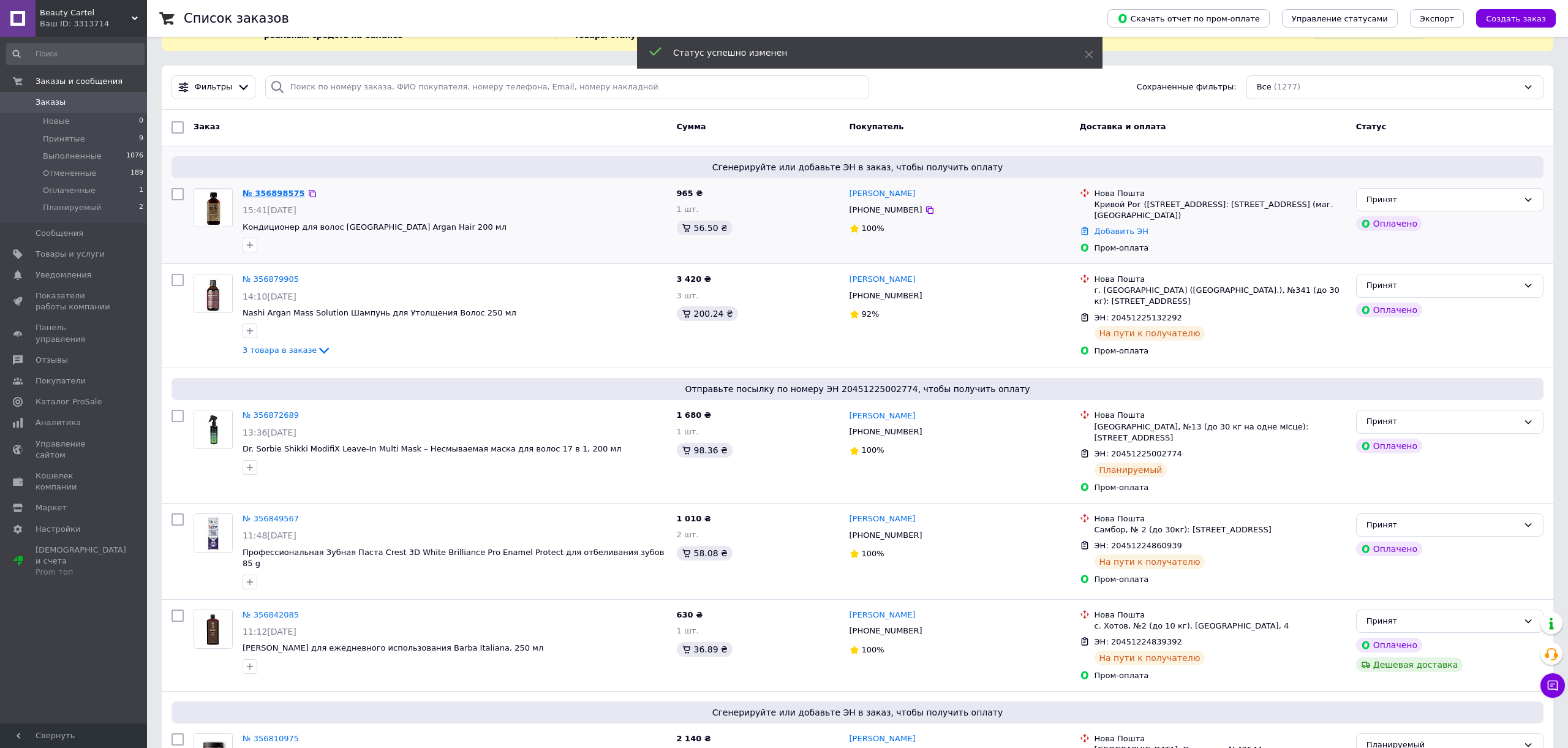
click at [257, 195] on link "№ 356898575" at bounding box center [274, 193] width 63 height 9
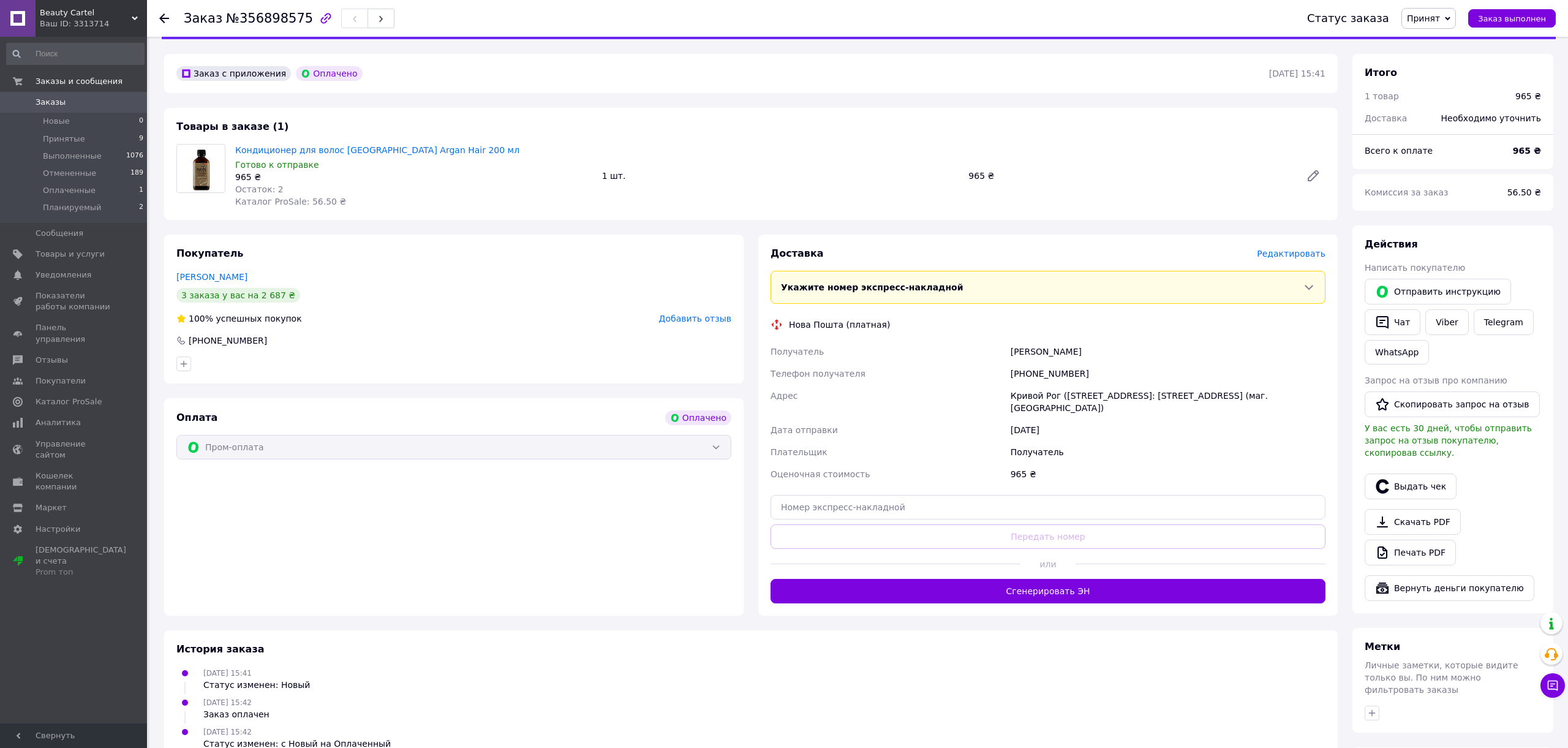
scroll to position [80, 0]
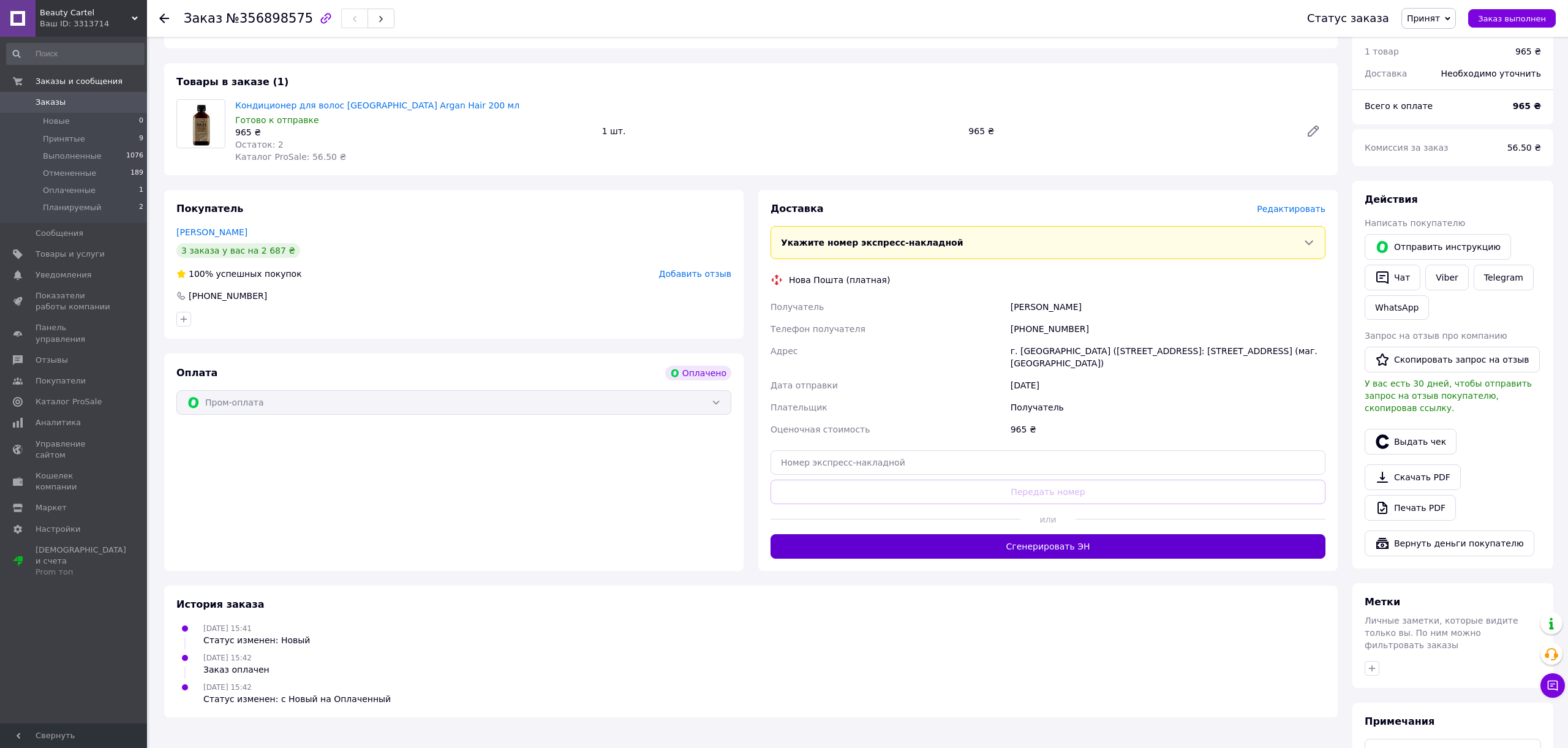
click at [1048, 545] on button "Сгенерировать ЭН" at bounding box center [1048, 546] width 554 height 24
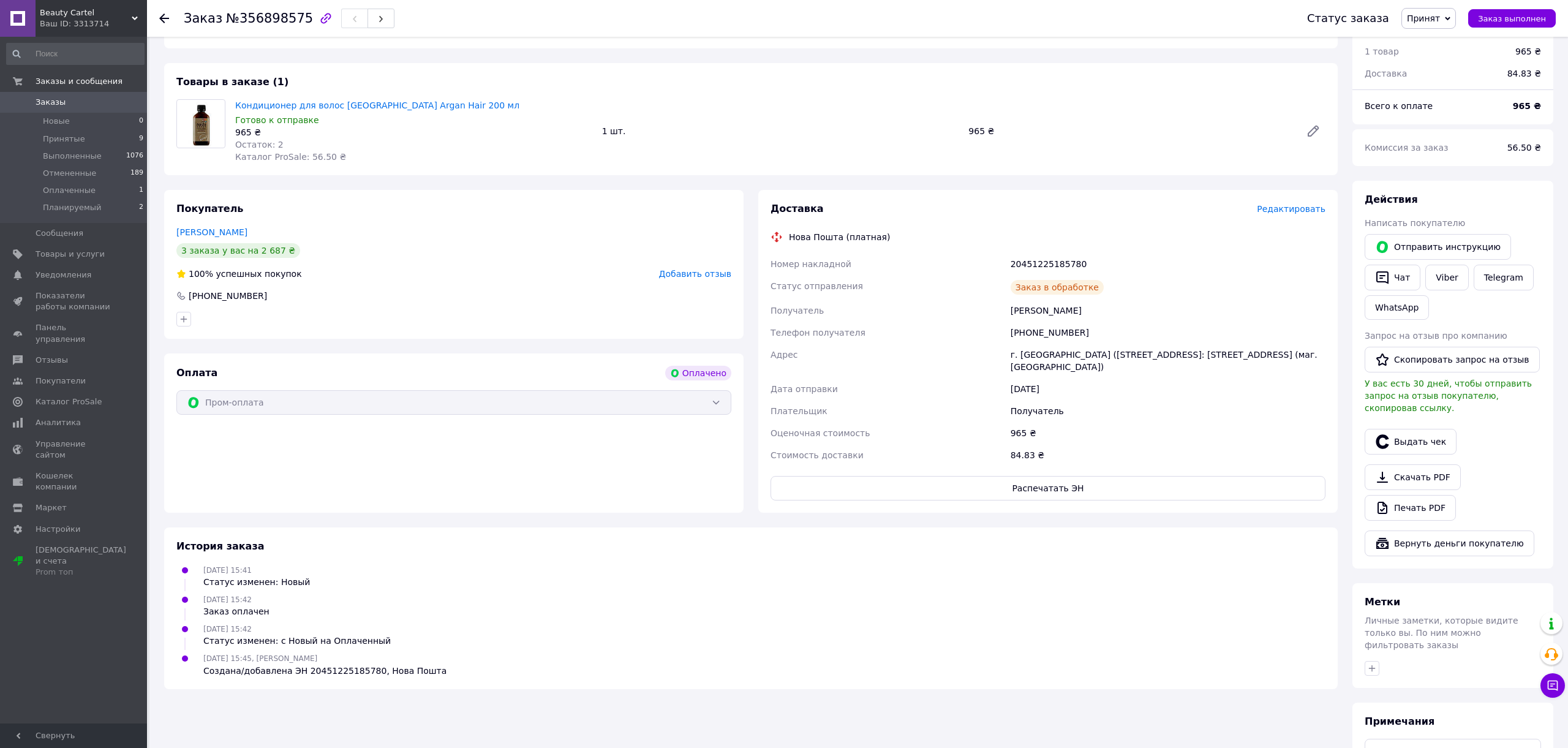
click at [115, 108] on span "0" at bounding box center [130, 102] width 34 height 11
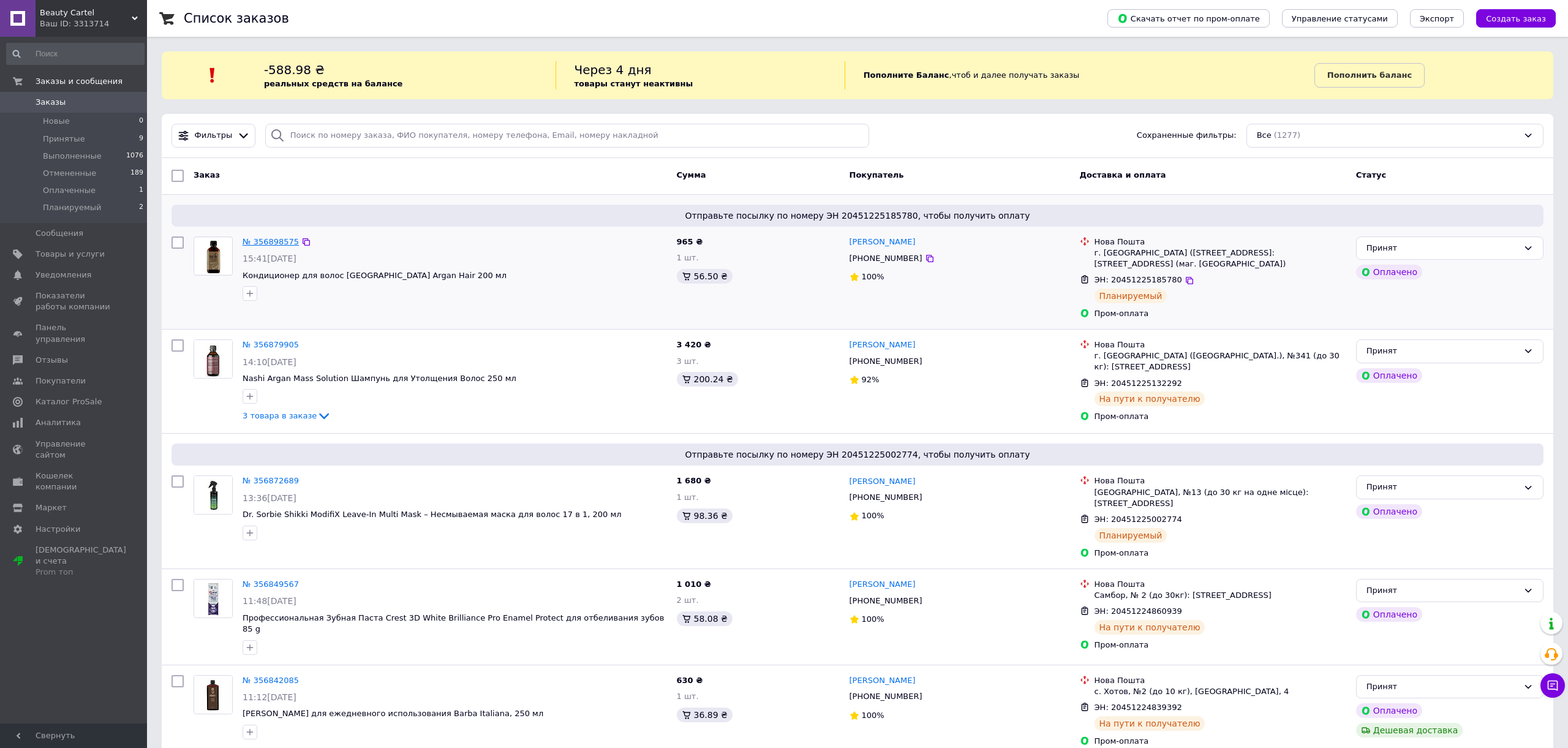
click at [280, 246] on link "№ 356898575" at bounding box center [271, 241] width 57 height 9
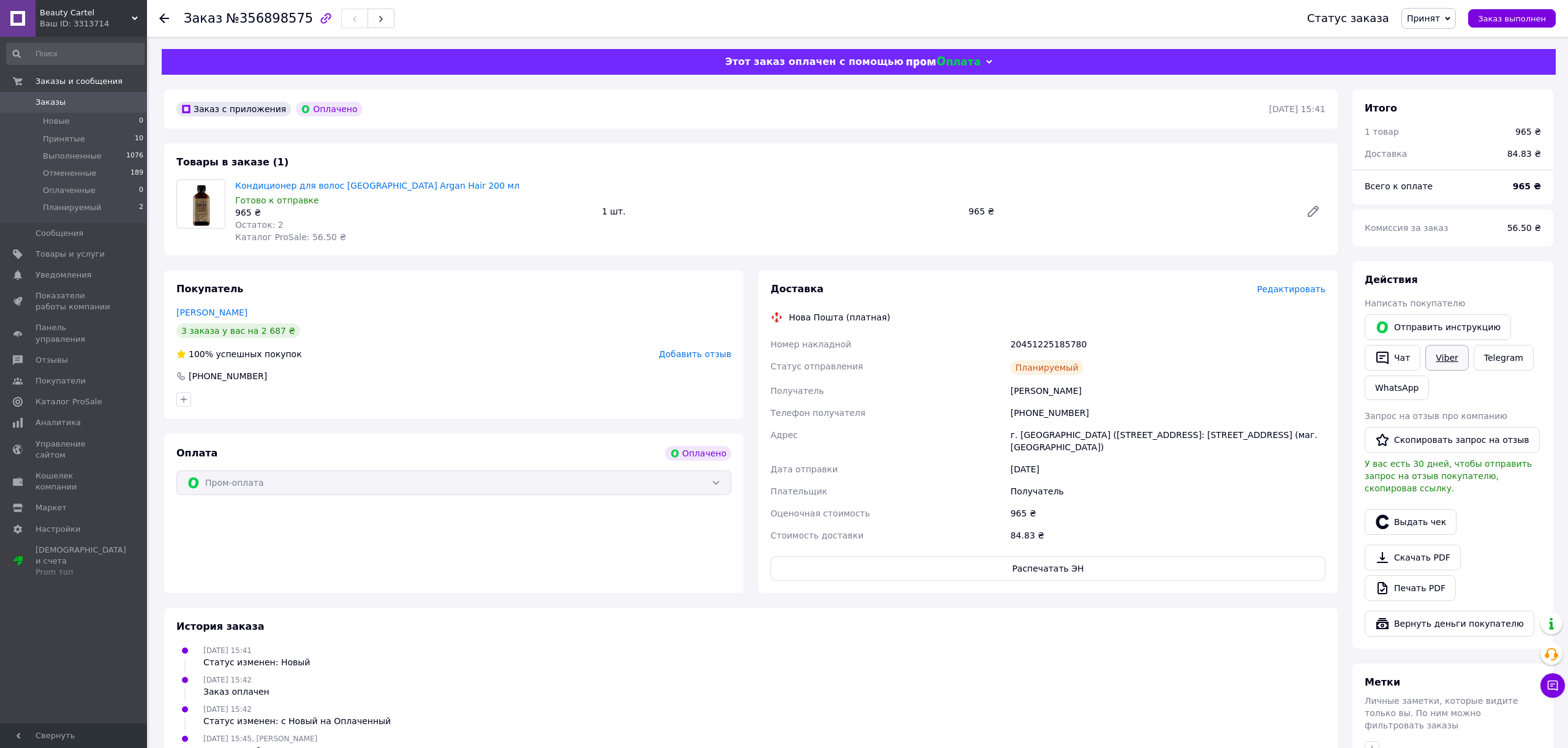
click at [1443, 355] on link "Viber" at bounding box center [1447, 358] width 43 height 26
click at [1448, 358] on link "Viber" at bounding box center [1447, 358] width 43 height 26
drag, startPoint x: 1080, startPoint y: 344, endPoint x: 1012, endPoint y: 344, distance: 68.0
click at [1012, 344] on div "20451225185780" at bounding box center [1168, 344] width 320 height 22
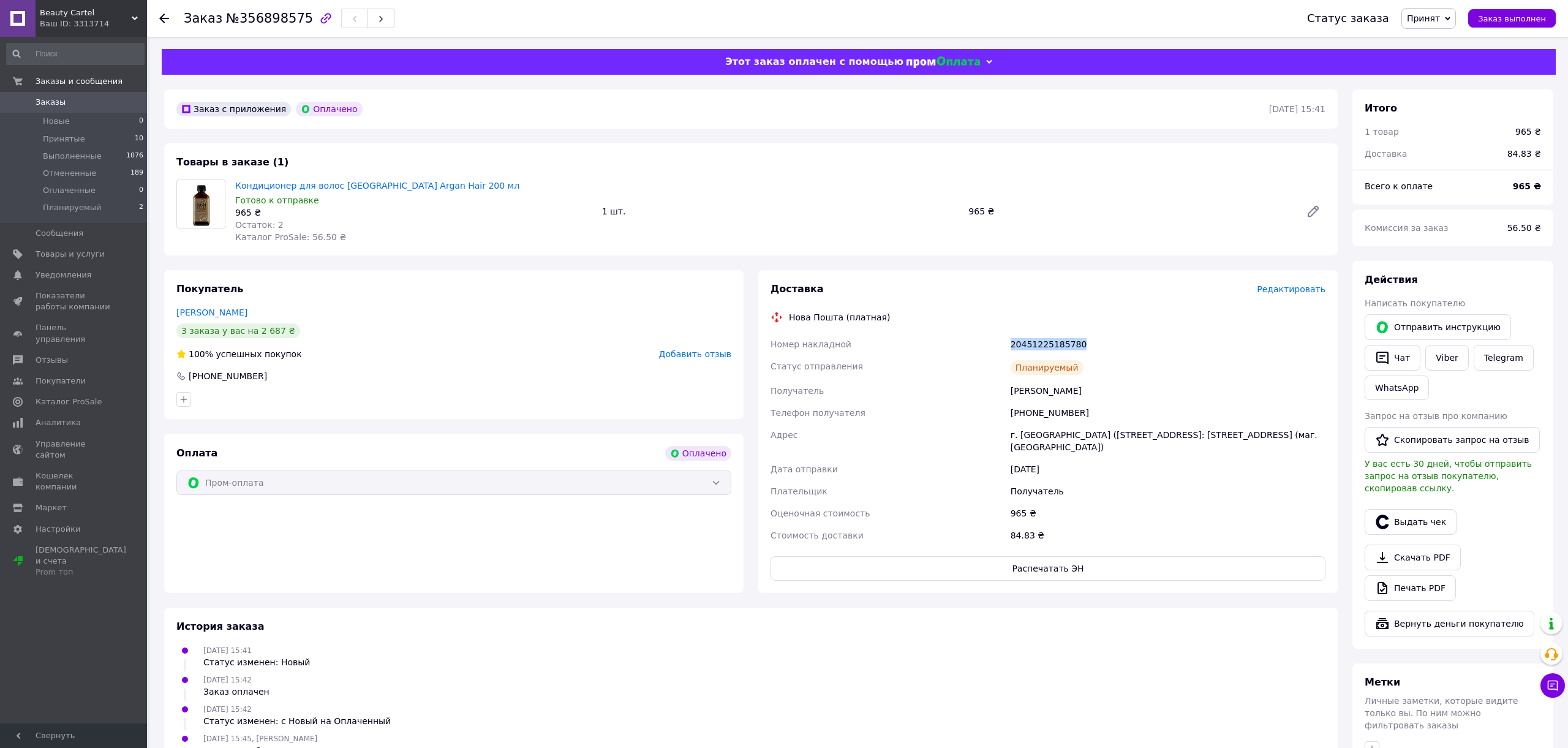
copy div "20451225185780"
click at [70, 112] on link "Заказы 0" at bounding box center [75, 102] width 150 height 21
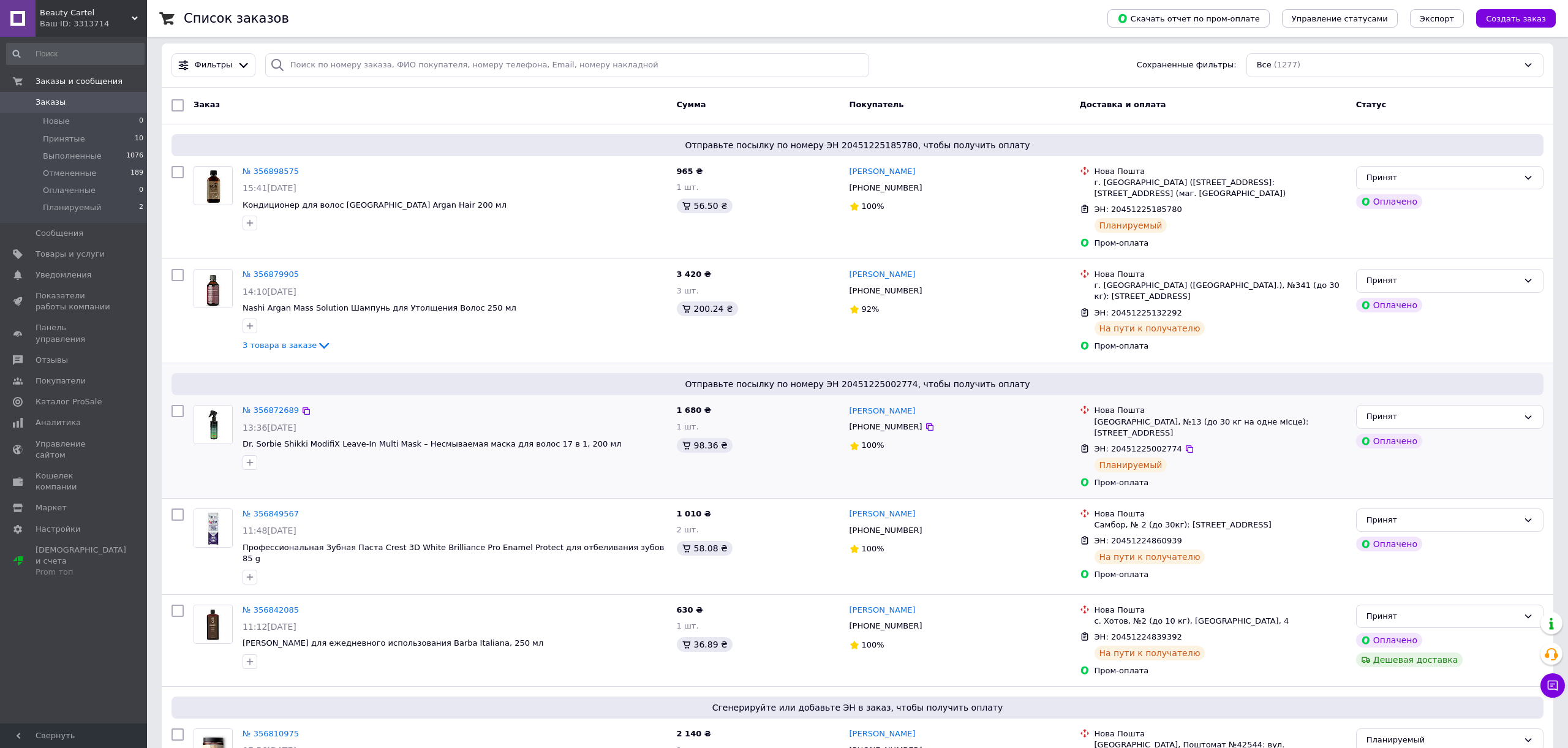
scroll to position [70, 0]
click at [73, 86] on span "Заказы и сообщения" at bounding box center [79, 81] width 87 height 11
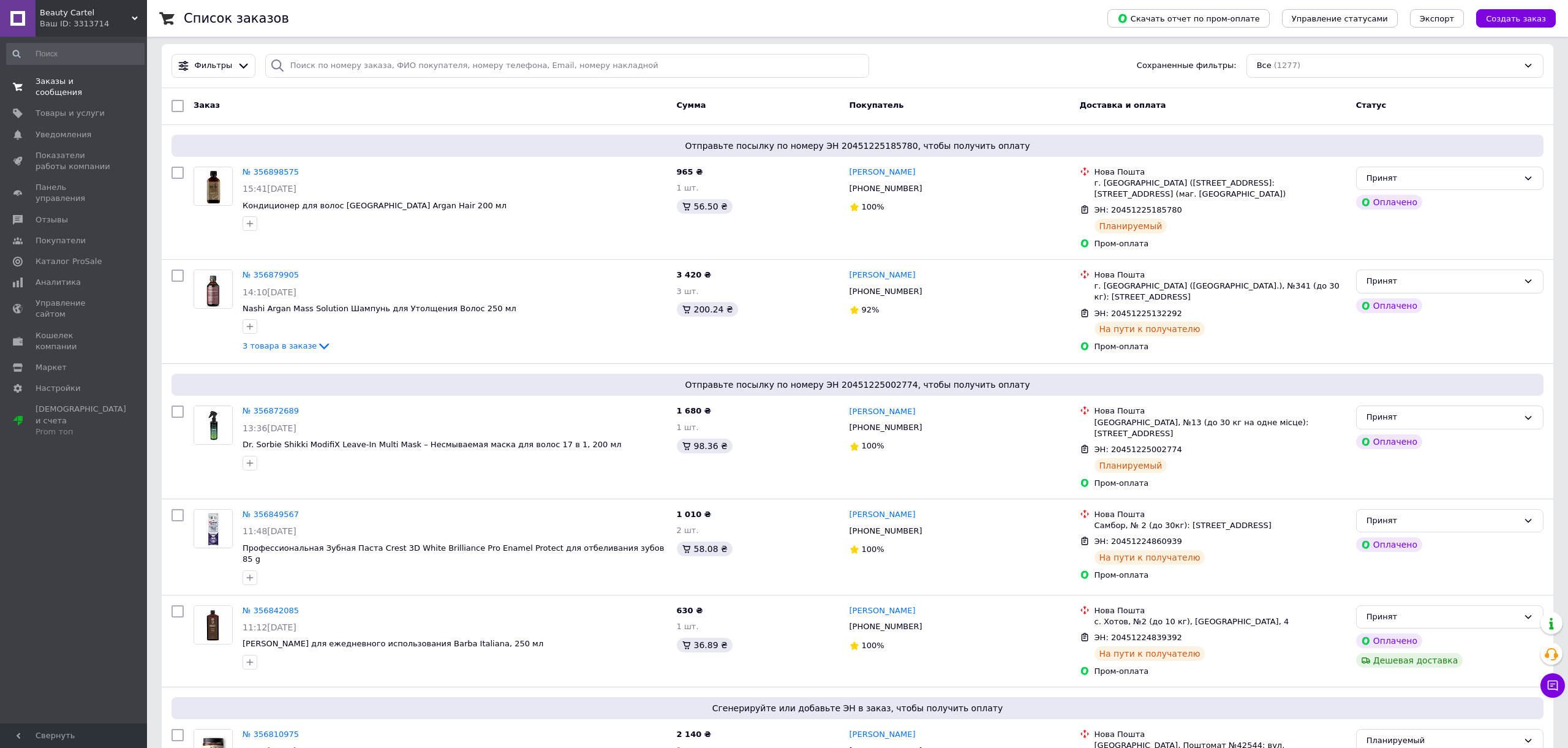
click at [72, 85] on span "Заказы и сообщения" at bounding box center [75, 86] width 78 height 22
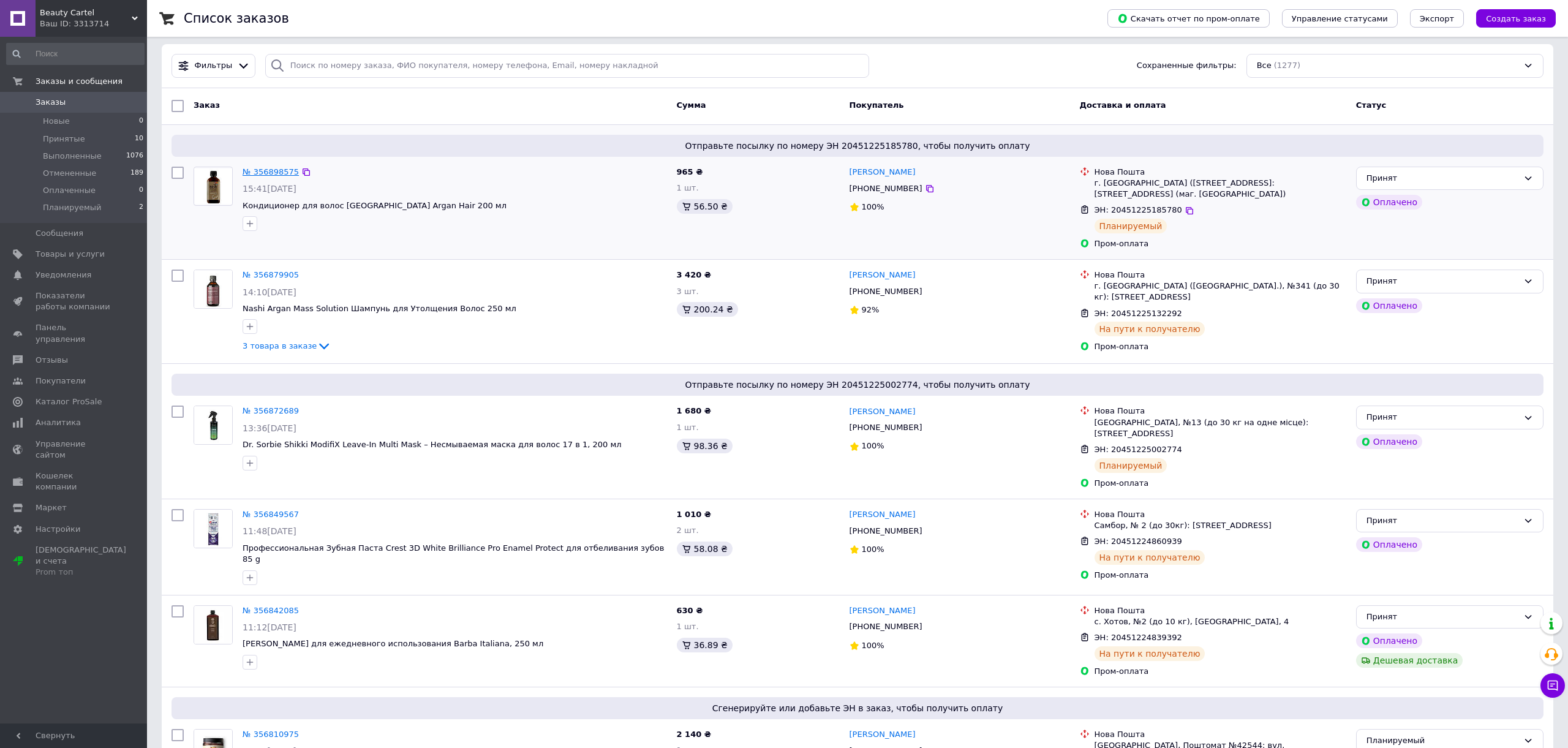
click at [276, 168] on link "№ 356898575" at bounding box center [271, 172] width 57 height 9
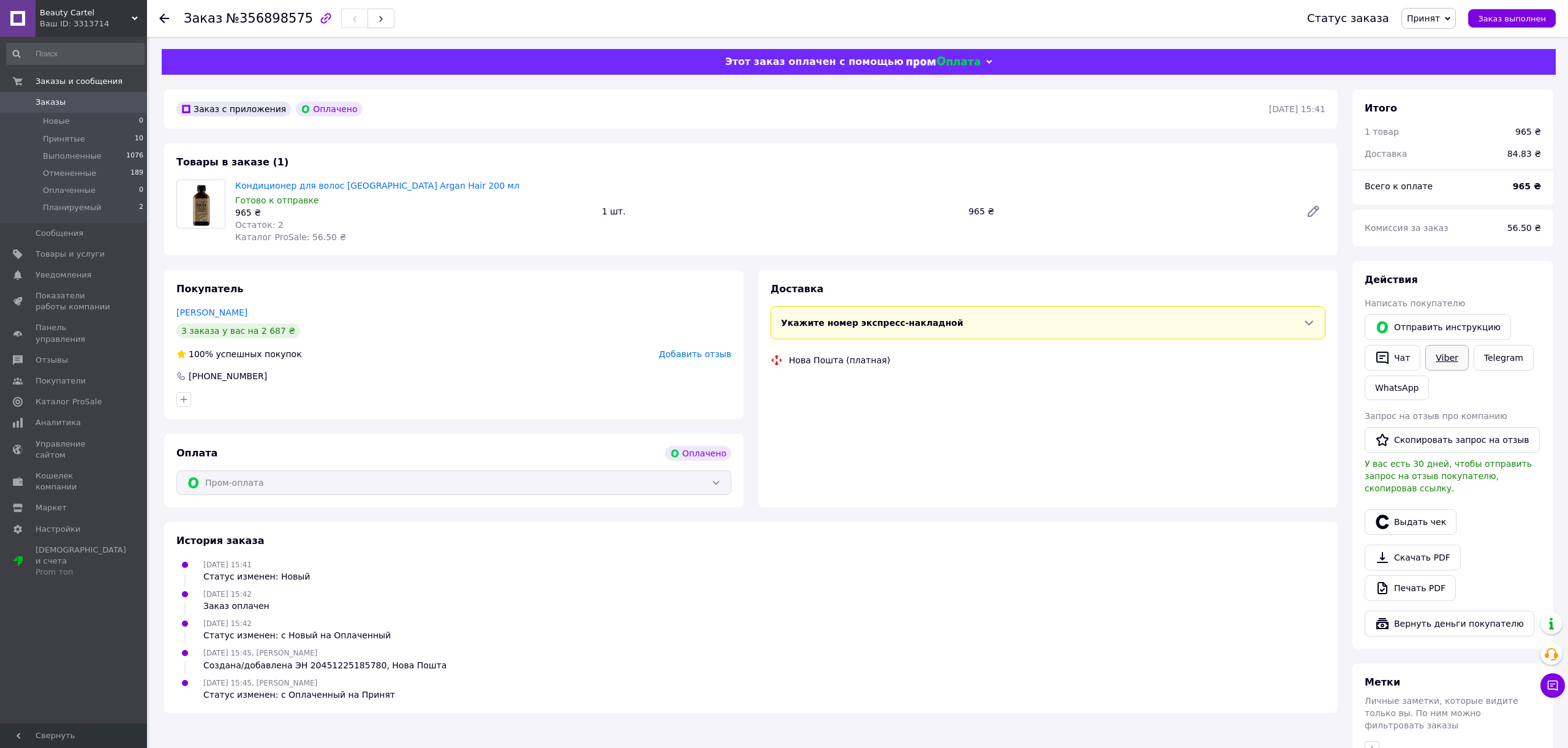
click at [1451, 361] on link "Viber" at bounding box center [1447, 358] width 43 height 26
